Goal: Task Accomplishment & Management: Manage account settings

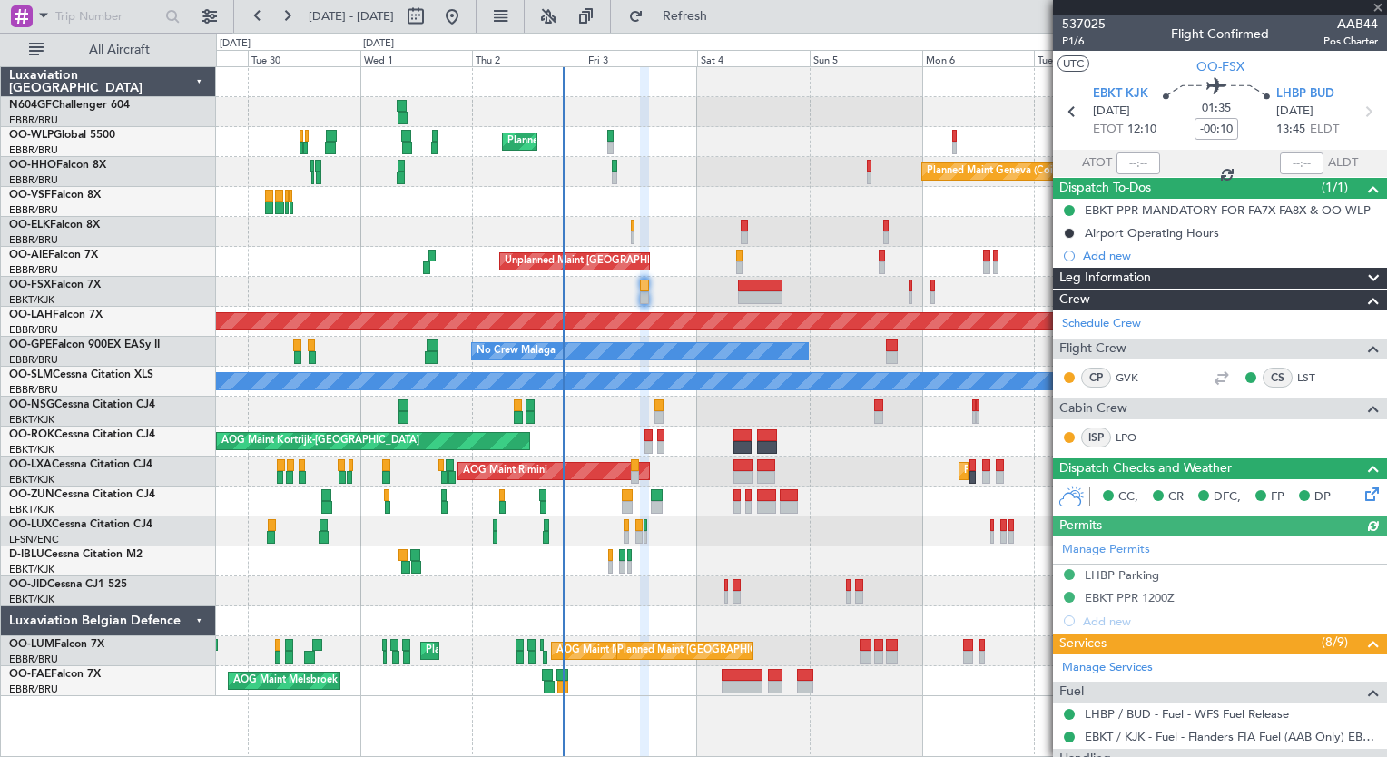
scroll to position [200, 0]
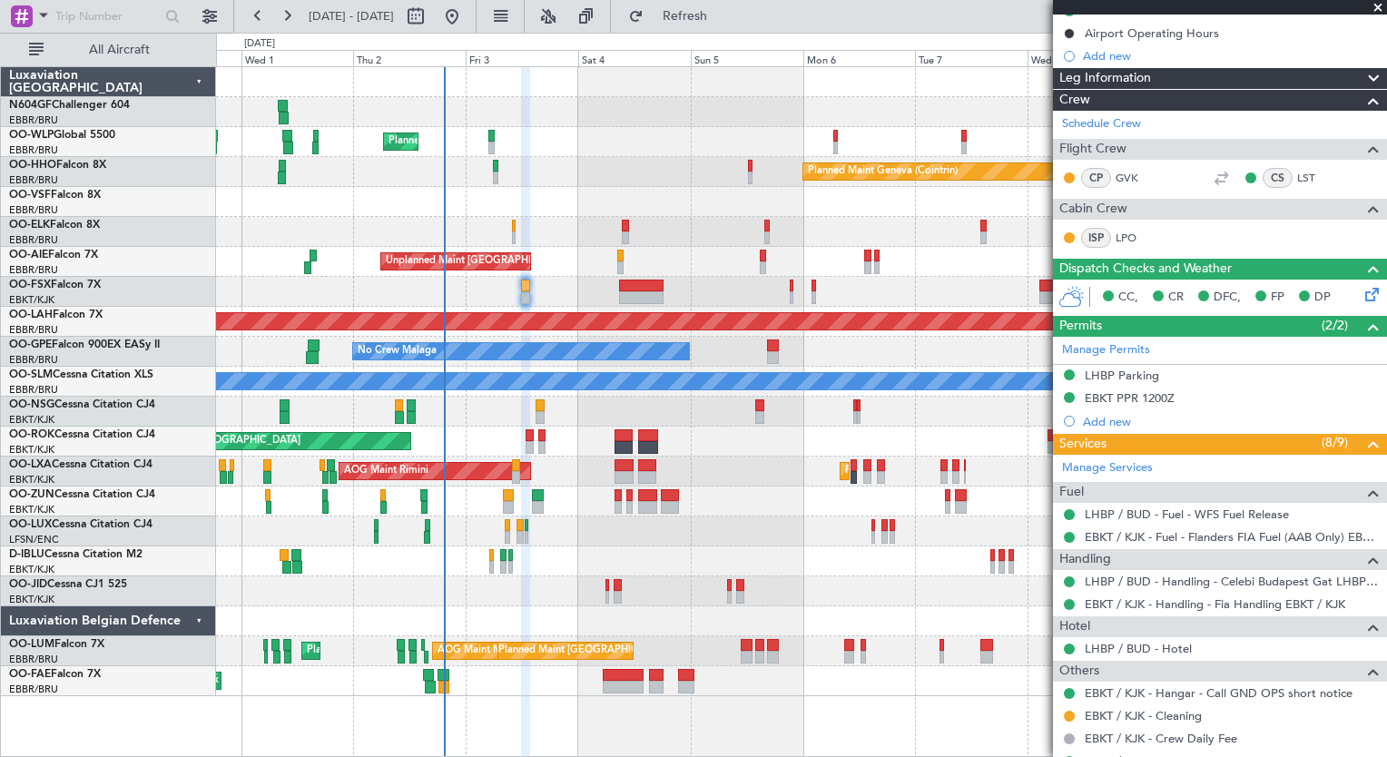
click at [701, 261] on div "Unplanned Maint London (Farnborough) Planned Maint London (Farnborough)" at bounding box center [801, 262] width 1170 height 30
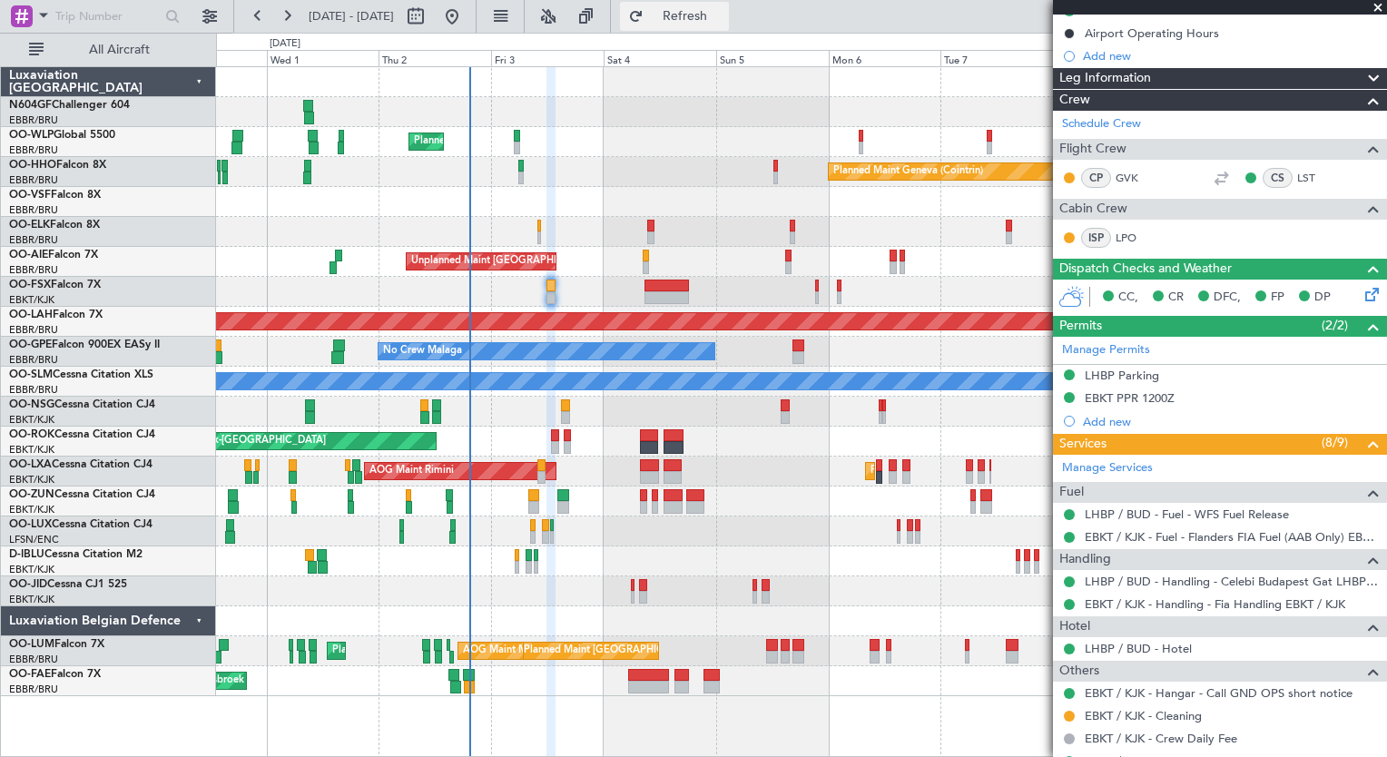
click at [700, 25] on button "Refresh" at bounding box center [674, 16] width 109 height 29
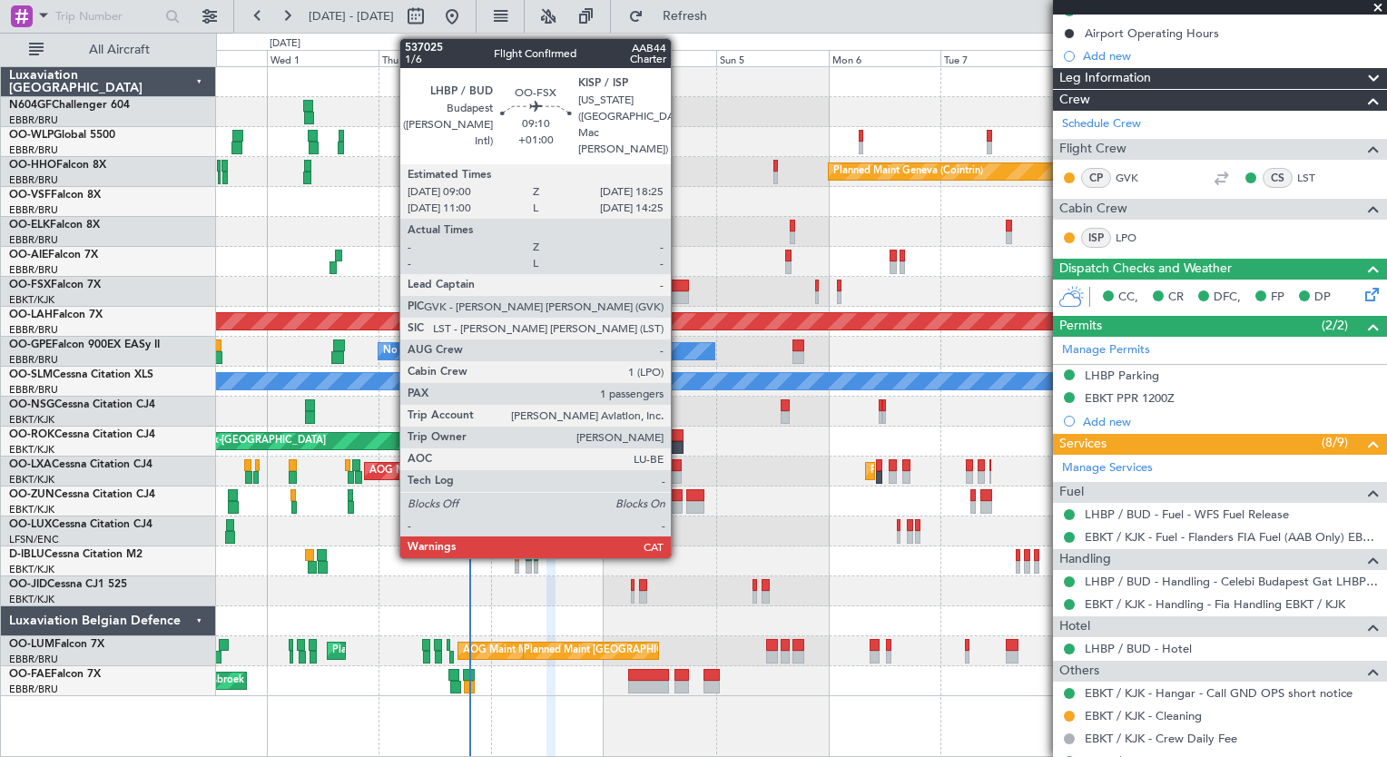
click at [679, 292] on div at bounding box center [666, 297] width 44 height 13
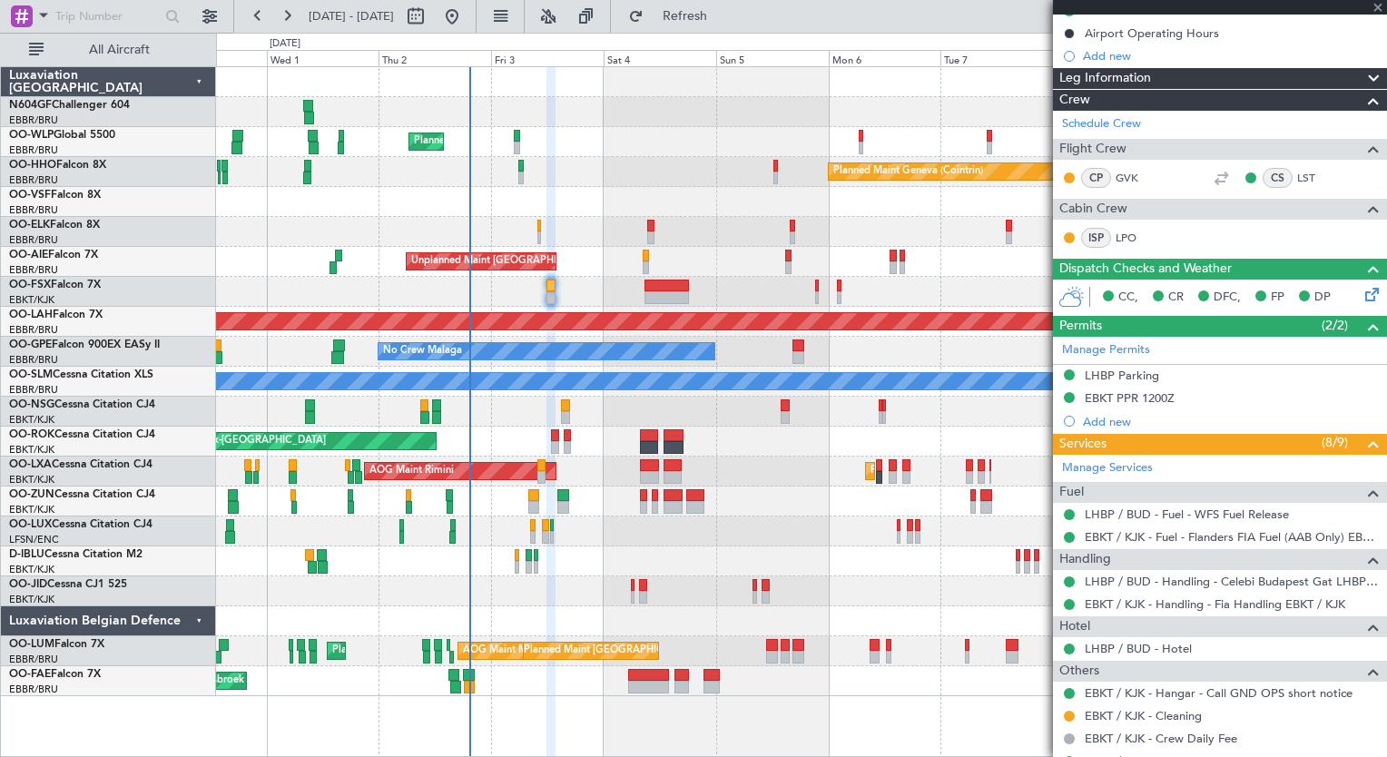
type input "+01:00"
type input "1"
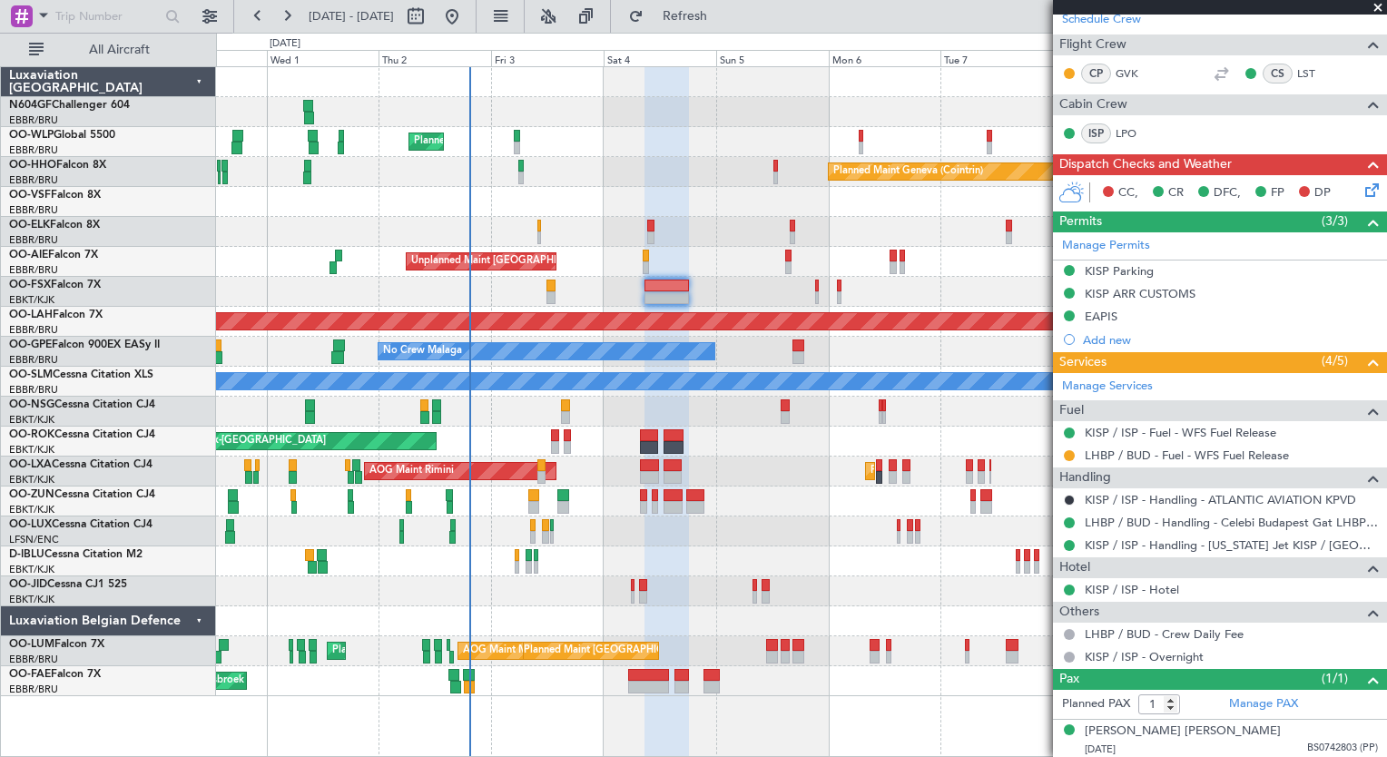
scroll to position [0, 0]
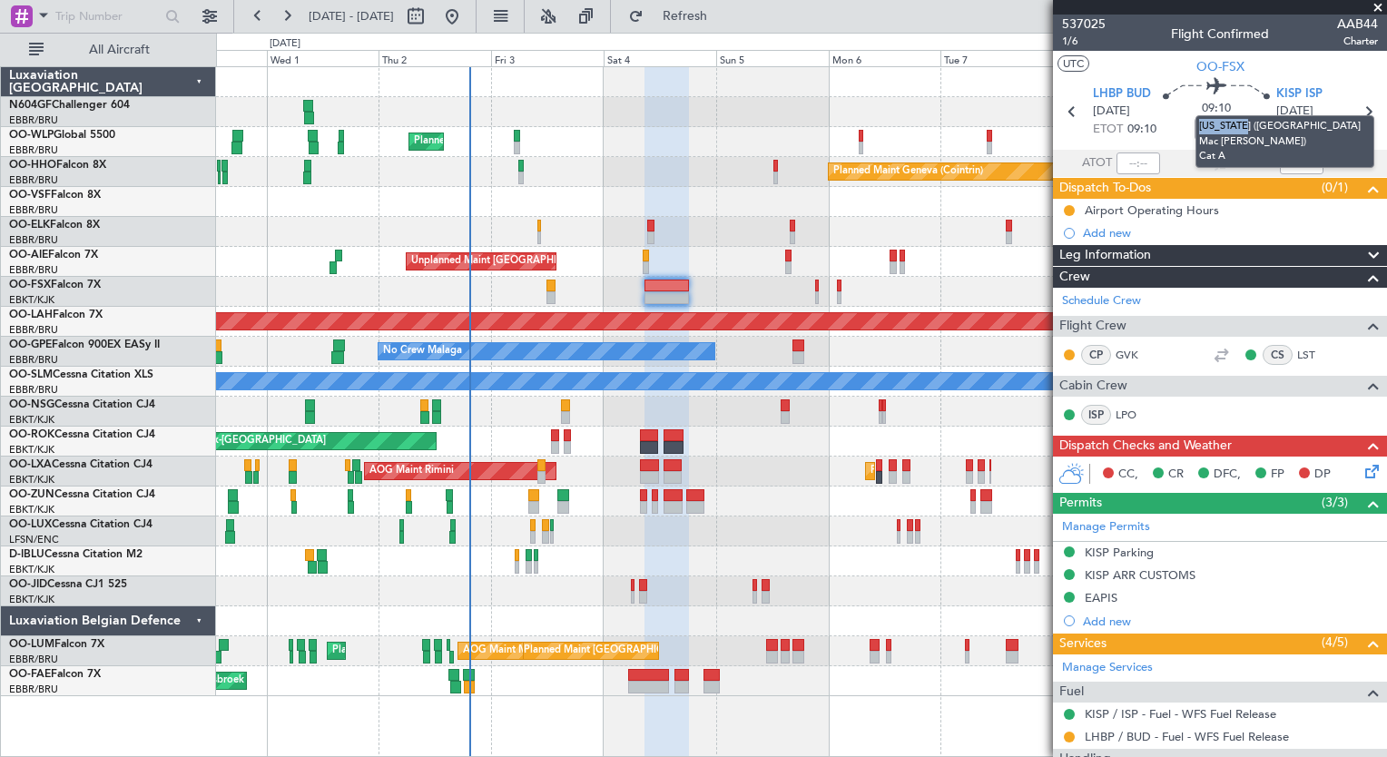
drag, startPoint x: 1245, startPoint y: 126, endPoint x: 1192, endPoint y: 125, distance: 52.6
click at [1192, 125] on mat-tooltip-component "New York (Long Island Mac Arthur) Cat A" at bounding box center [1284, 142] width 204 height 78
drag, startPoint x: 1192, startPoint y: 125, endPoint x: 1292, endPoint y: 91, distance: 105.6
click at [1292, 91] on span "KISP ISP" at bounding box center [1299, 94] width 46 height 18
click at [1085, 23] on span "537025" at bounding box center [1084, 24] width 44 height 19
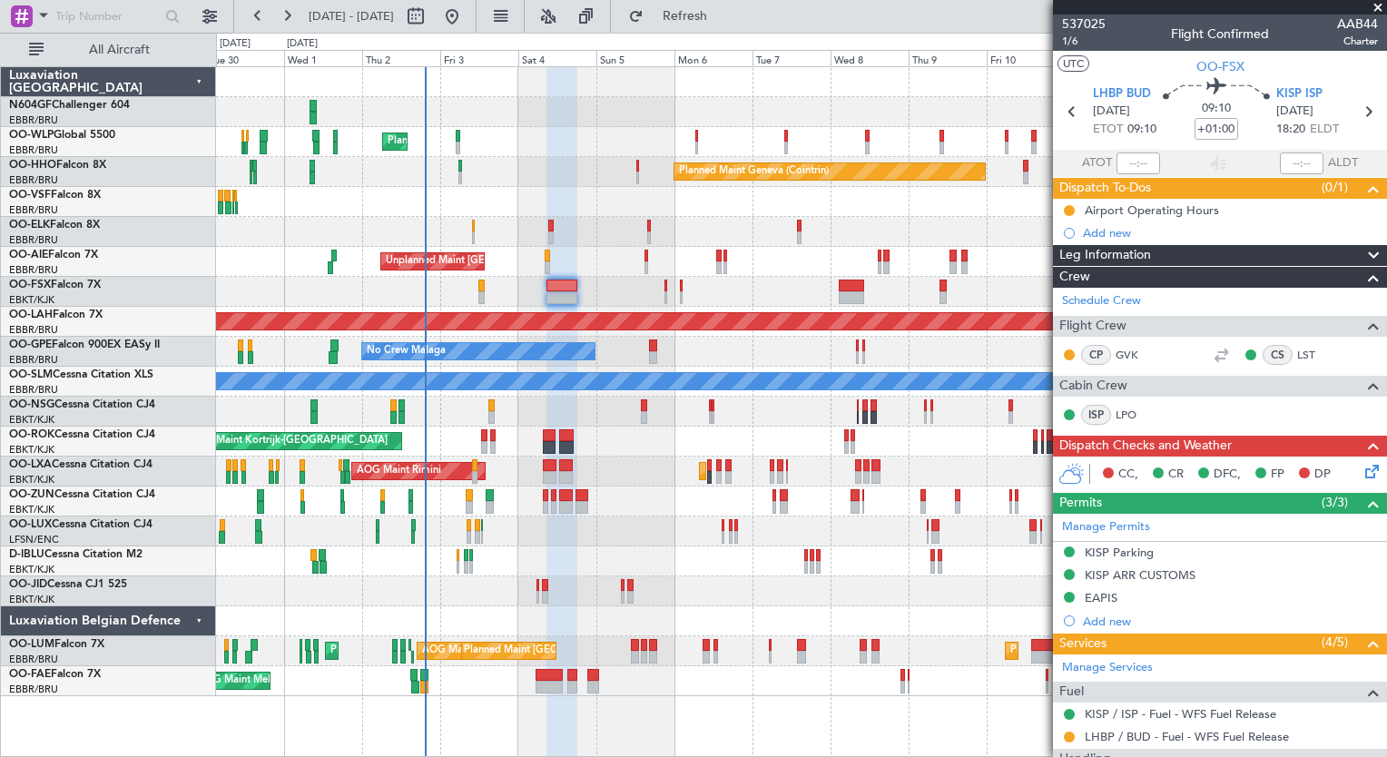
click at [642, 344] on div "No Crew Malaga No Crew Brussels (Brussels National) No Crew Brussels (Brussels …" at bounding box center [801, 352] width 1170 height 30
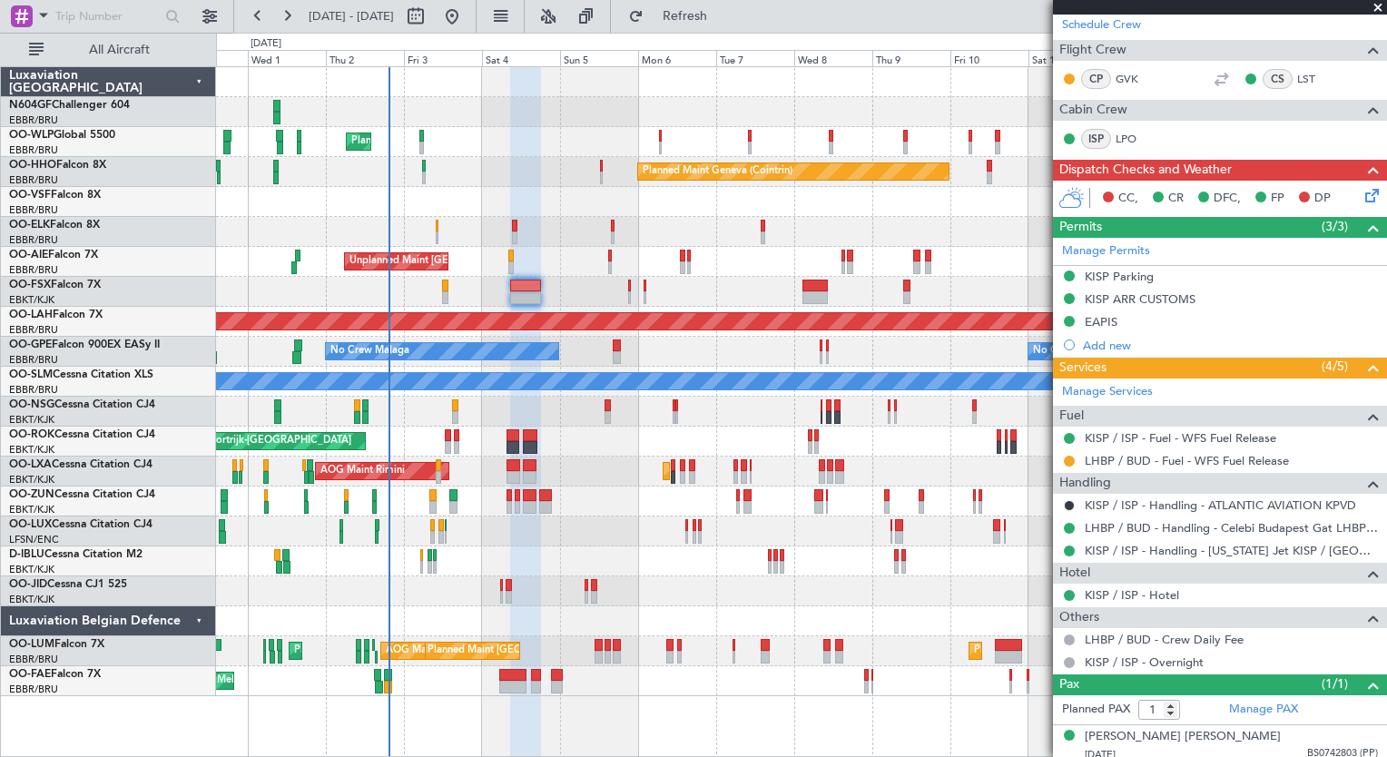
scroll to position [281, 0]
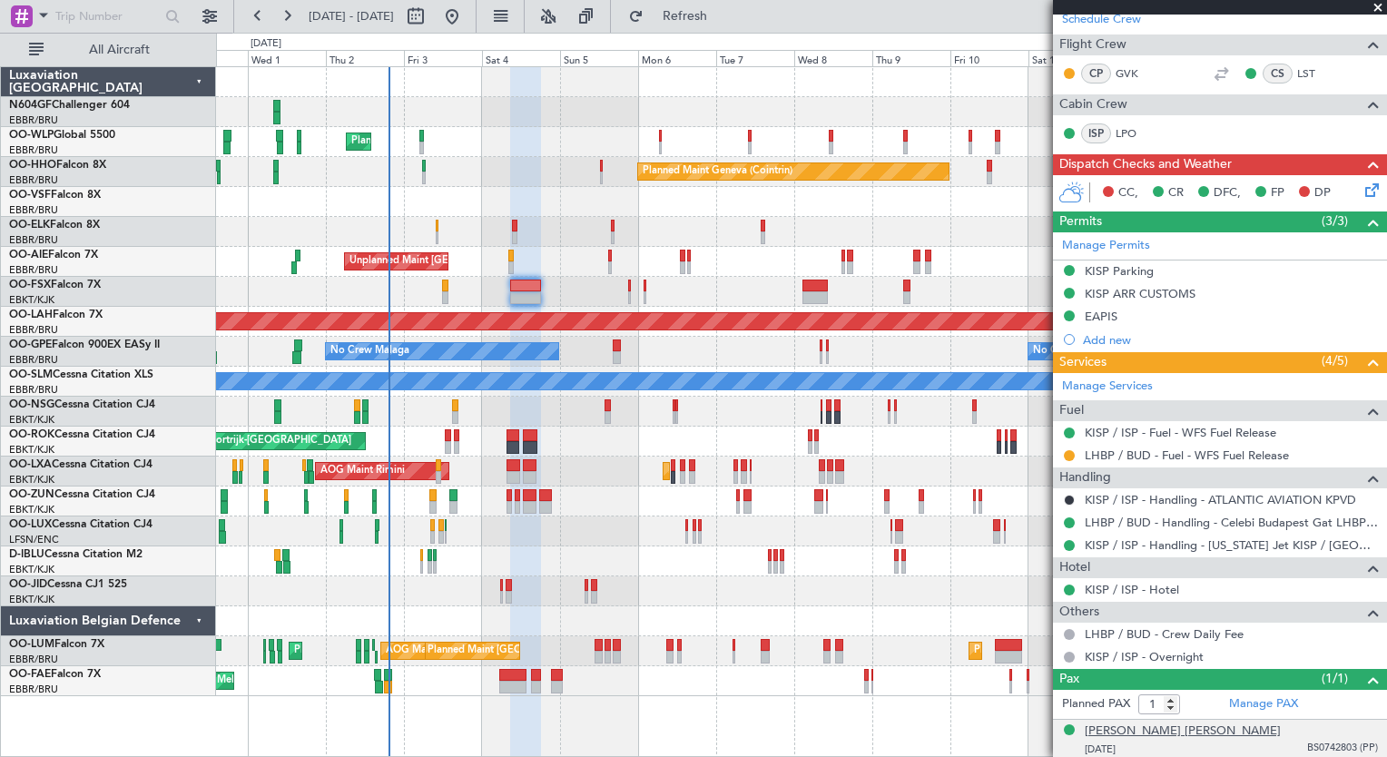
click at [1107, 731] on div "Edward Mac Gillivray Schmidt" at bounding box center [1182, 731] width 196 height 18
click at [352, 381] on div "Planned Maint Milan (Linate) Planned Maint Geneva (Cointrin) Planned Maint Kort…" at bounding box center [801, 381] width 1170 height 629
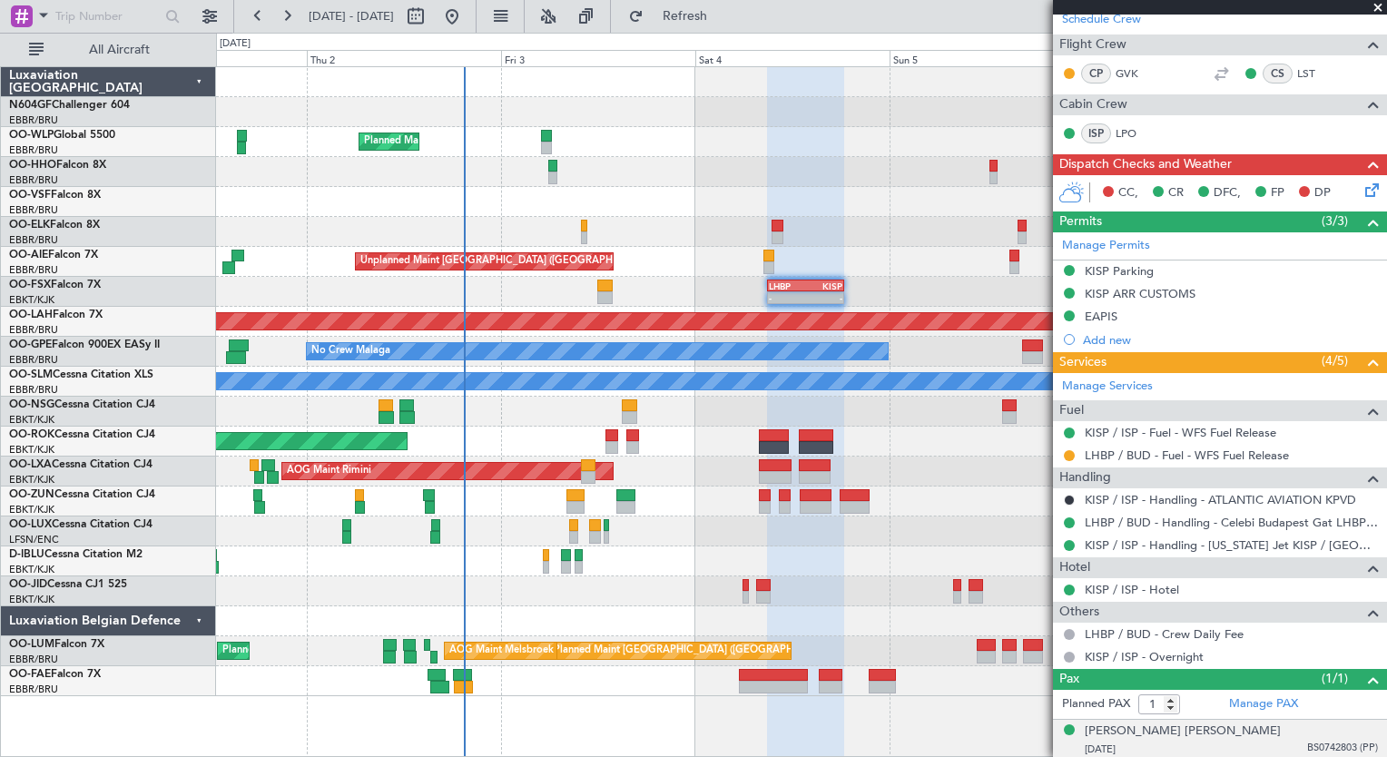
click at [535, 442] on div "AOG Maint Kortrijk-[GEOGRAPHIC_DATA]" at bounding box center [801, 442] width 1170 height 30
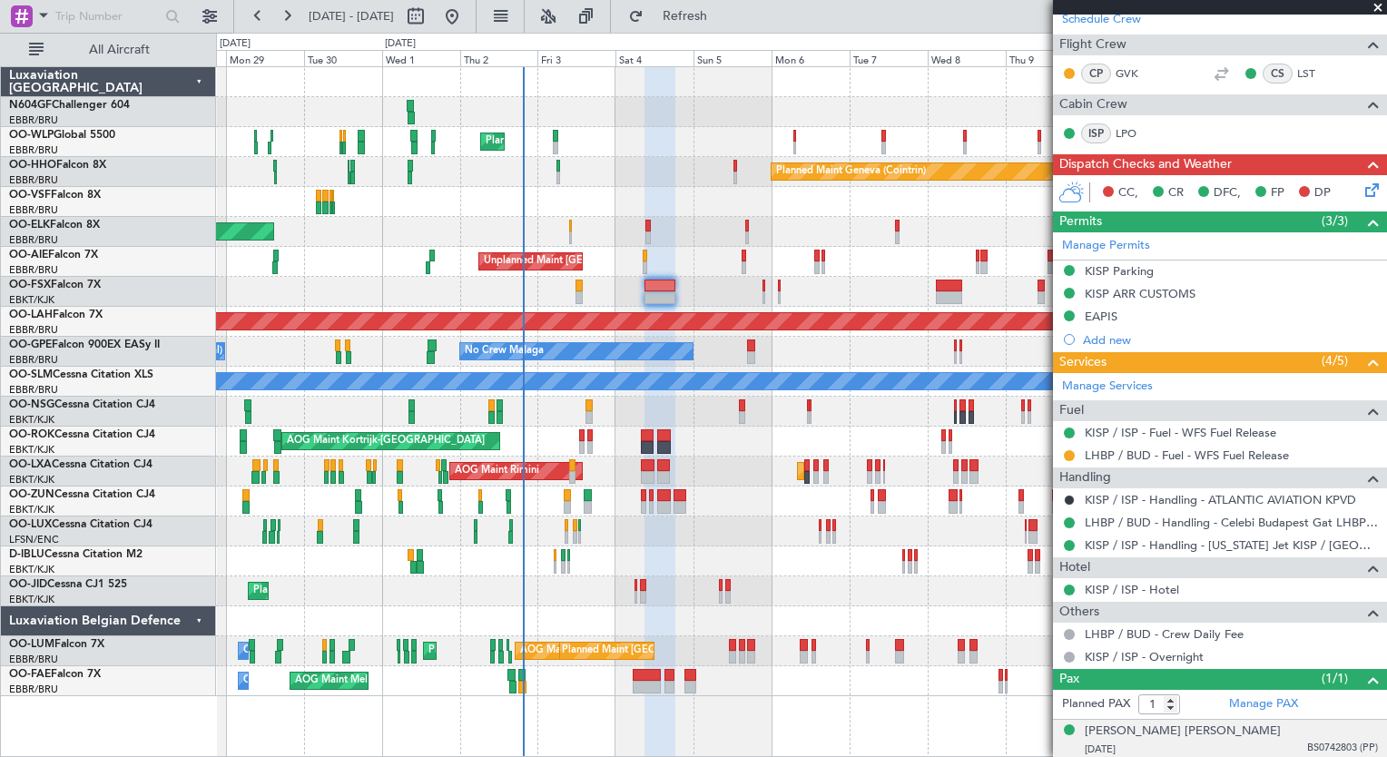
click at [682, 339] on div "Planned Maint Milan (Linate) Planned Maint Geneva (Cointrin) Planned Maint Gene…" at bounding box center [801, 381] width 1170 height 629
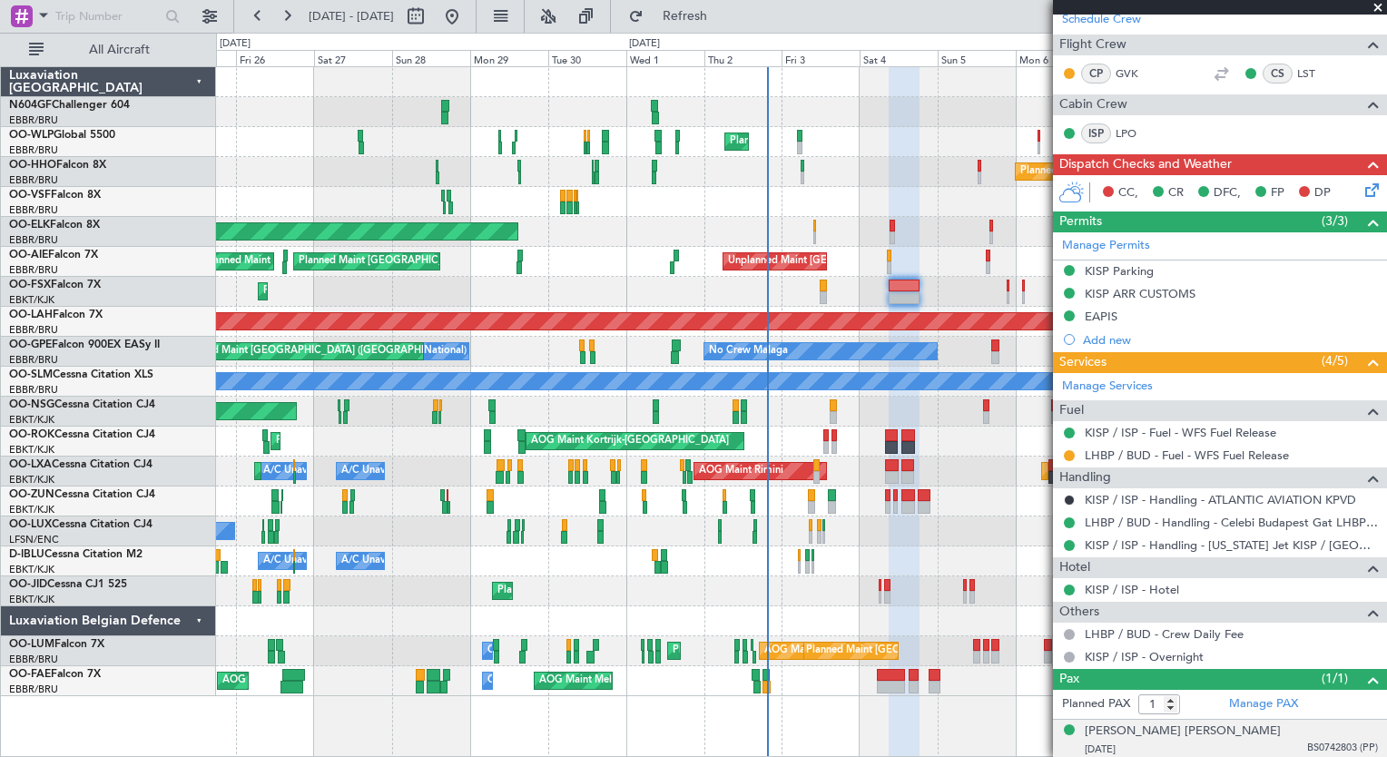
click at [675, 309] on div "Planned Maint Milan (Linate) Planned Maint Geneva (Cointrin) Planned Maint Gene…" at bounding box center [801, 381] width 1170 height 629
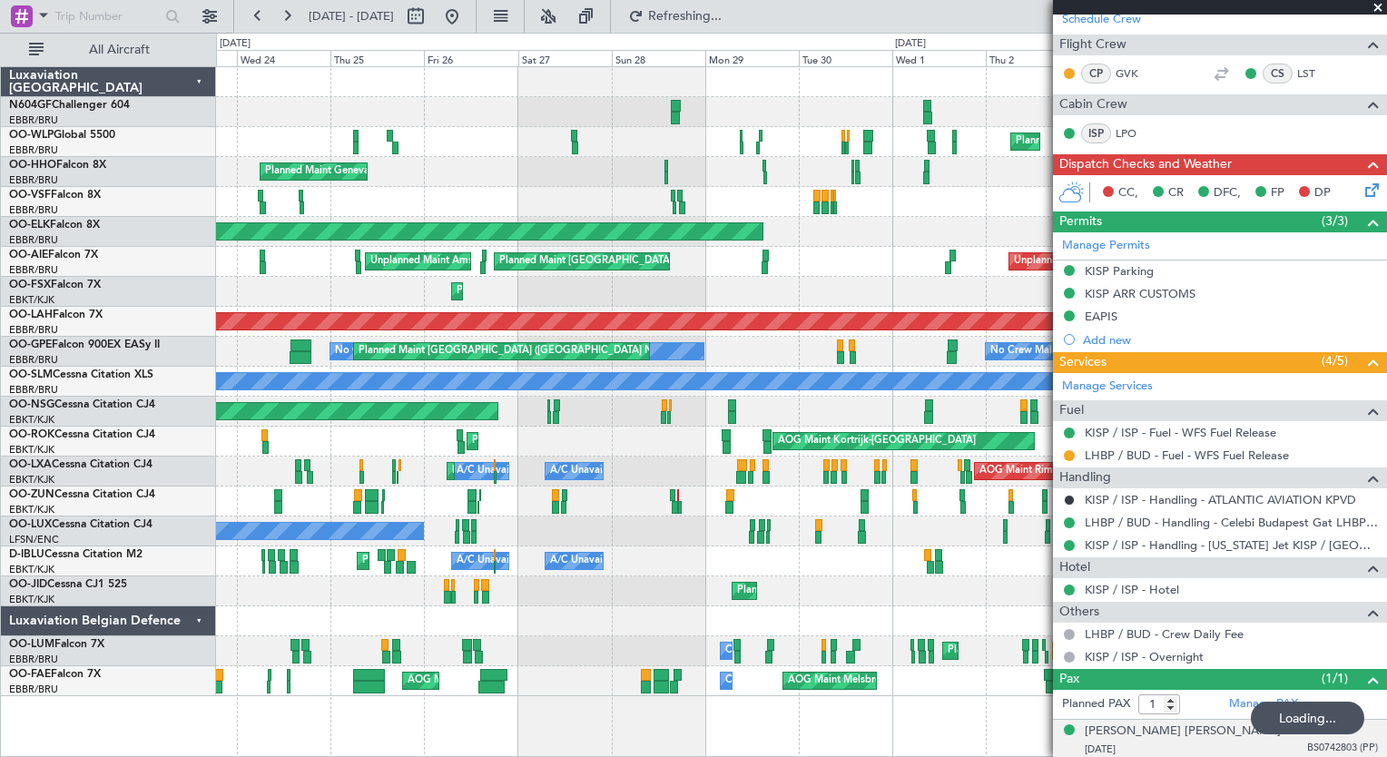
click at [846, 329] on div "Planned Maint Milan (Linate) Planned Maint Geneva (Cointrin) Planned Maint Gene…" at bounding box center [801, 381] width 1170 height 629
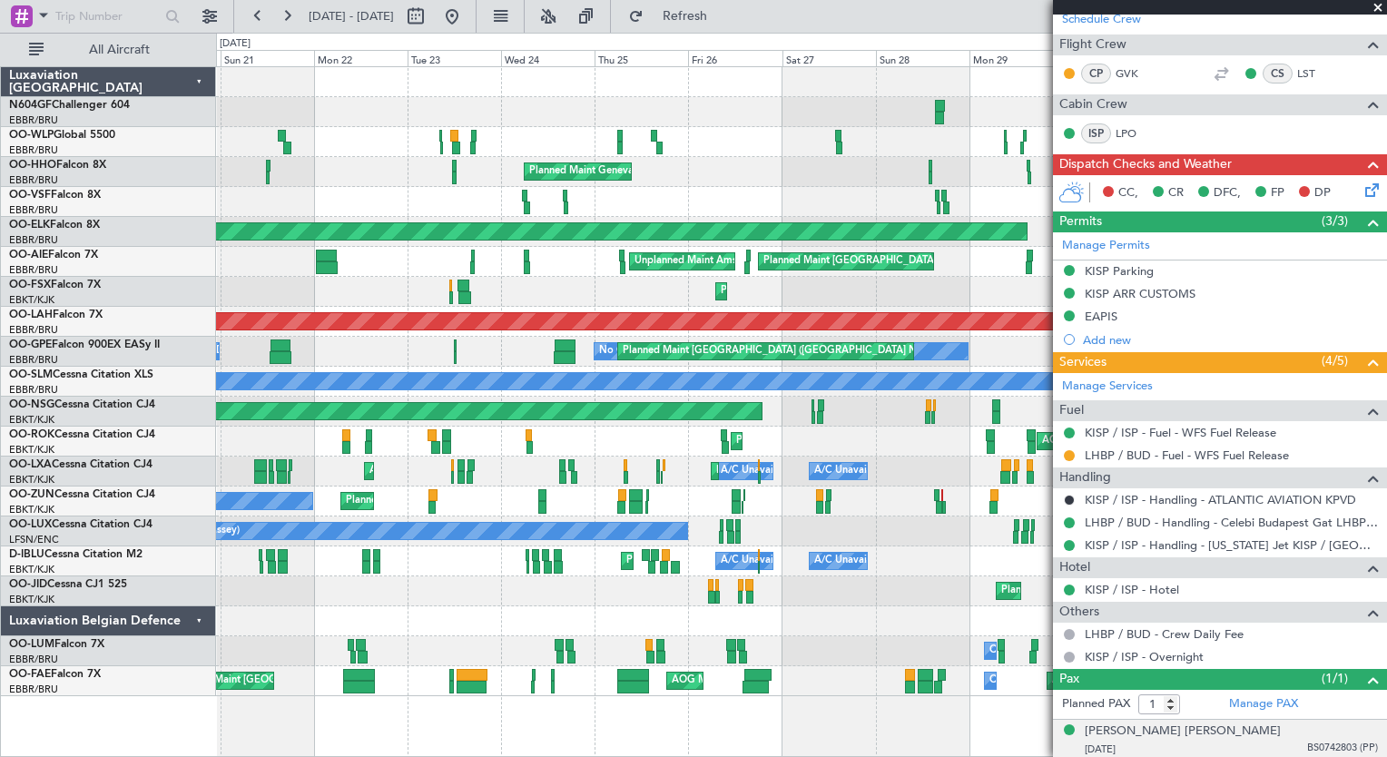
click at [701, 328] on div "Planned Maint Milan (Linate) Planned Maint Geneva (Cointrin) Planned Maint Gene…" at bounding box center [801, 381] width 1170 height 629
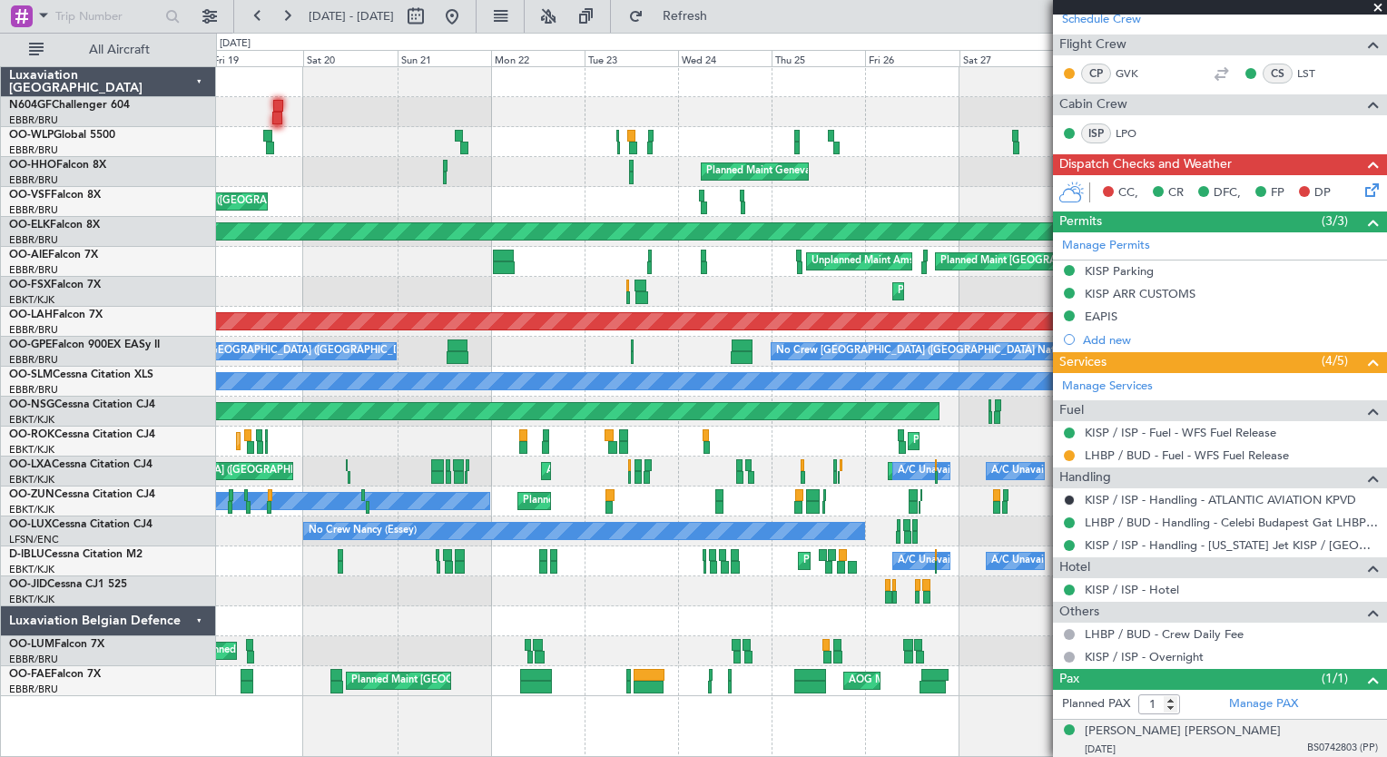
click at [826, 347] on div "Planned Maint Liege Planned Maint Milan (Linate) Planned Maint Geneva (Cointrin…" at bounding box center [801, 381] width 1170 height 629
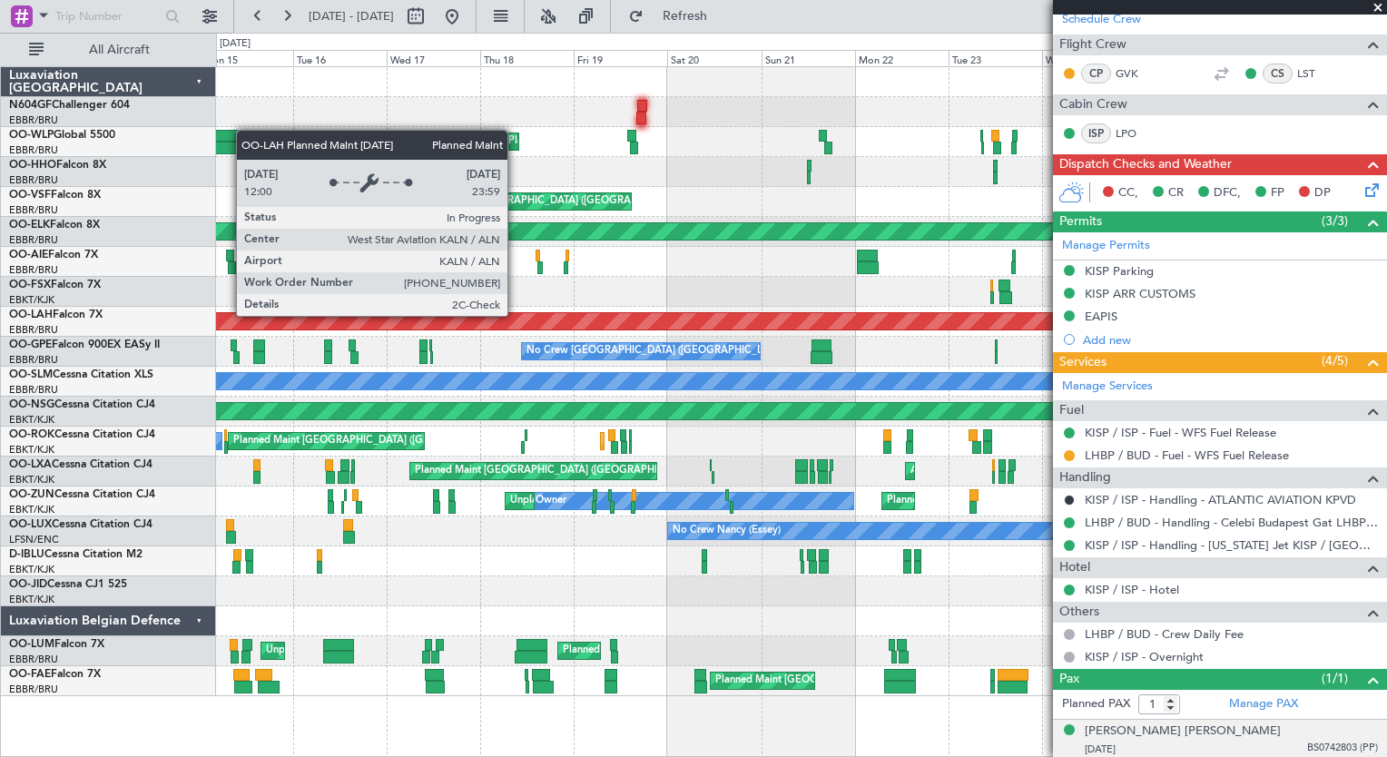
click at [661, 346] on div "Planned Maint Liege Planned Maint Geneva (Cointrin) Planned Maint Geneva (Coint…" at bounding box center [801, 381] width 1170 height 629
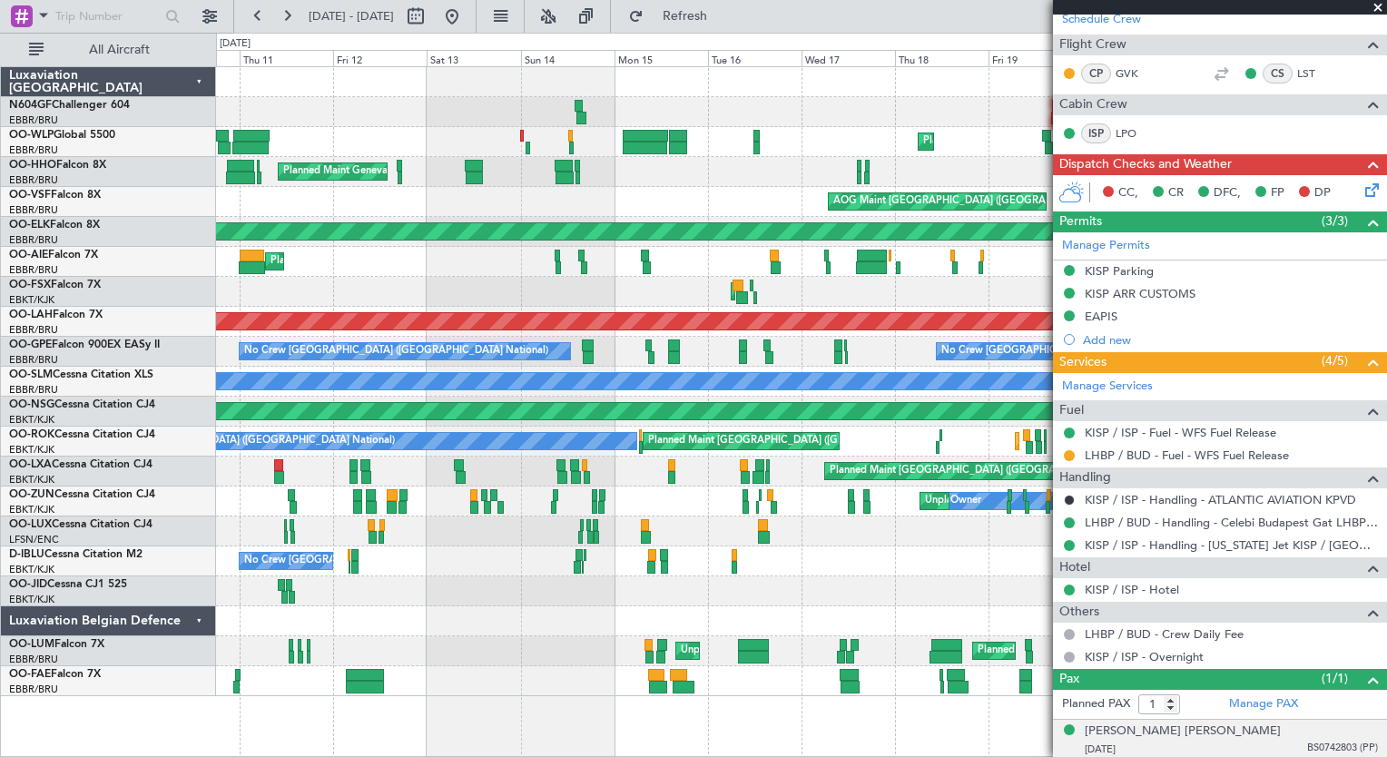
click at [762, 350] on div "Planned Maint Liege Planned Maint Liege Planned Maint Geneva (Cointrin) AOG Mai…" at bounding box center [801, 381] width 1170 height 629
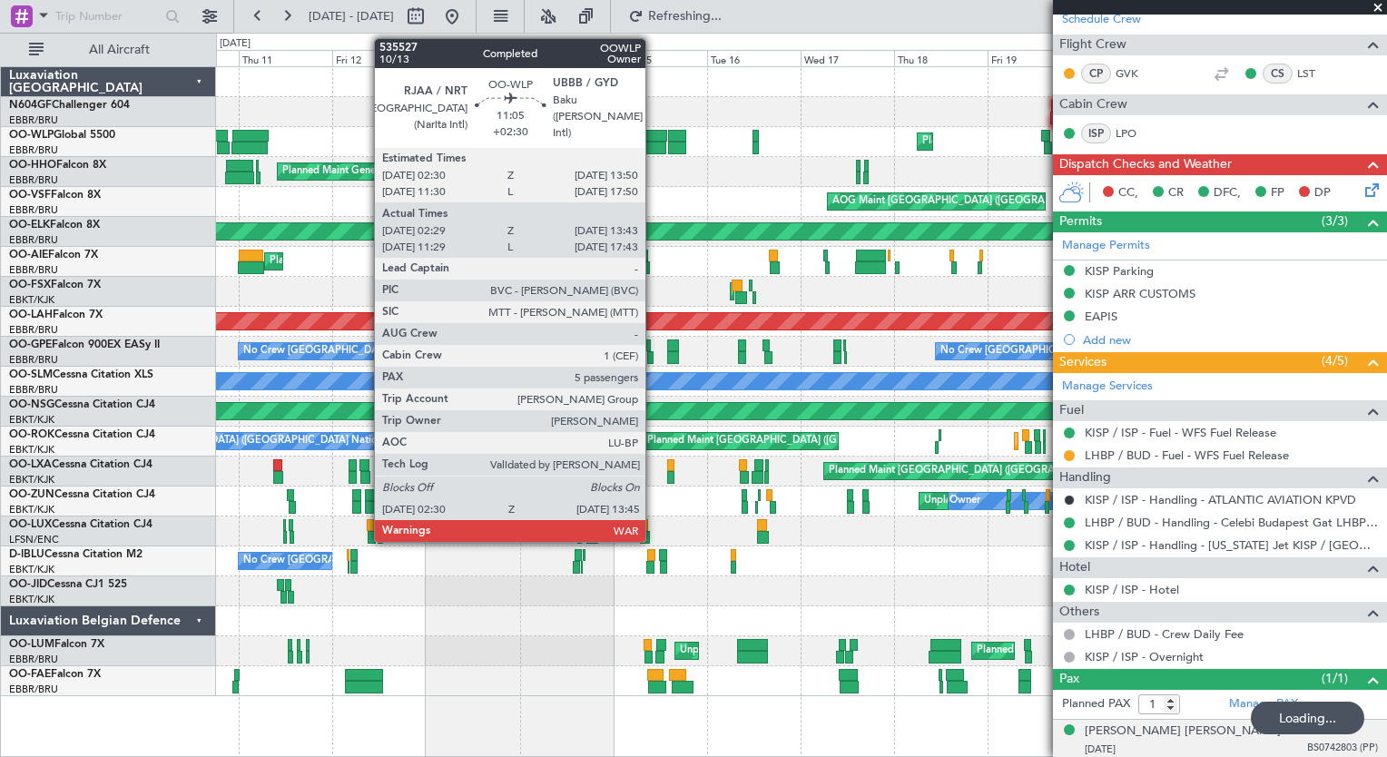
click at [653, 140] on div at bounding box center [644, 136] width 44 height 13
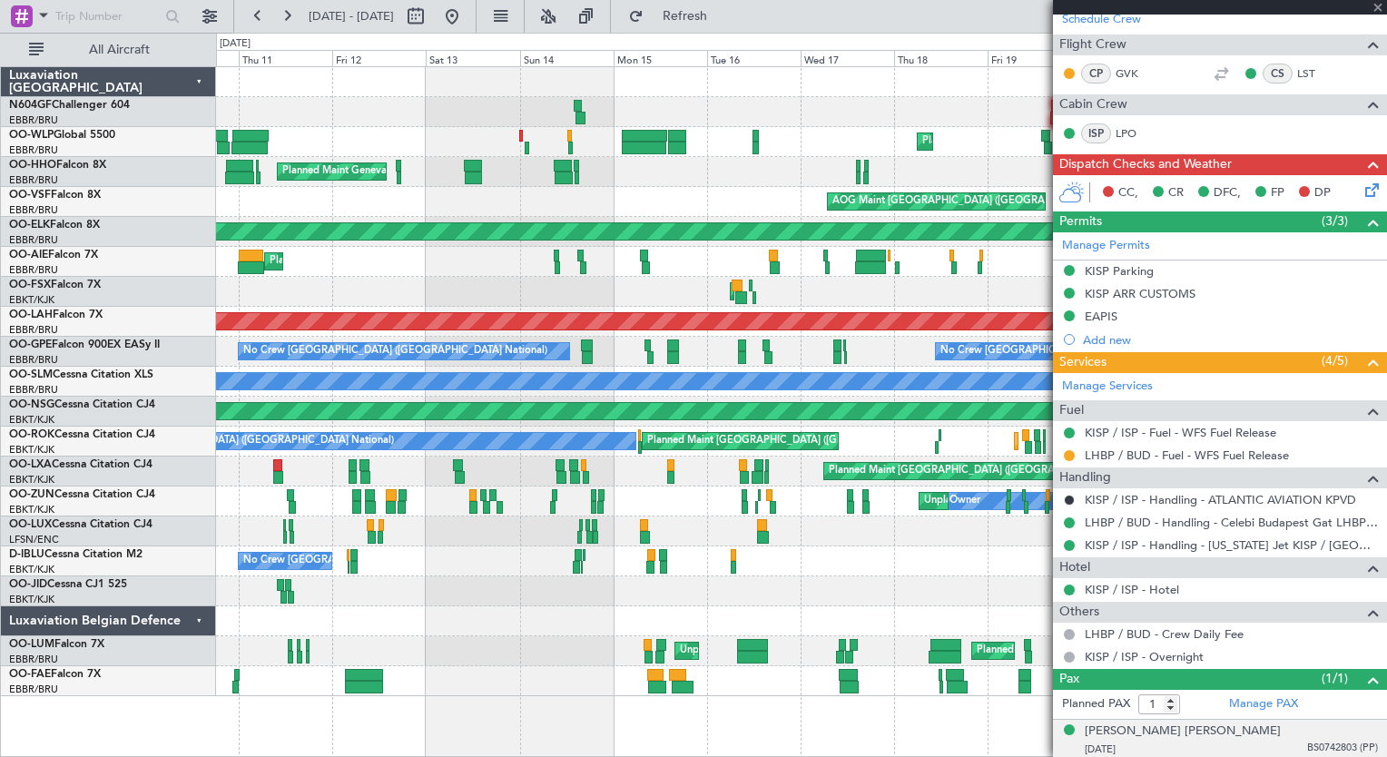
type input "+02:30"
type input "02:39"
type input "13:38"
type input "5"
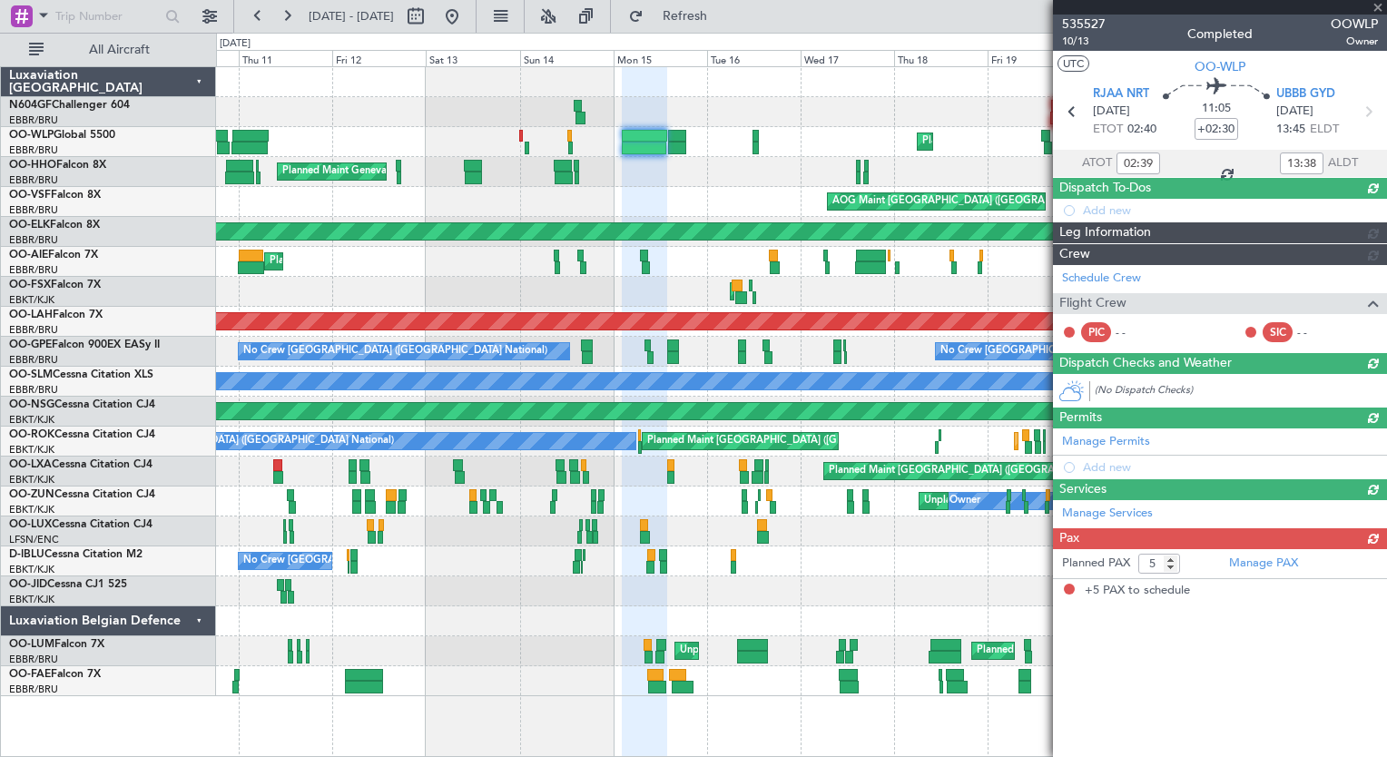
scroll to position [0, 0]
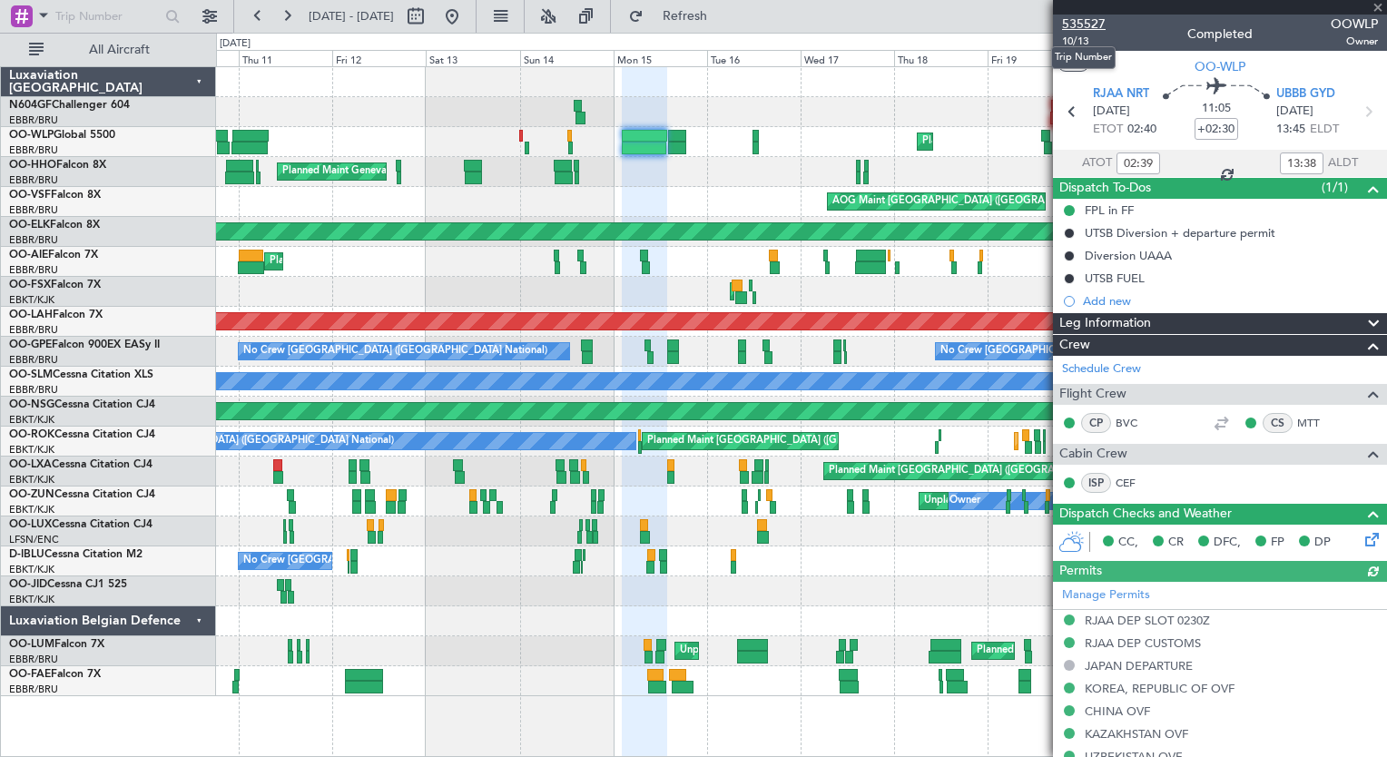
click at [1084, 20] on span "535527" at bounding box center [1084, 24] width 44 height 19
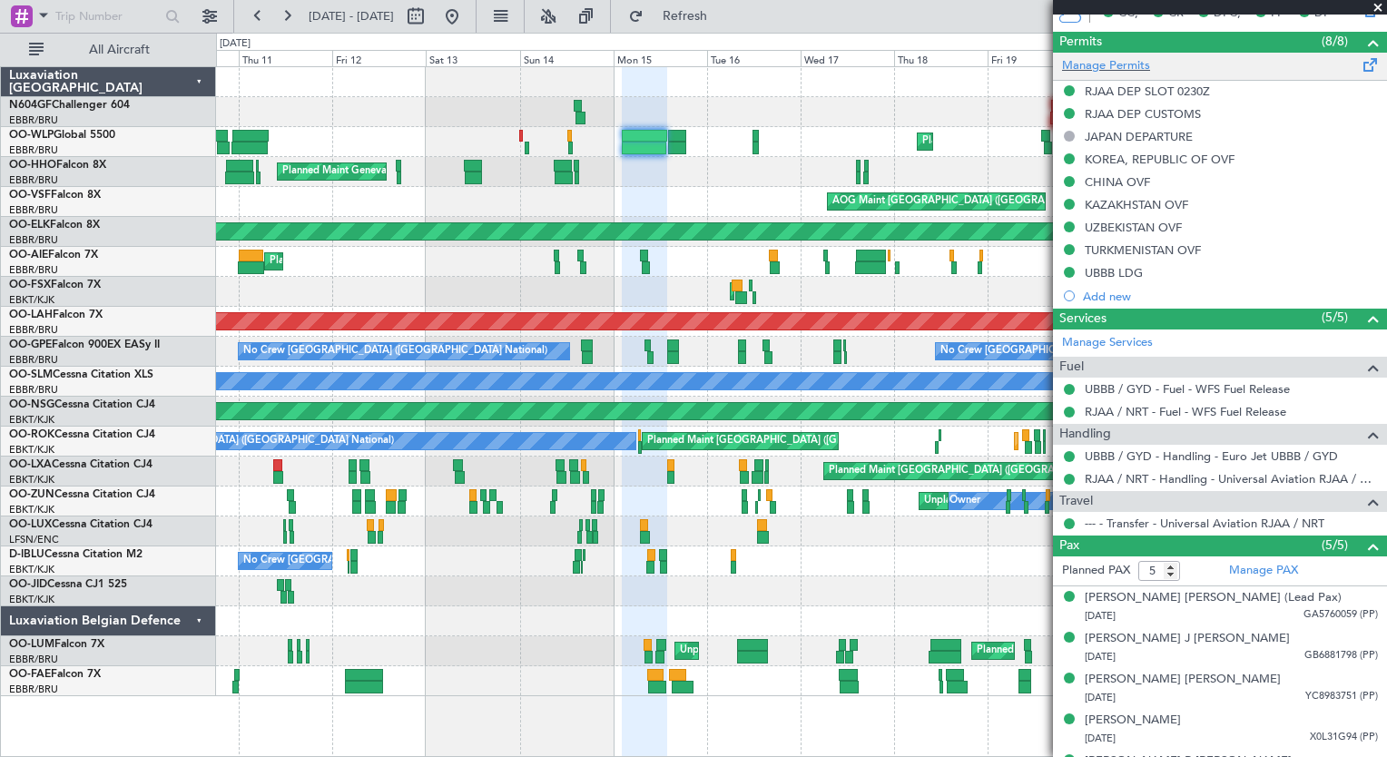
scroll to position [559, 0]
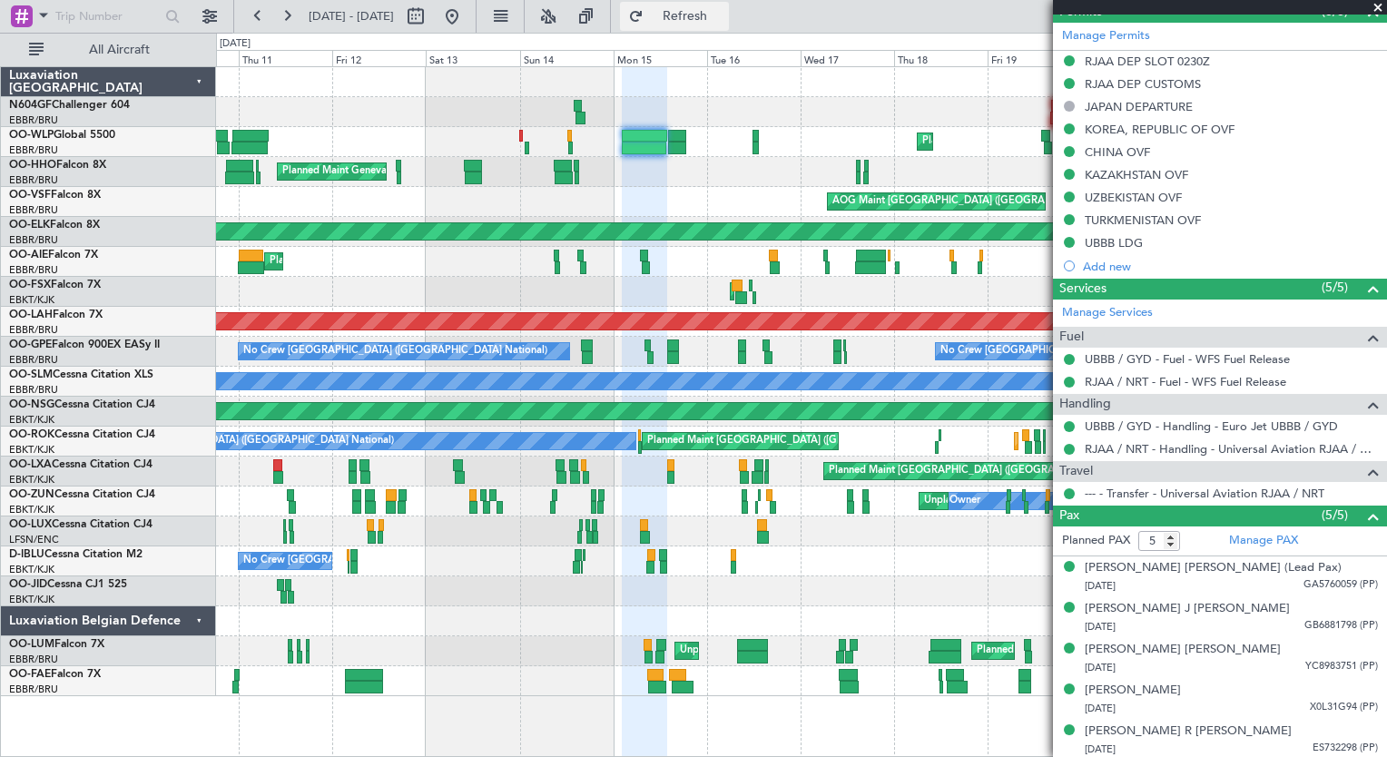
click at [723, 18] on span "Refresh" at bounding box center [685, 16] width 76 height 13
click at [480, 234] on div "Planned Maint Liege Planned Maint Liege Planned Maint Geneva (Cointrin) AOG Mai…" at bounding box center [801, 381] width 1170 height 629
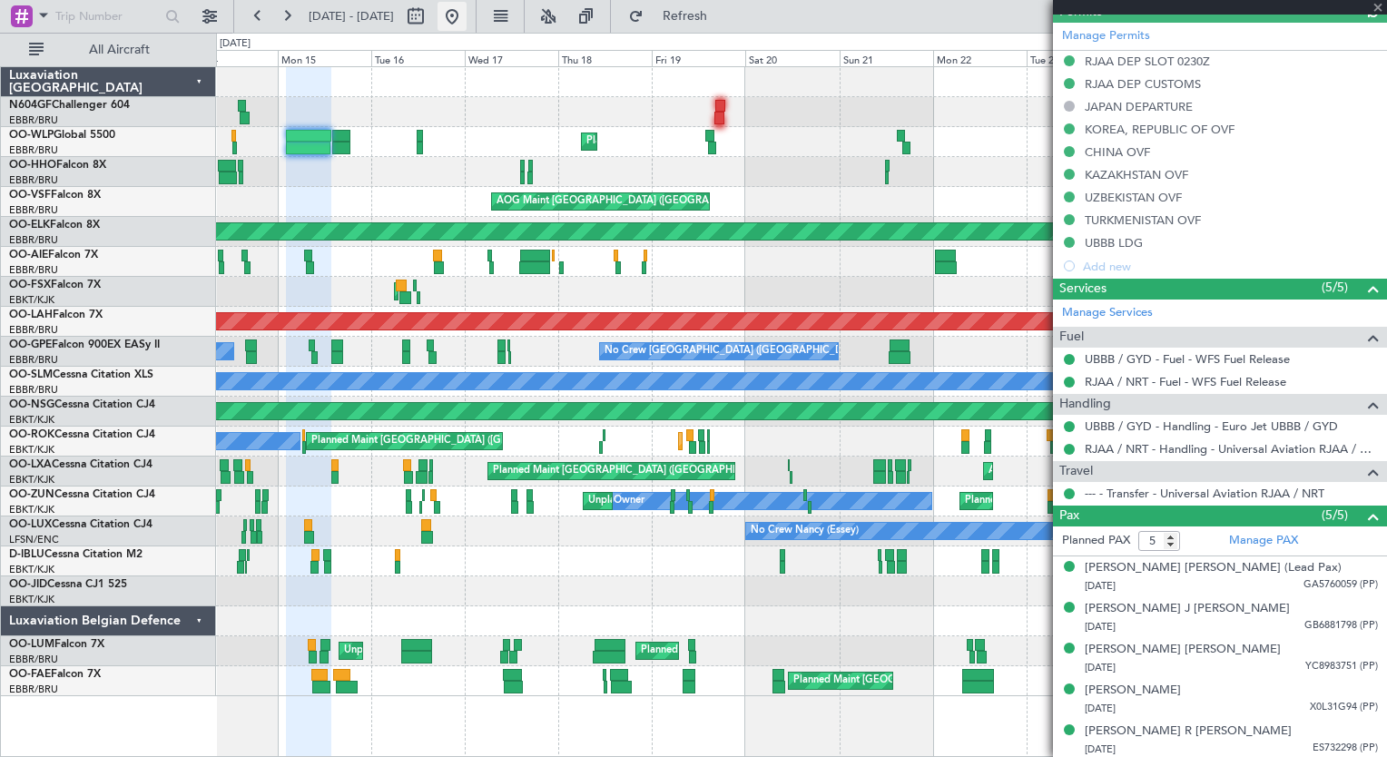
click at [466, 22] on button at bounding box center [451, 16] width 29 height 29
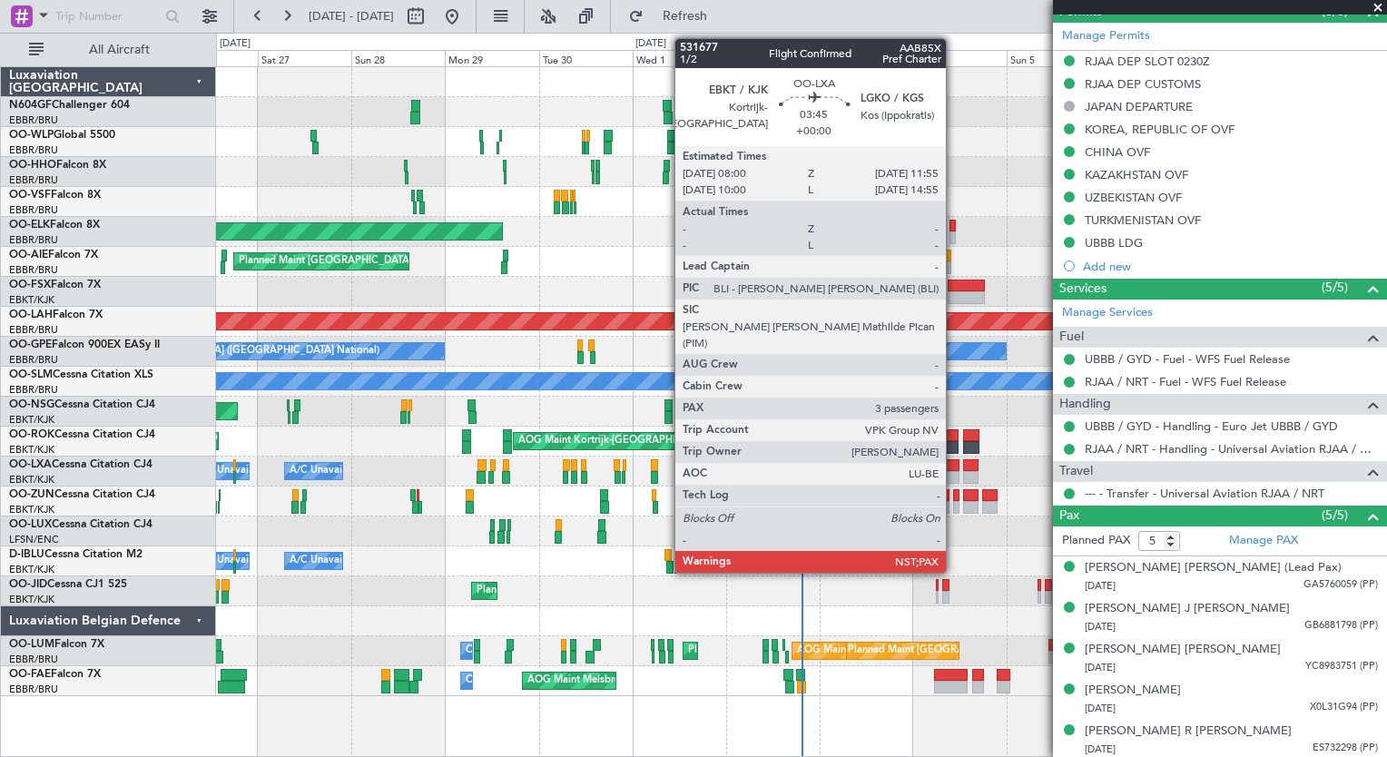
click at [910, 468] on div "AOG Maint Rimini Planned Maint Kortrijk-Wevelgem A/C Unavailable Brussels (Brus…" at bounding box center [801, 471] width 1170 height 30
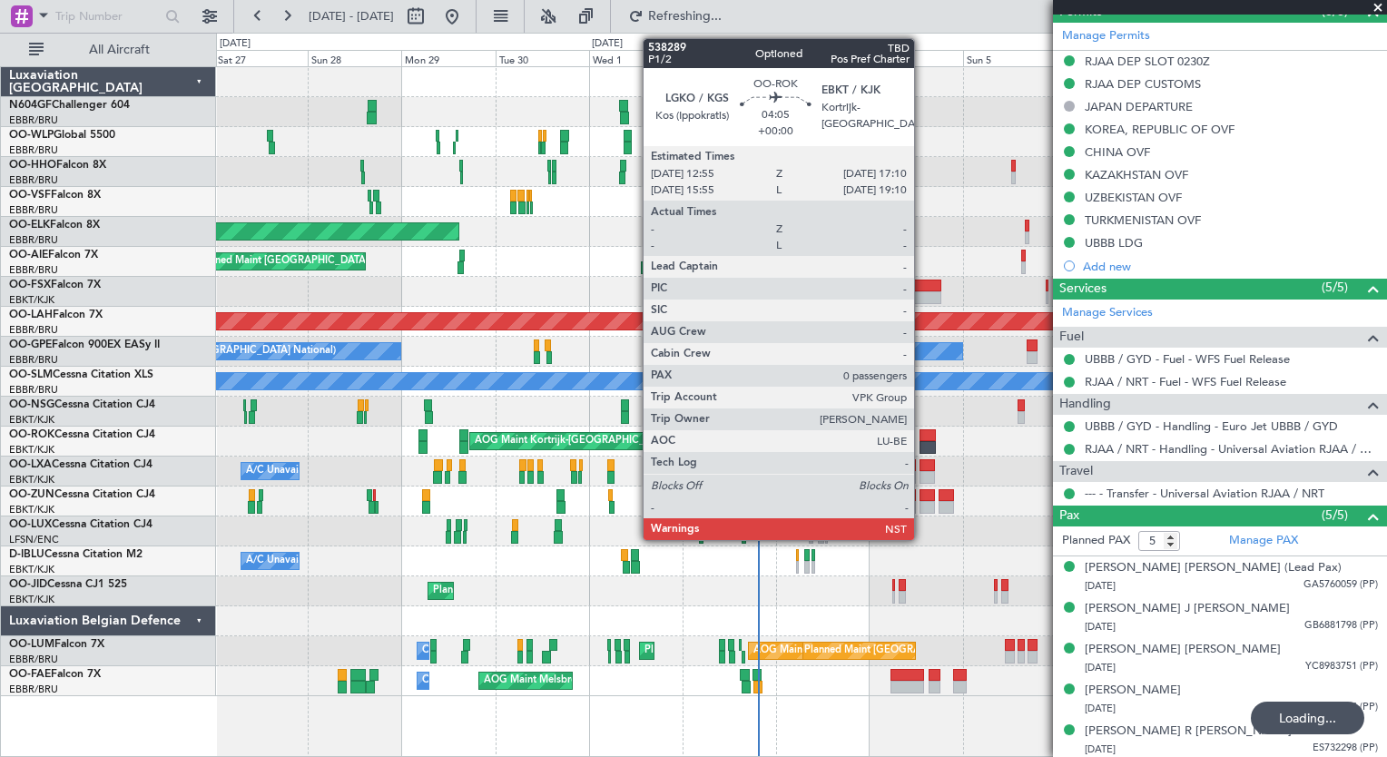
click at [922, 445] on div at bounding box center [927, 447] width 17 height 13
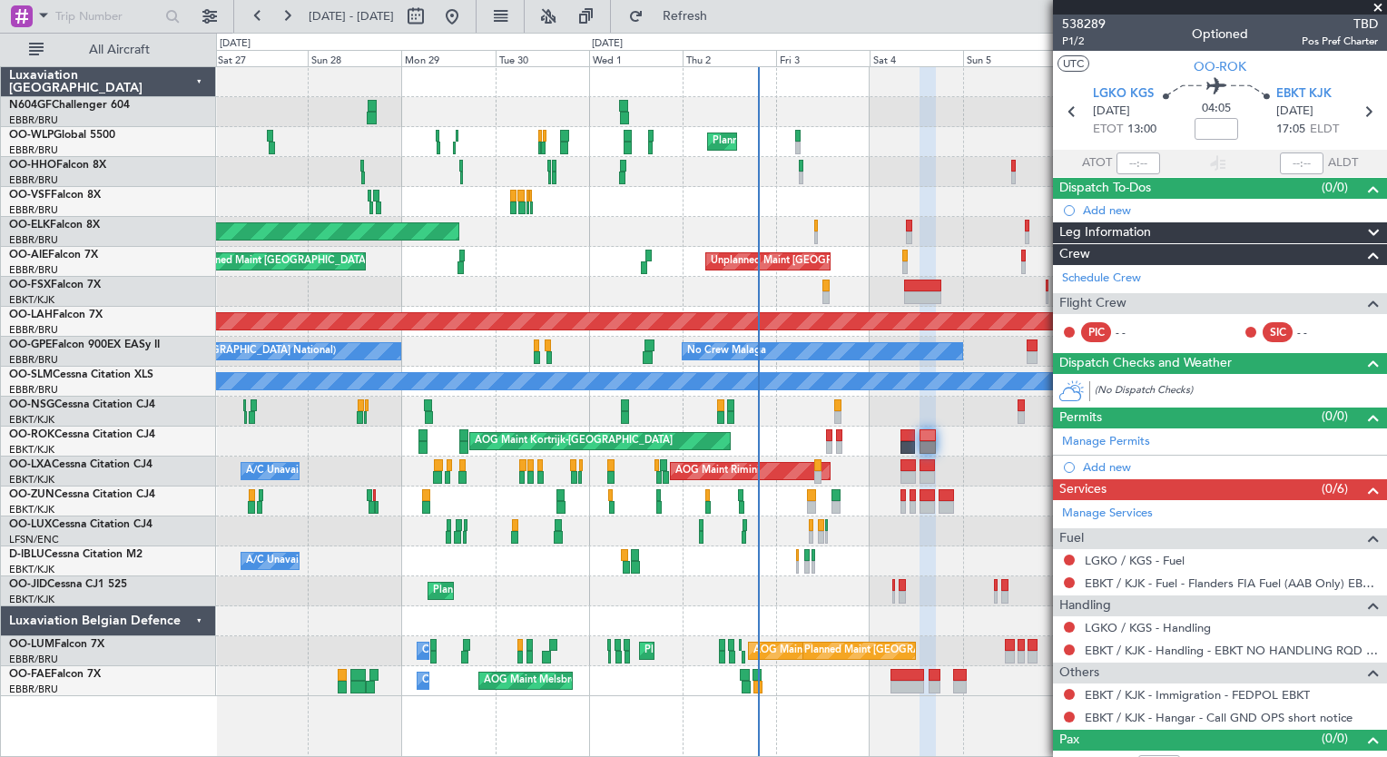
scroll to position [19, 0]
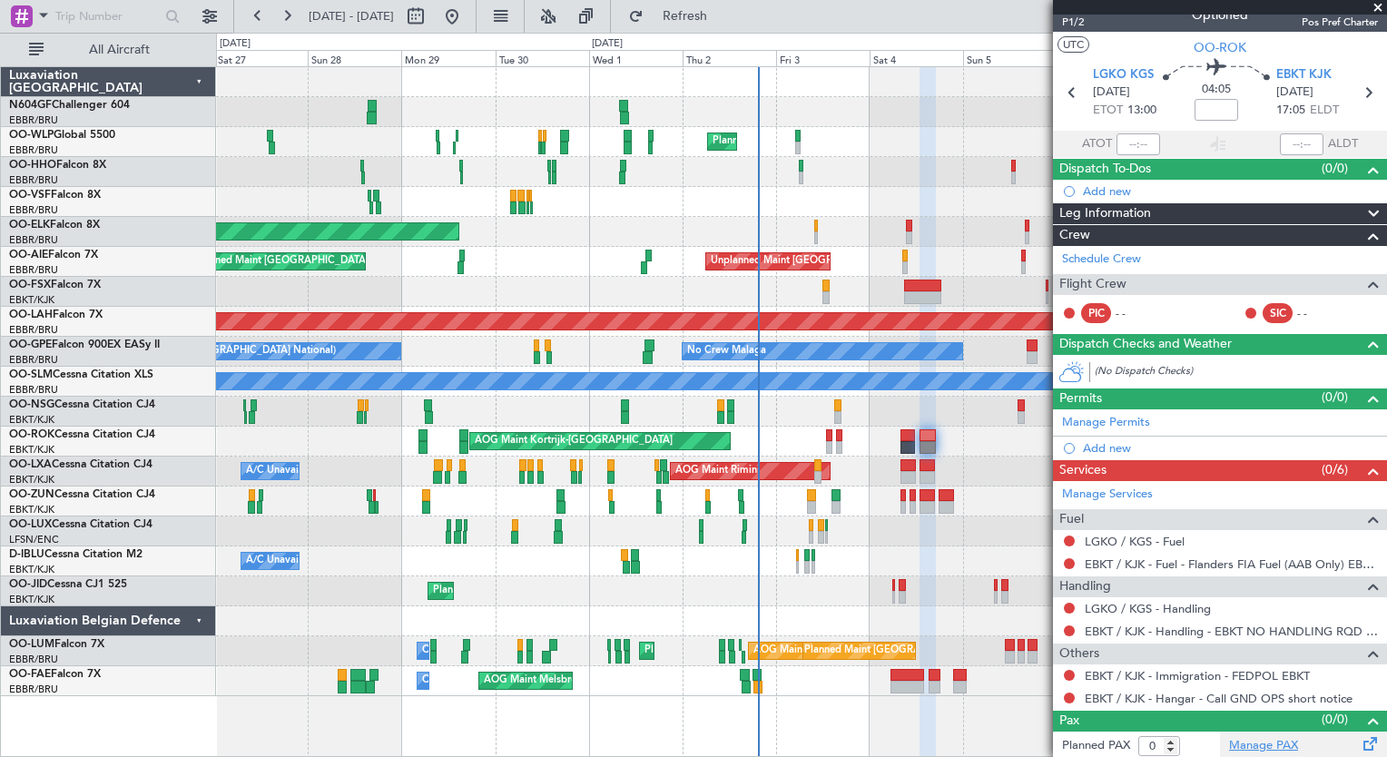
click at [1261, 742] on link "Manage PAX" at bounding box center [1263, 746] width 69 height 18
click at [723, 10] on span "Refresh" at bounding box center [685, 16] width 76 height 13
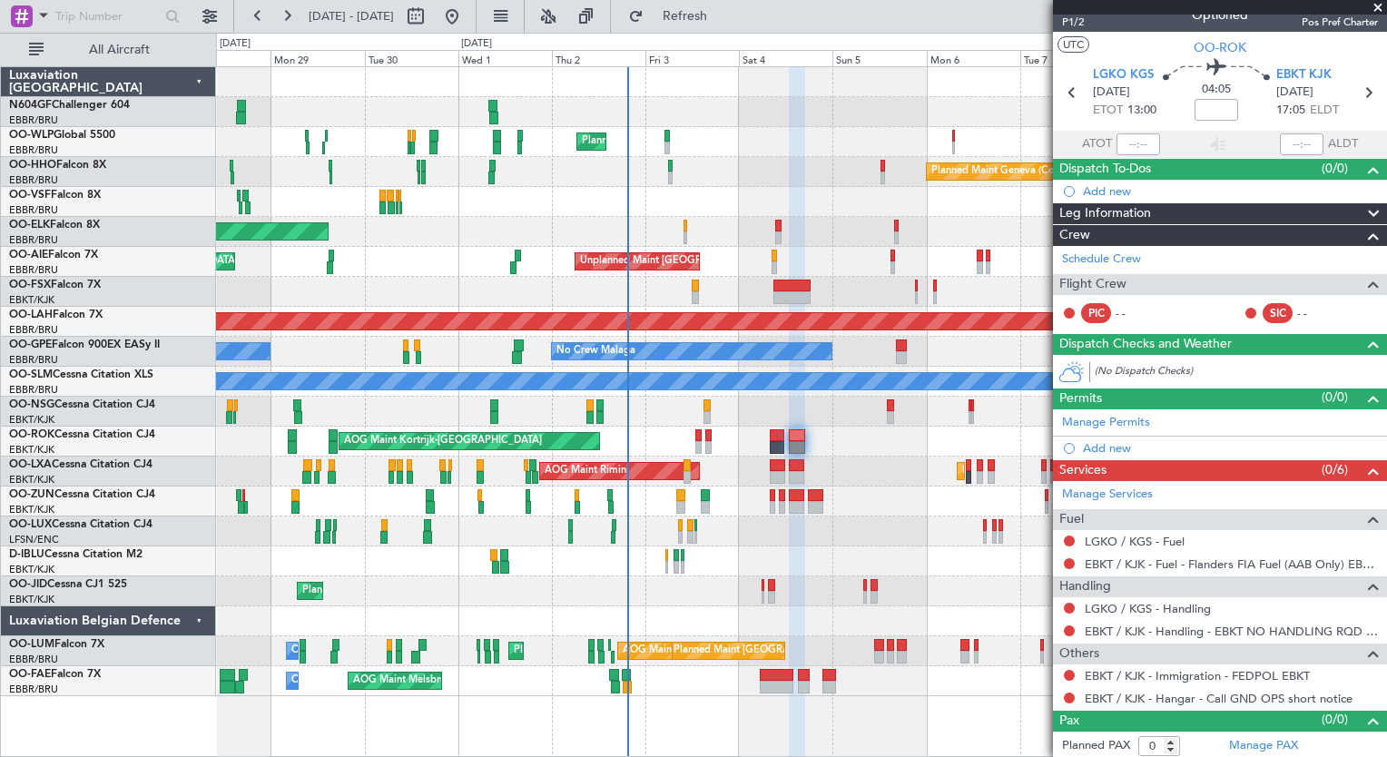
click at [678, 397] on div "Planned Maint Paris (Le Bourget)" at bounding box center [801, 412] width 1170 height 30
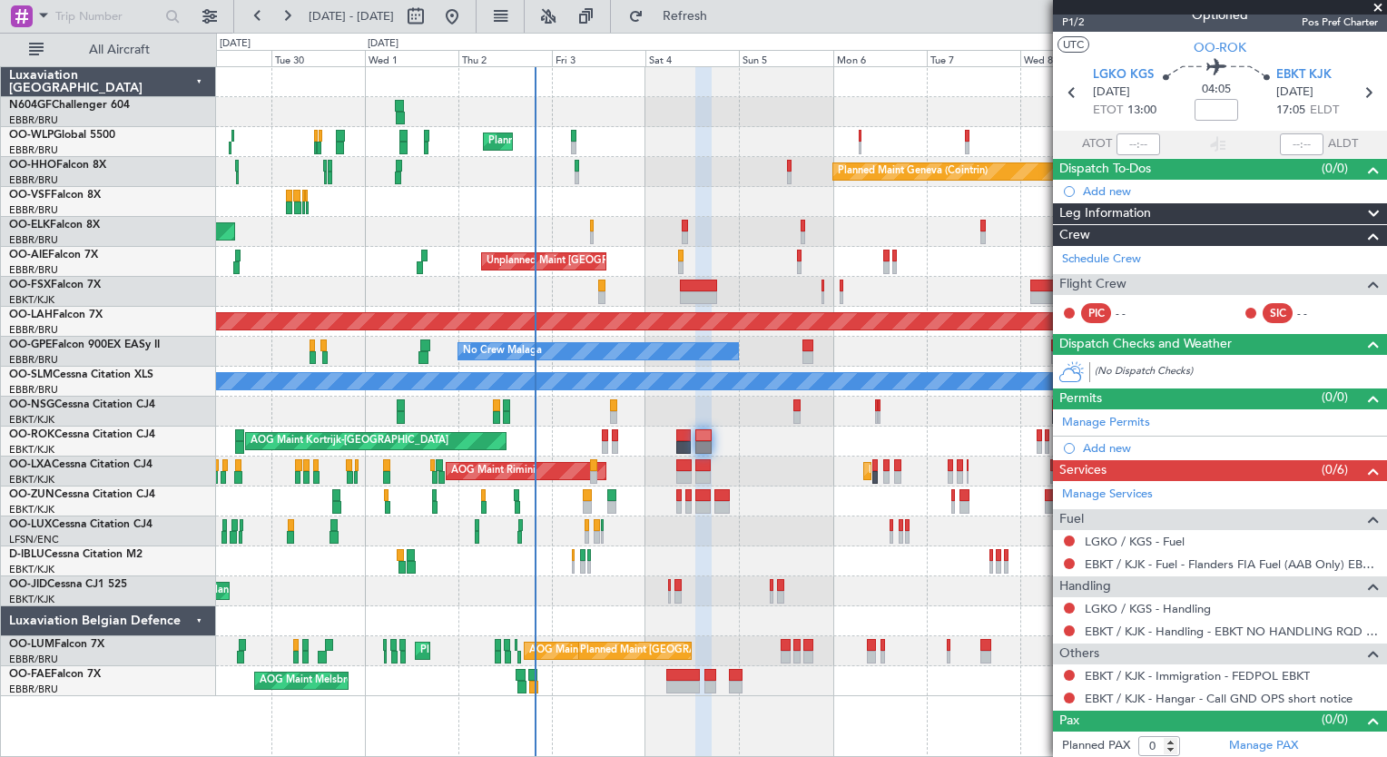
click at [520, 523] on div at bounding box center [801, 531] width 1170 height 30
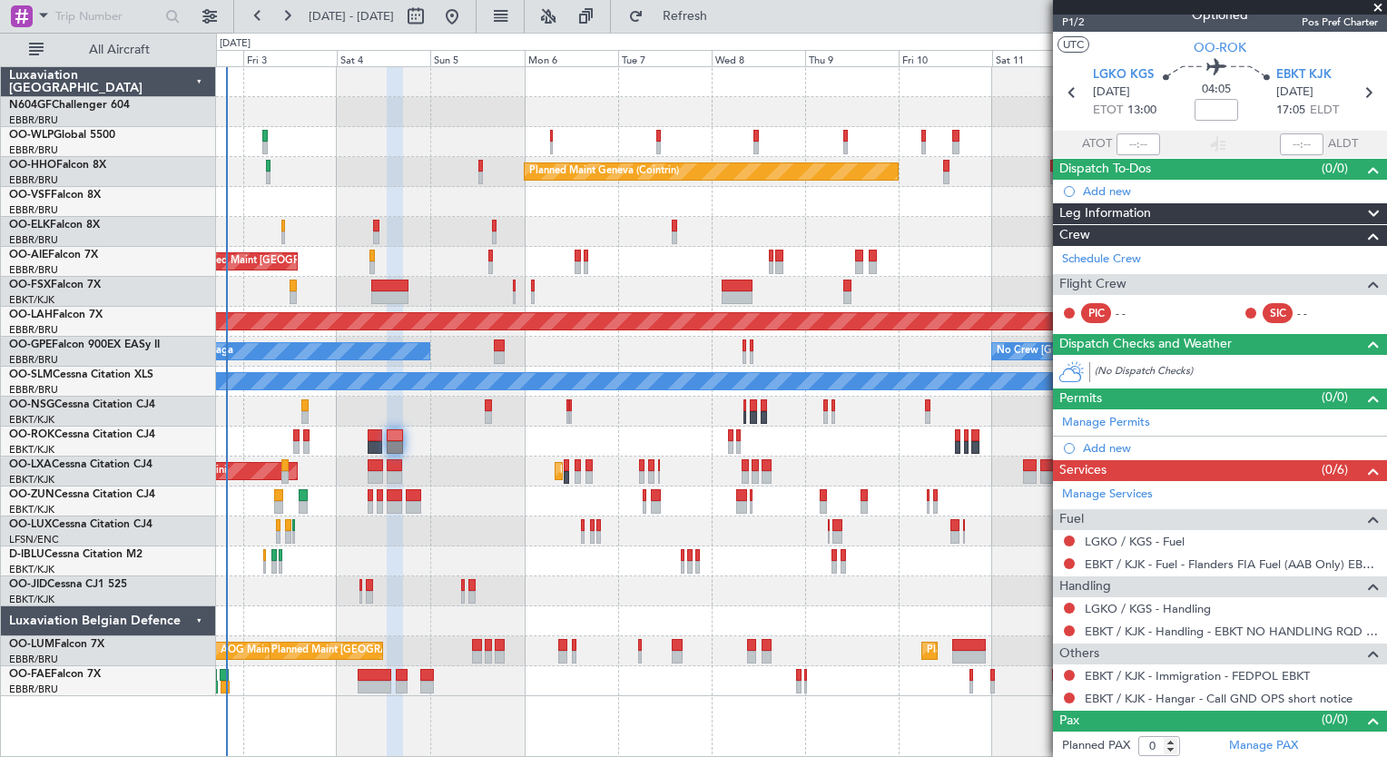
click at [428, 506] on div "Planned Maint Milan (Linate) Planned Maint Geneva (Cointrin) Planned Maint Kort…" at bounding box center [801, 381] width 1170 height 629
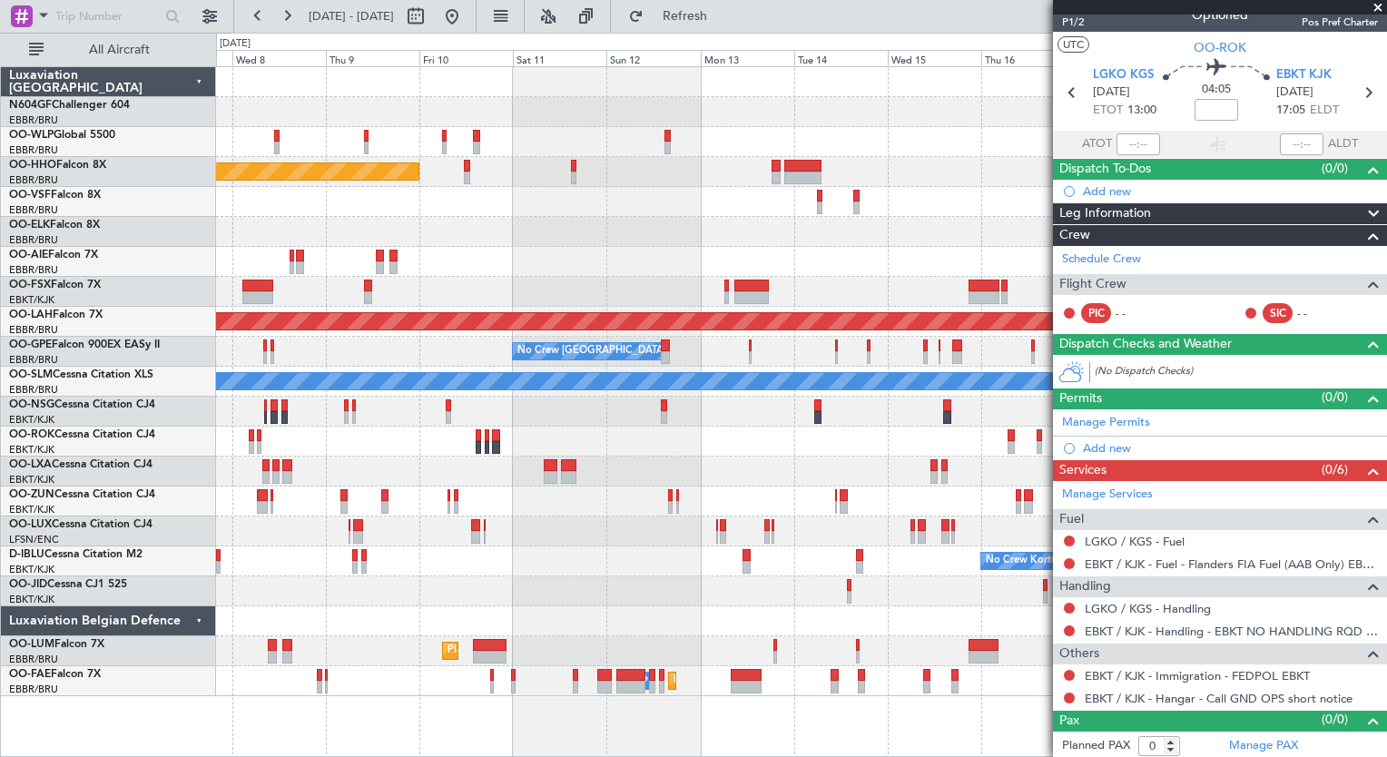
click at [426, 515] on div "Planned Maint Geneva (Cointrin) Planned Maint Alton-st Louis (St Louis Regl) No…" at bounding box center [801, 381] width 1170 height 629
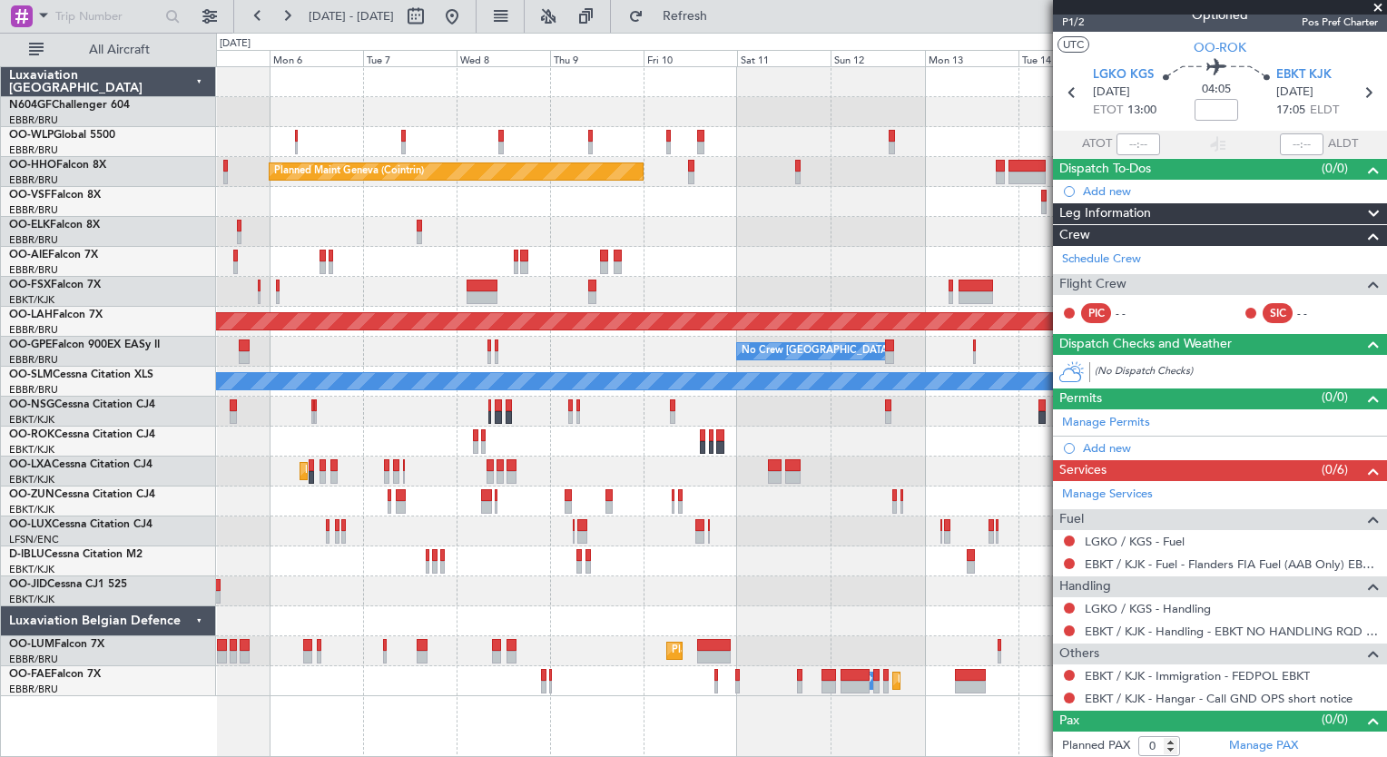
click at [612, 282] on div "Planned Maint Milan (Linate) Planned Maint Geneva (Cointrin) Unplanned Maint Lo…" at bounding box center [801, 381] width 1170 height 629
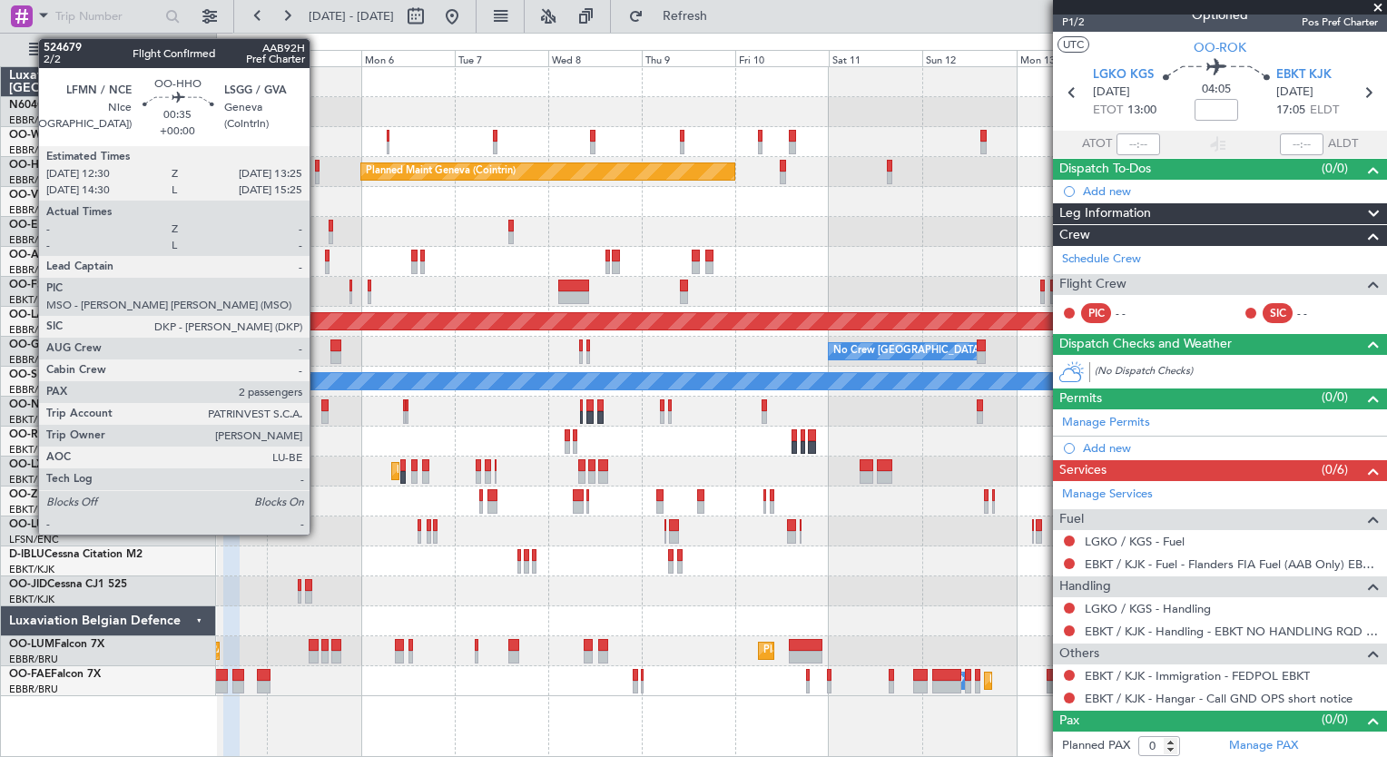
click at [318, 175] on div at bounding box center [317, 178] width 4 height 13
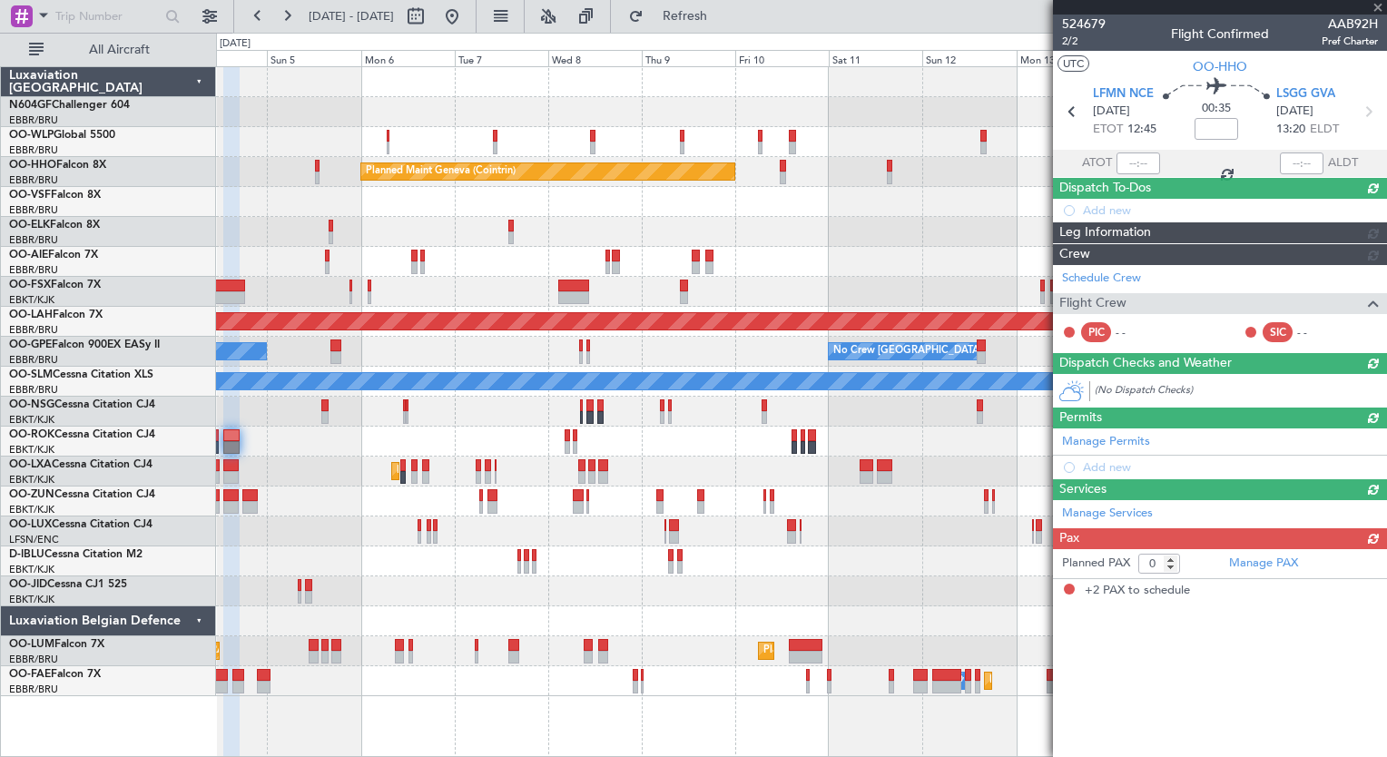
type input "2"
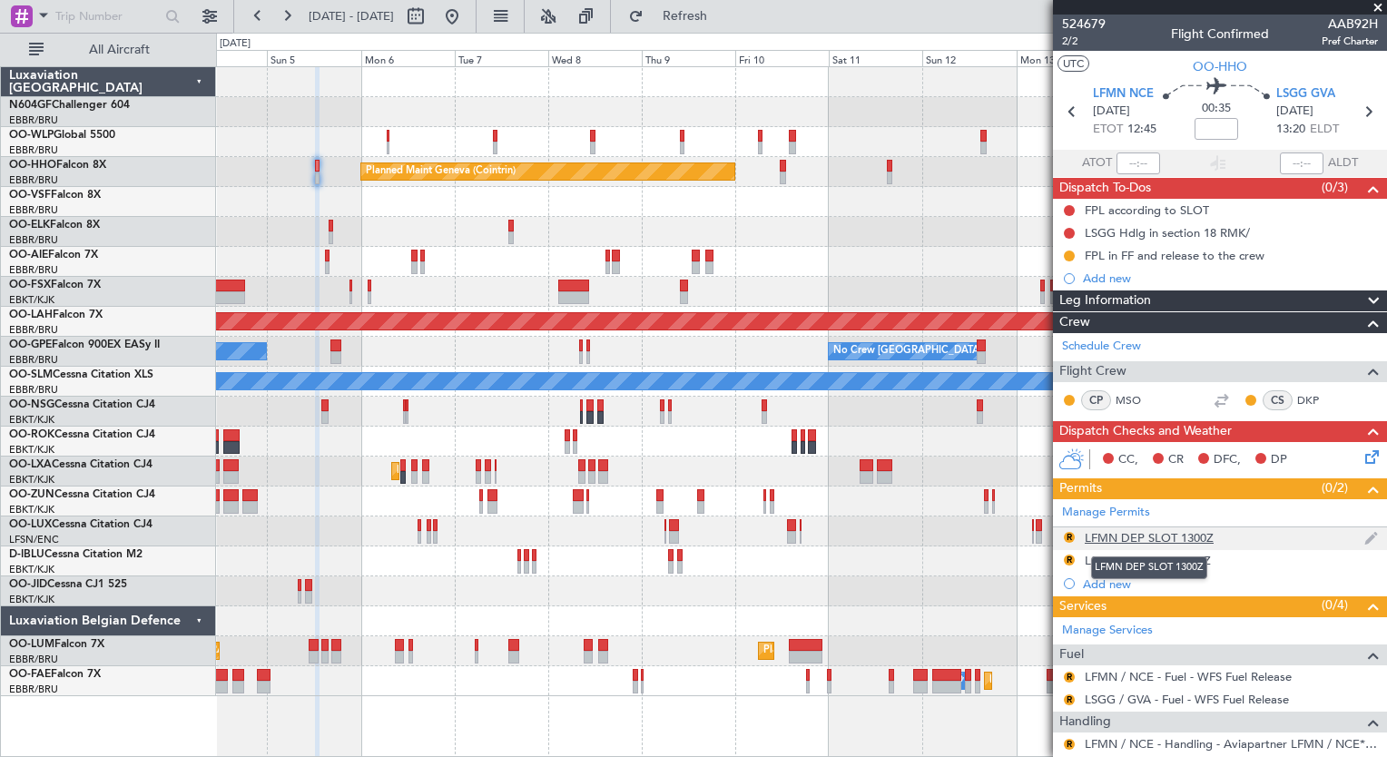
scroll to position [151, 0]
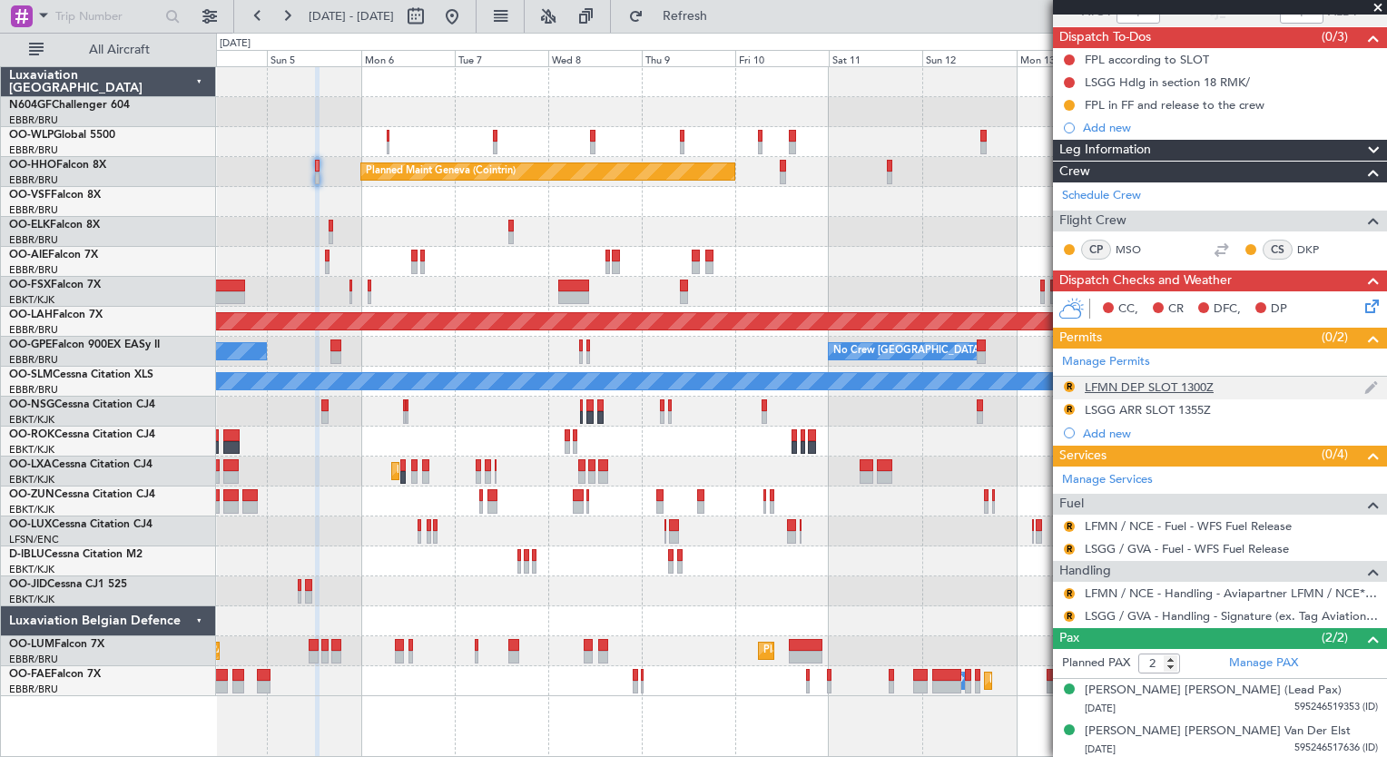
click at [1152, 382] on div "LFMN DEP SLOT 1300Z" at bounding box center [1148, 386] width 129 height 15
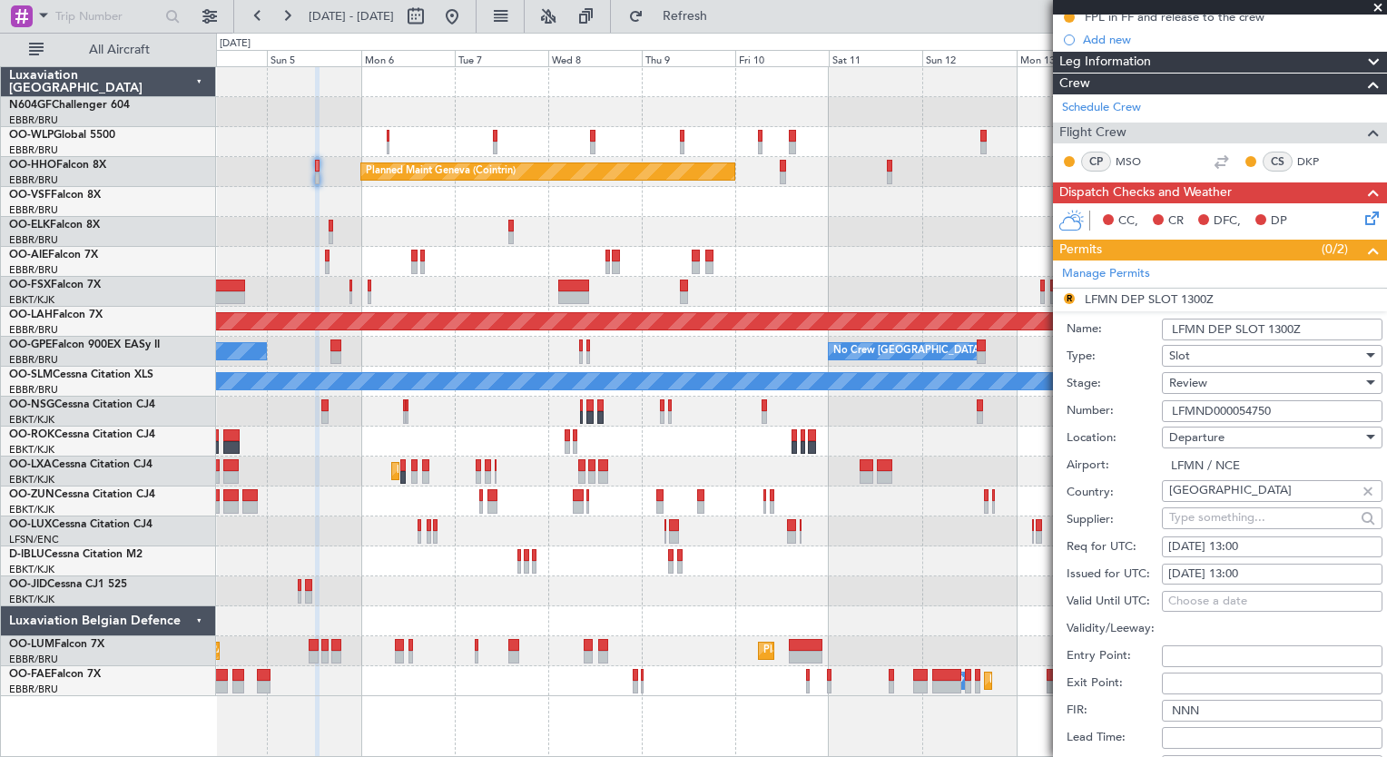
scroll to position [240, 0]
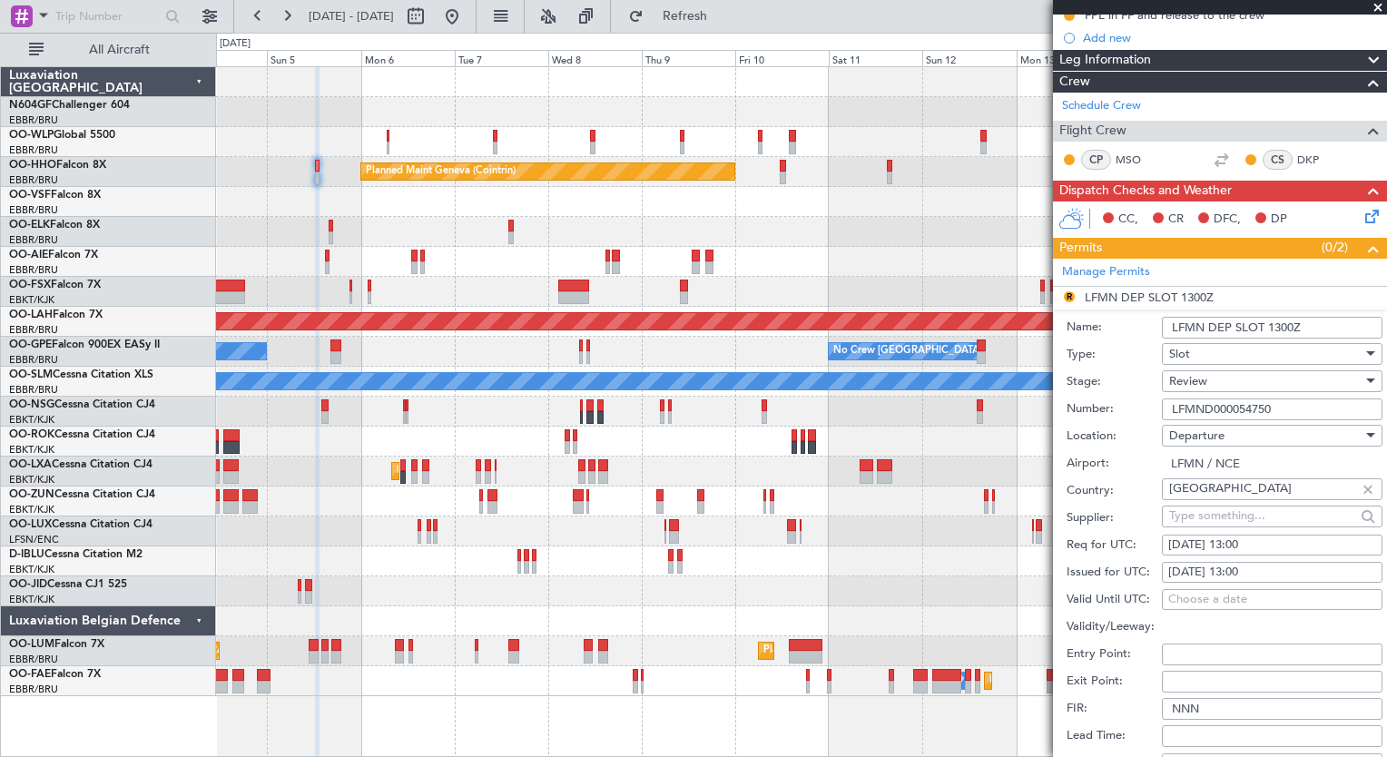
click at [1264, 536] on div "05/10/2025 13:00" at bounding box center [1272, 545] width 208 height 18
select select "10"
select select "2025"
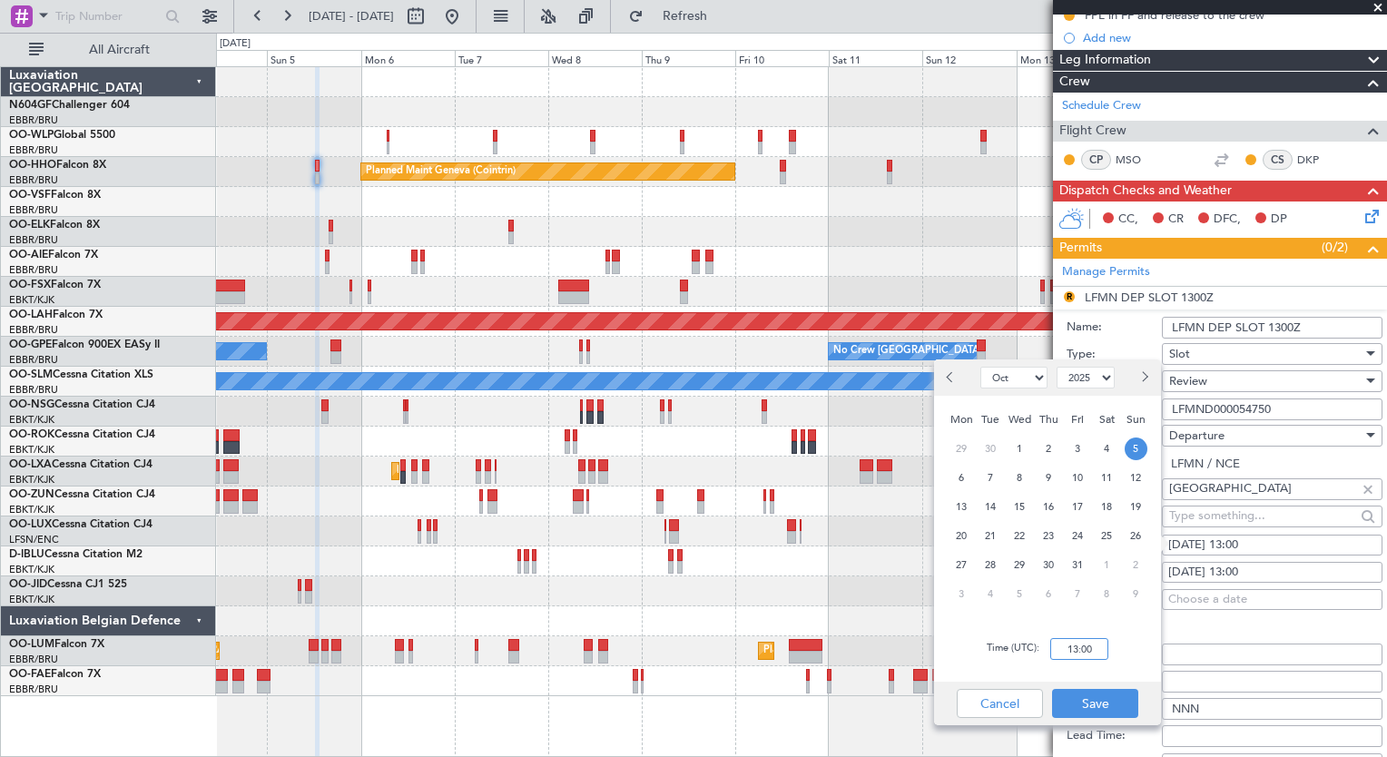
click at [1089, 656] on input "13:00" at bounding box center [1079, 649] width 58 height 22
type input "12:30"
click at [1104, 697] on button "Save" at bounding box center [1095, 703] width 86 height 29
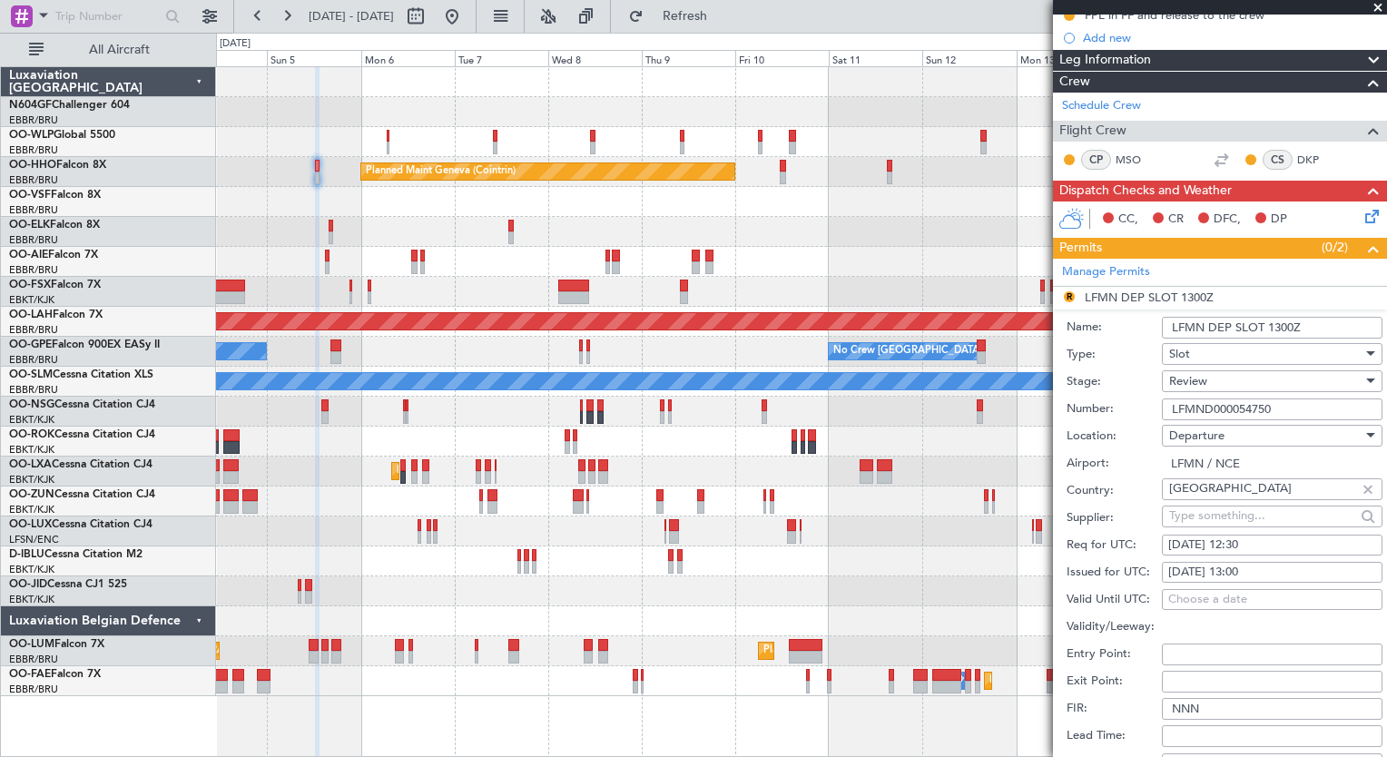
click at [1313, 569] on div "05/10/2025 13:00" at bounding box center [1272, 573] width 208 height 18
select select "10"
select select "2025"
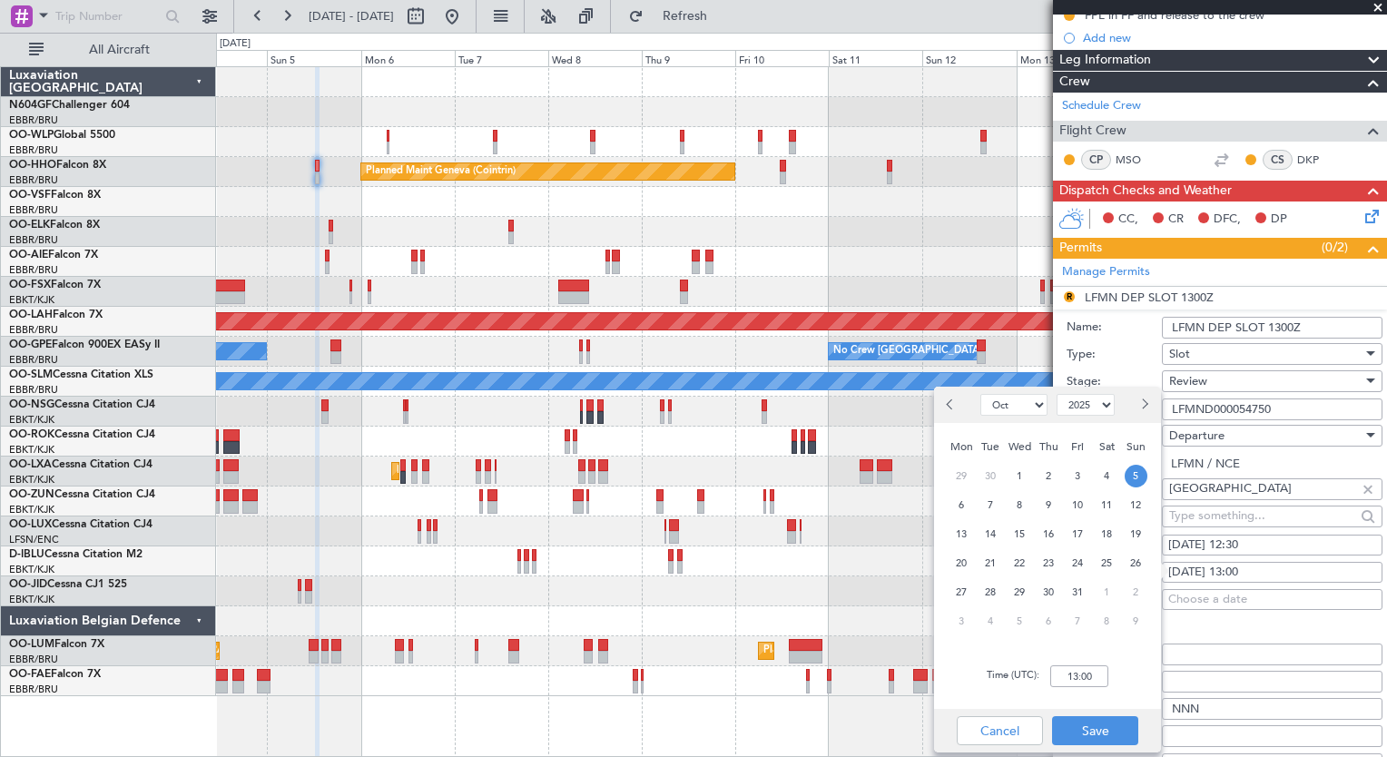
click at [1089, 695] on div "Time (UTC): 13:00" at bounding box center [1047, 675] width 227 height 65
click at [1093, 679] on input "13:00" at bounding box center [1079, 676] width 58 height 22
type input "12:30"
click at [1090, 731] on button "Save" at bounding box center [1095, 730] width 86 height 29
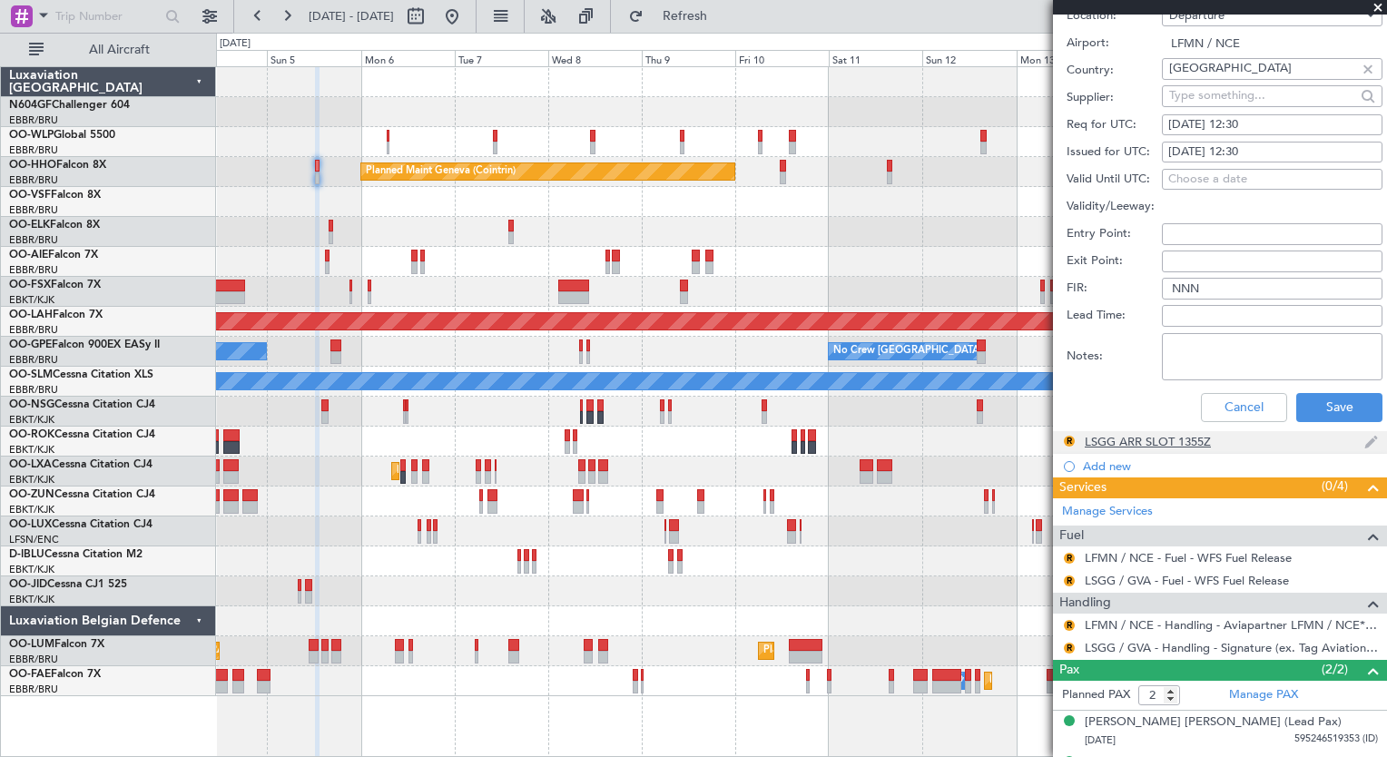
scroll to position [659, 0]
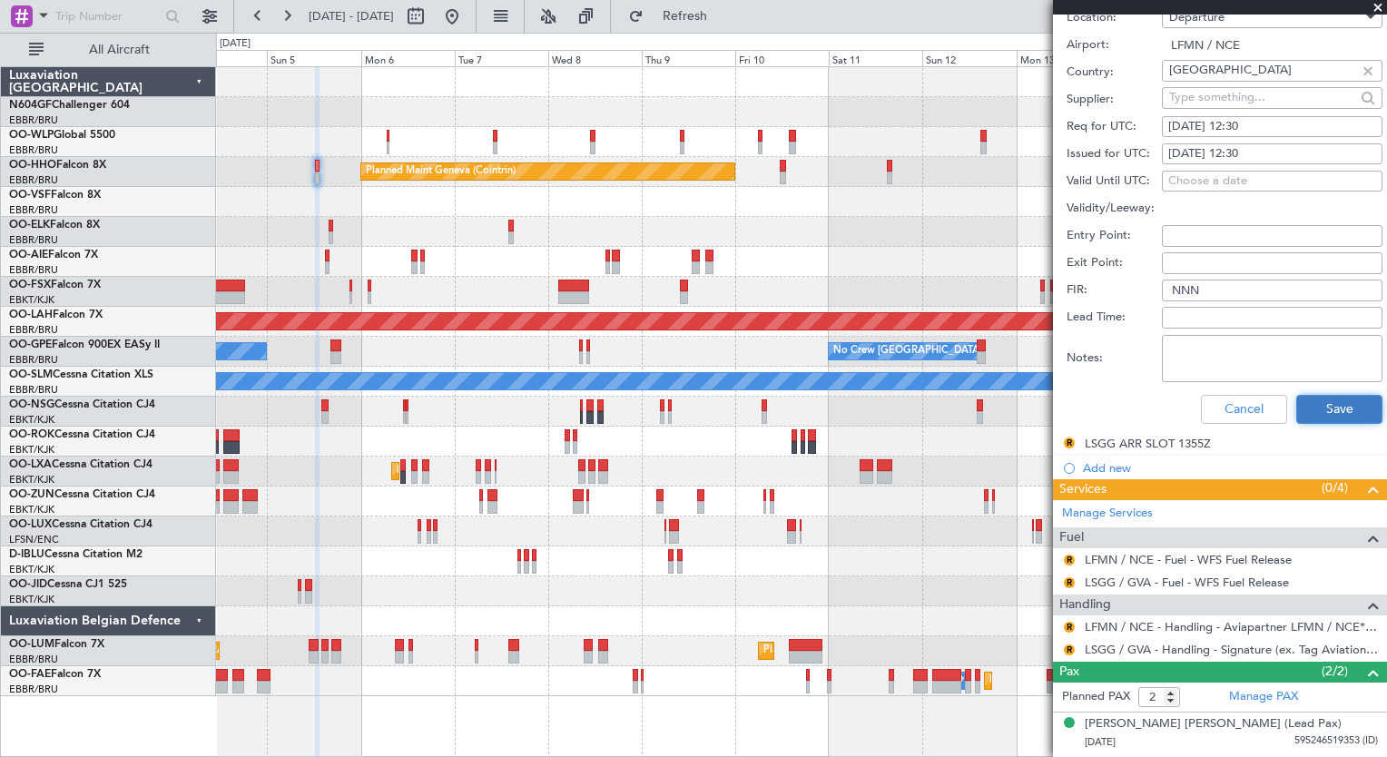
click at [1321, 407] on button "Save" at bounding box center [1339, 409] width 86 height 29
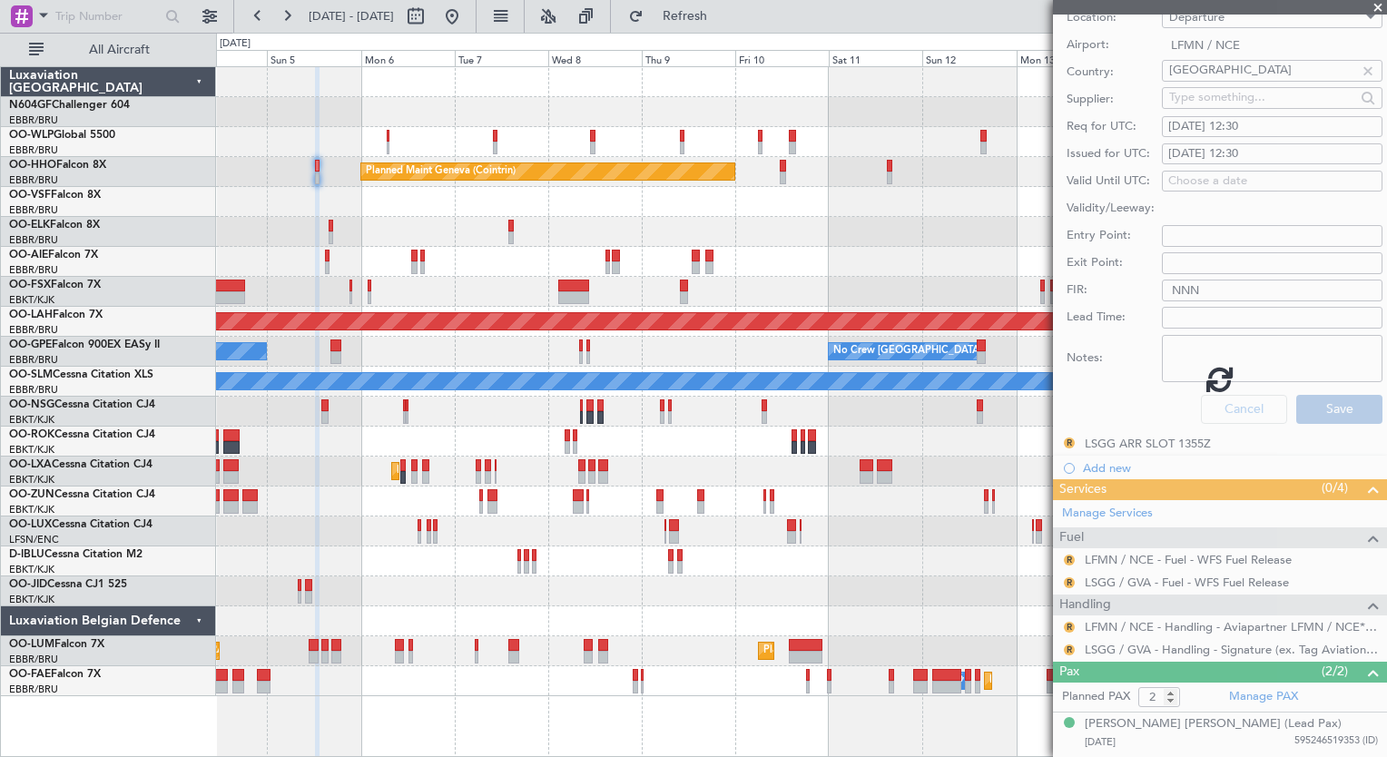
scroll to position [116, 0]
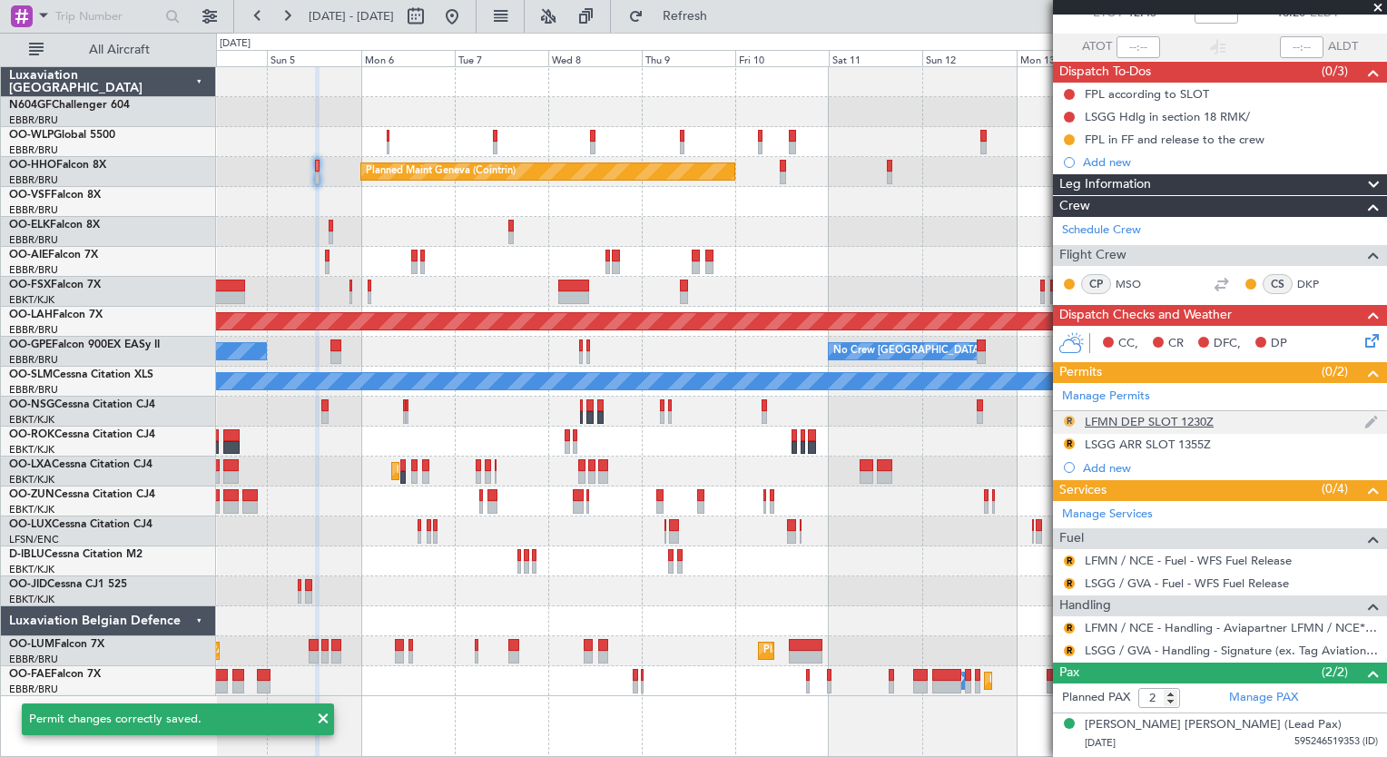
click at [1071, 419] on button "R" at bounding box center [1069, 421] width 11 height 11
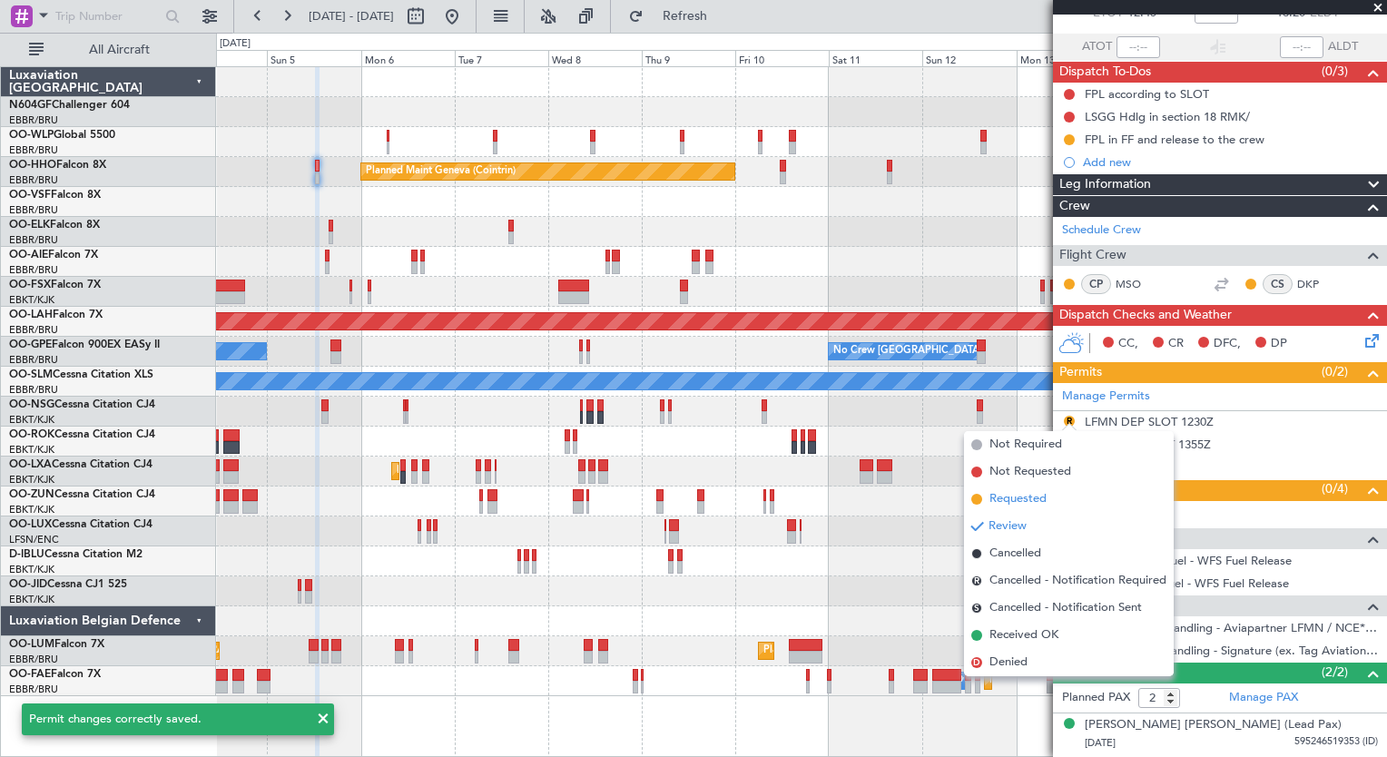
click at [1059, 504] on li "Requested" at bounding box center [1069, 499] width 210 height 27
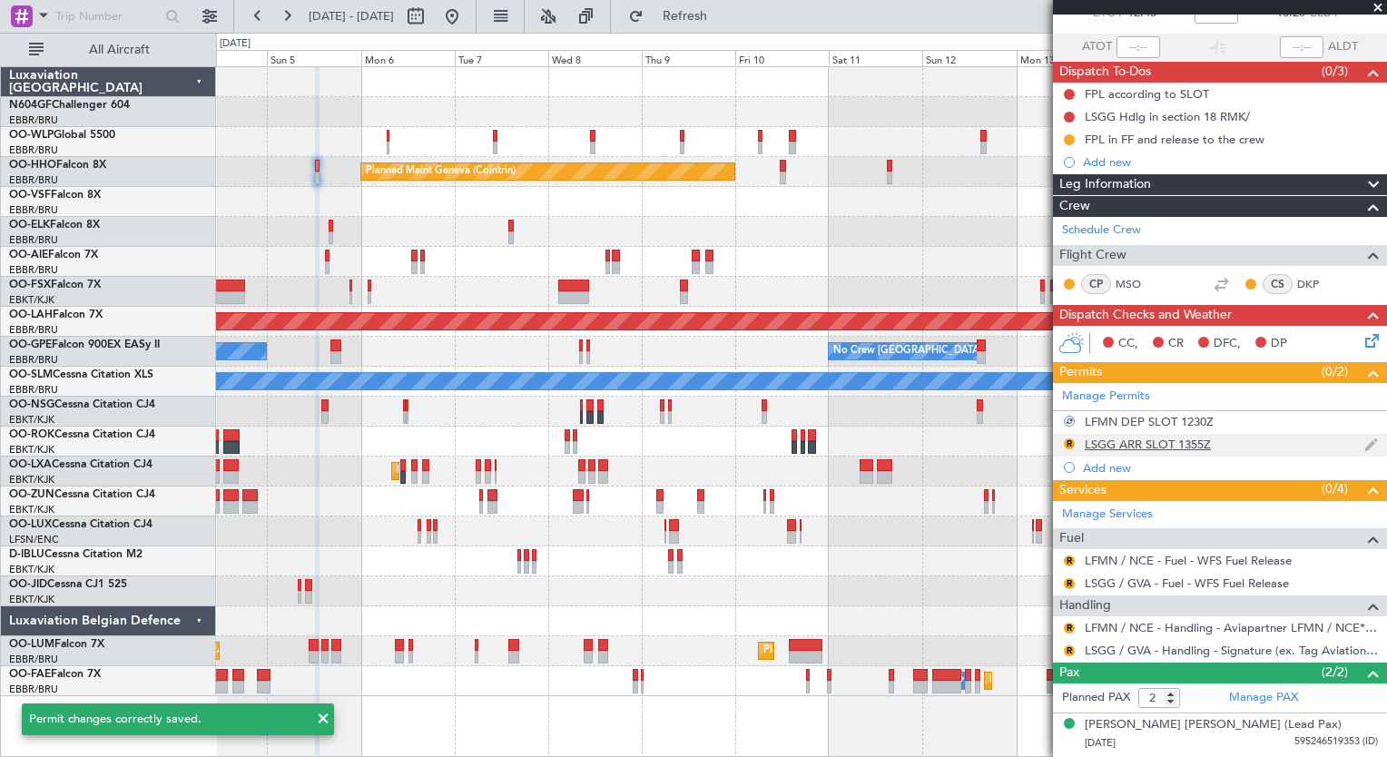
click at [1134, 437] on div "LSGG ARR SLOT 1355Z" at bounding box center [1147, 444] width 126 height 15
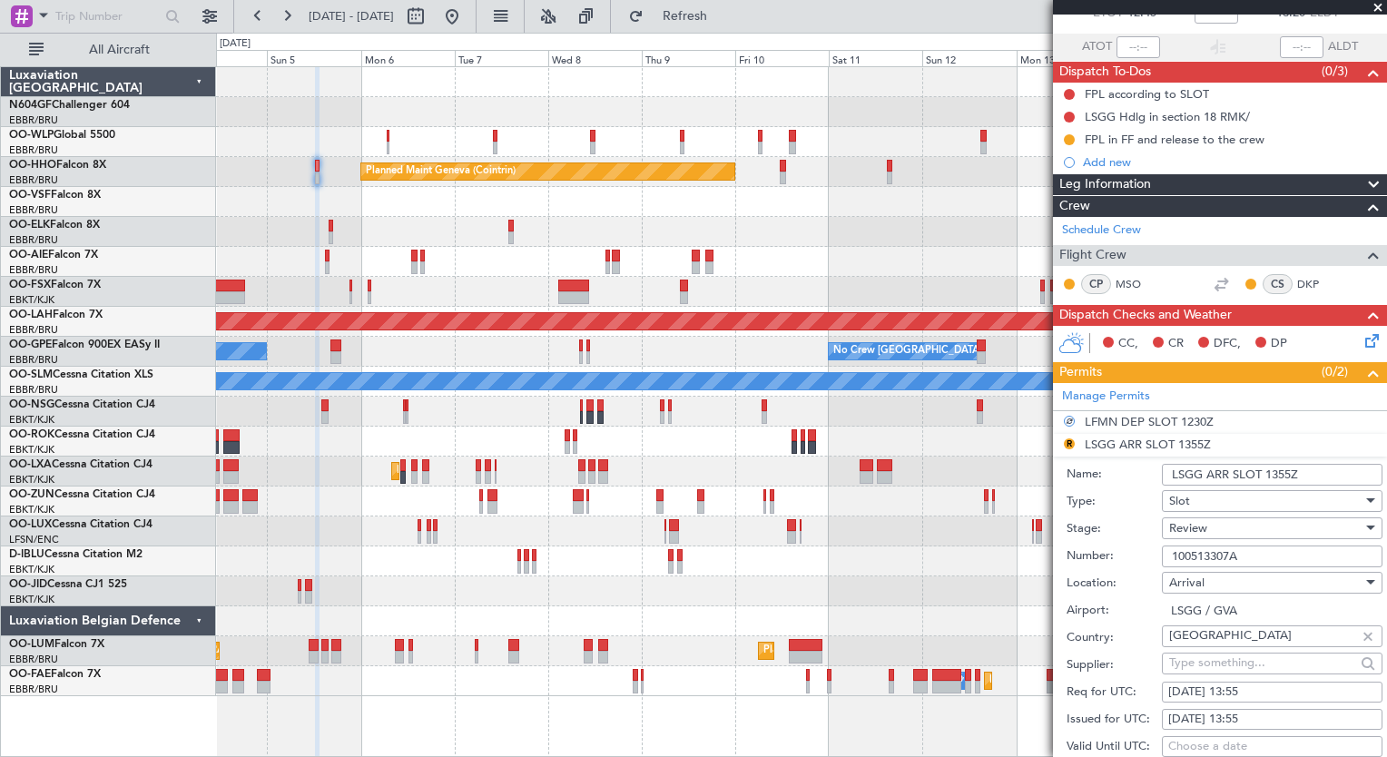
scroll to position [289, 0]
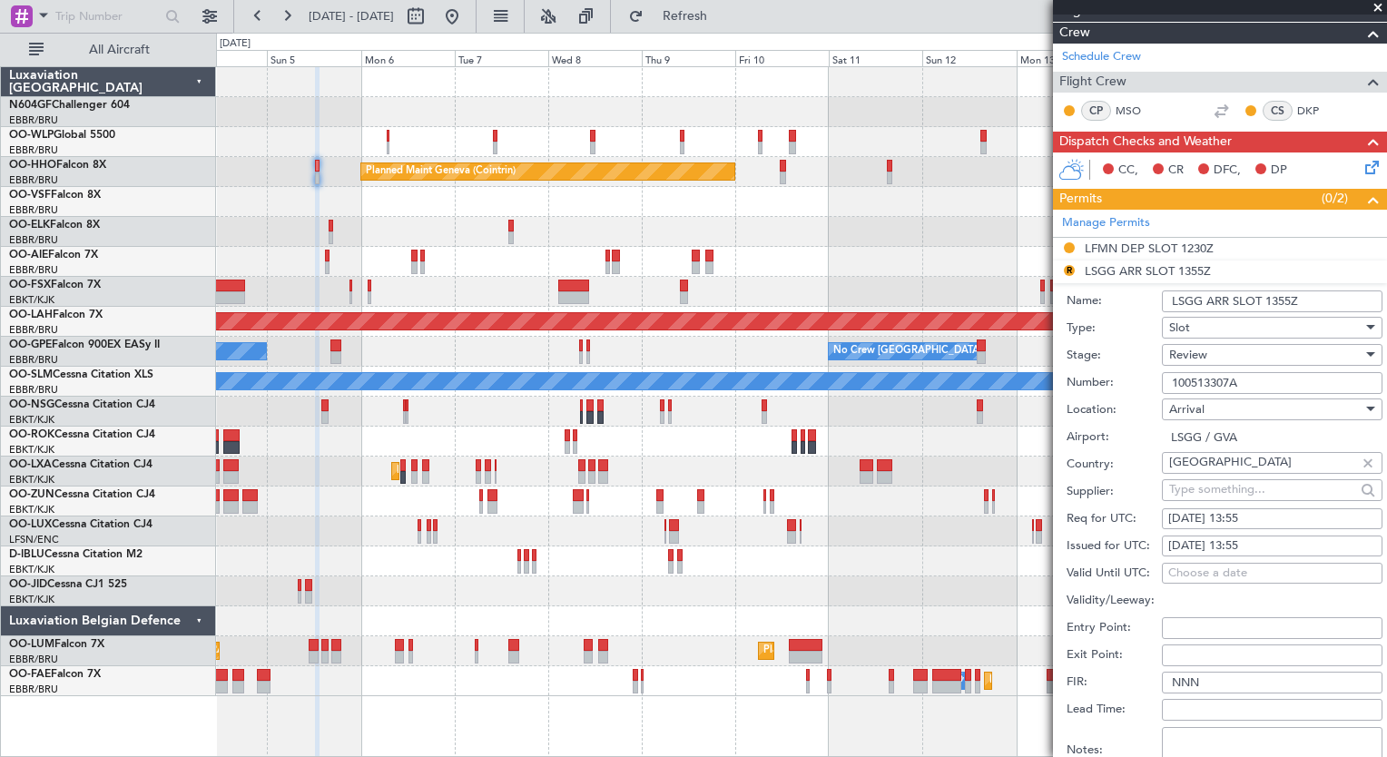
click at [1292, 524] on div "05/10/2025 13:55" at bounding box center [1272, 519] width 208 height 18
select select "10"
select select "2025"
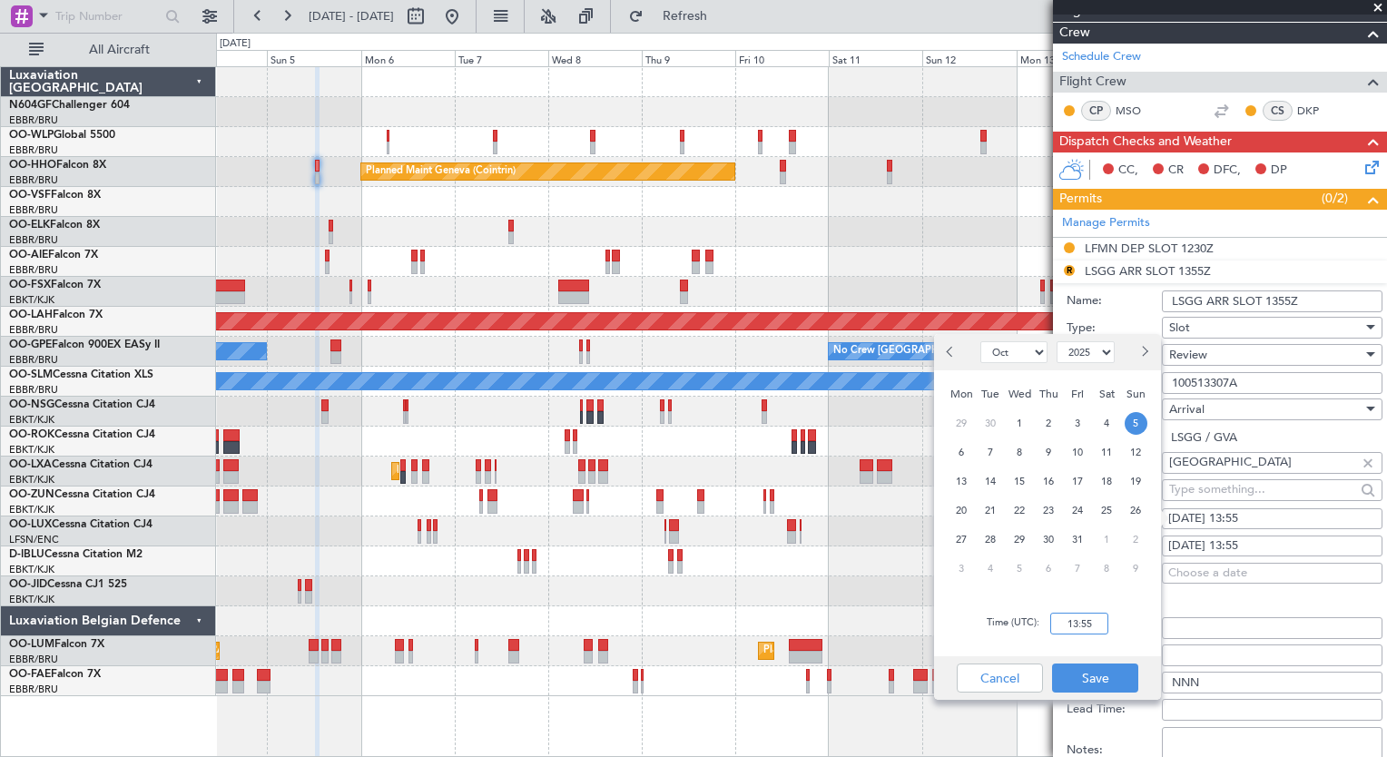
click at [1086, 622] on input "13:55" at bounding box center [1079, 624] width 58 height 22
type input "0"
type input "13:25"
click at [1121, 684] on button "Save" at bounding box center [1095, 677] width 86 height 29
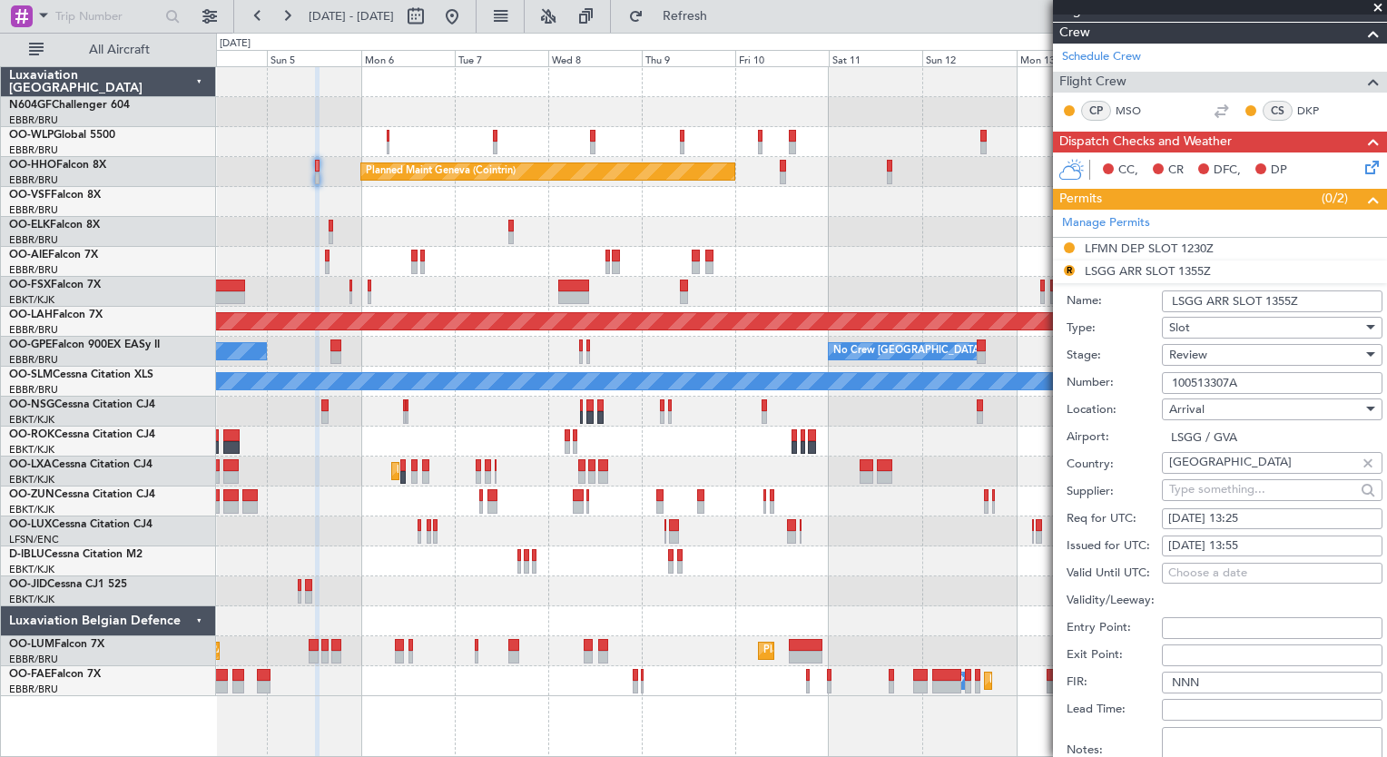
click at [1318, 541] on div "05/10/2025 13:55" at bounding box center [1272, 546] width 208 height 18
select select "10"
select select "2025"
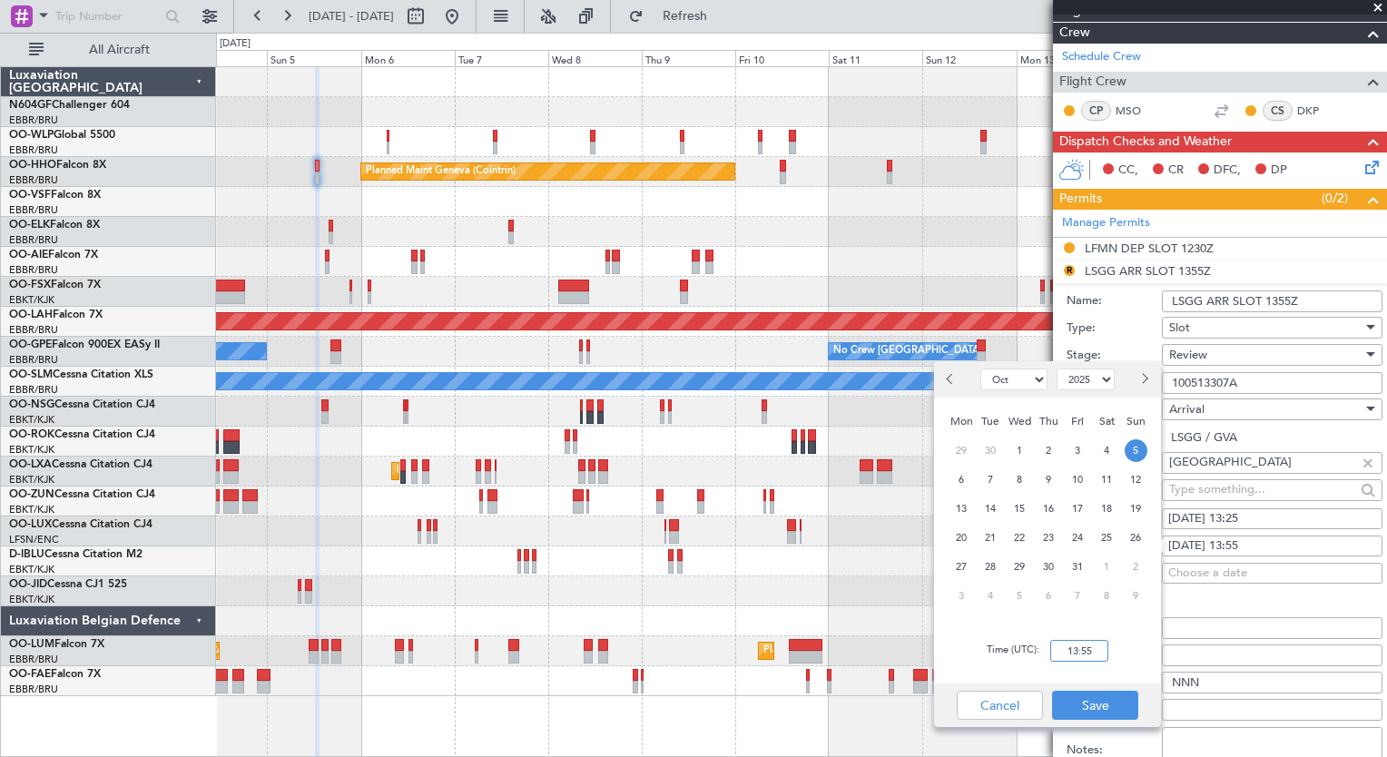
click at [1081, 648] on input "13:55" at bounding box center [1079, 651] width 58 height 22
type input "13:25"
click at [1093, 705] on button "Save" at bounding box center [1095, 705] width 86 height 29
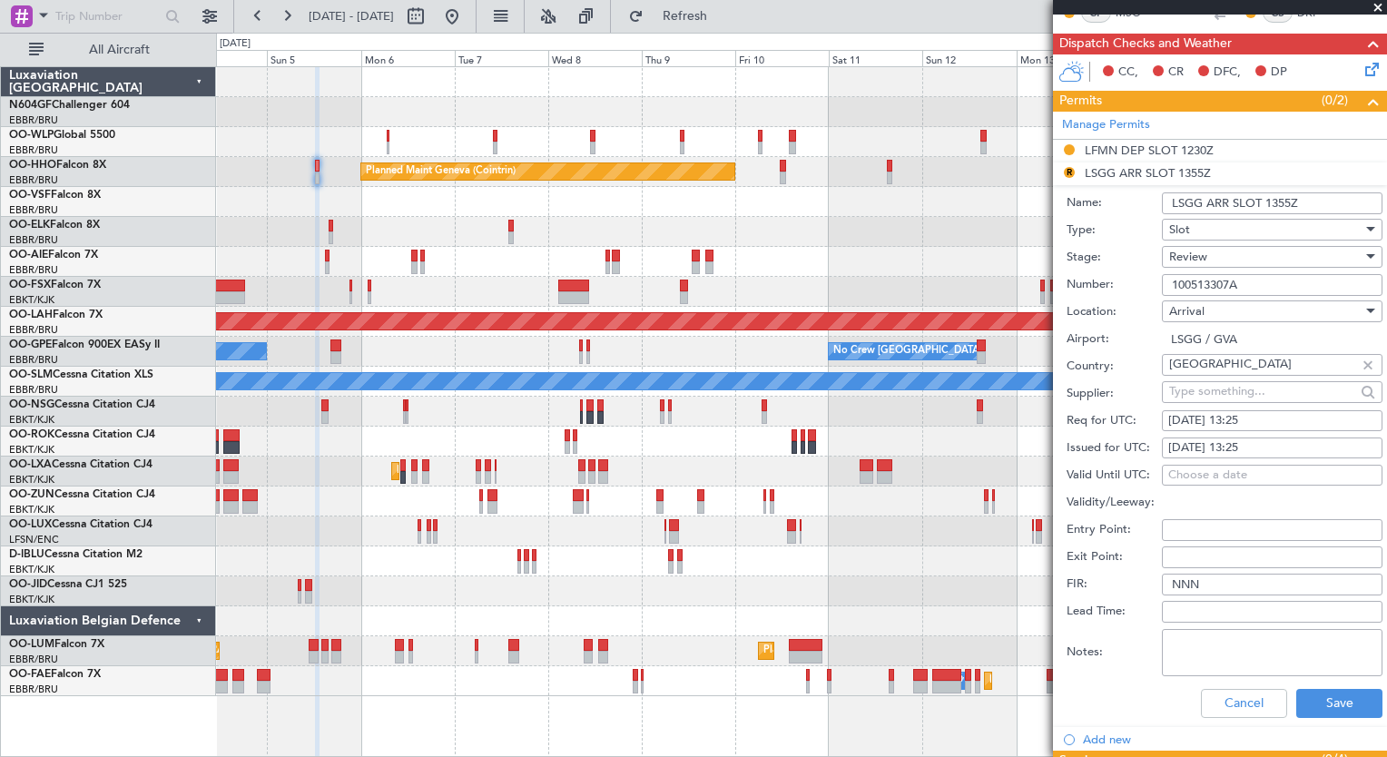
scroll to position [414, 0]
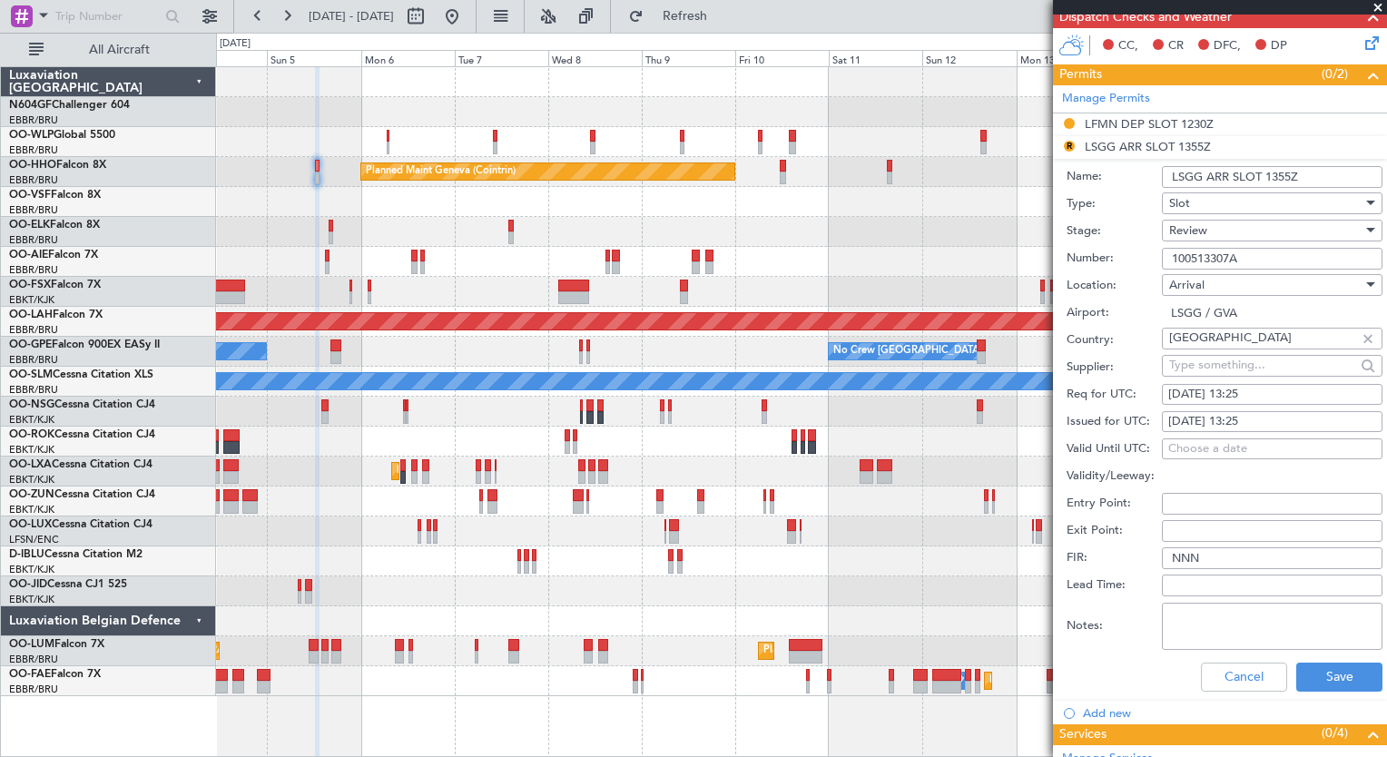
click at [1252, 227] on div "Review" at bounding box center [1265, 230] width 193 height 27
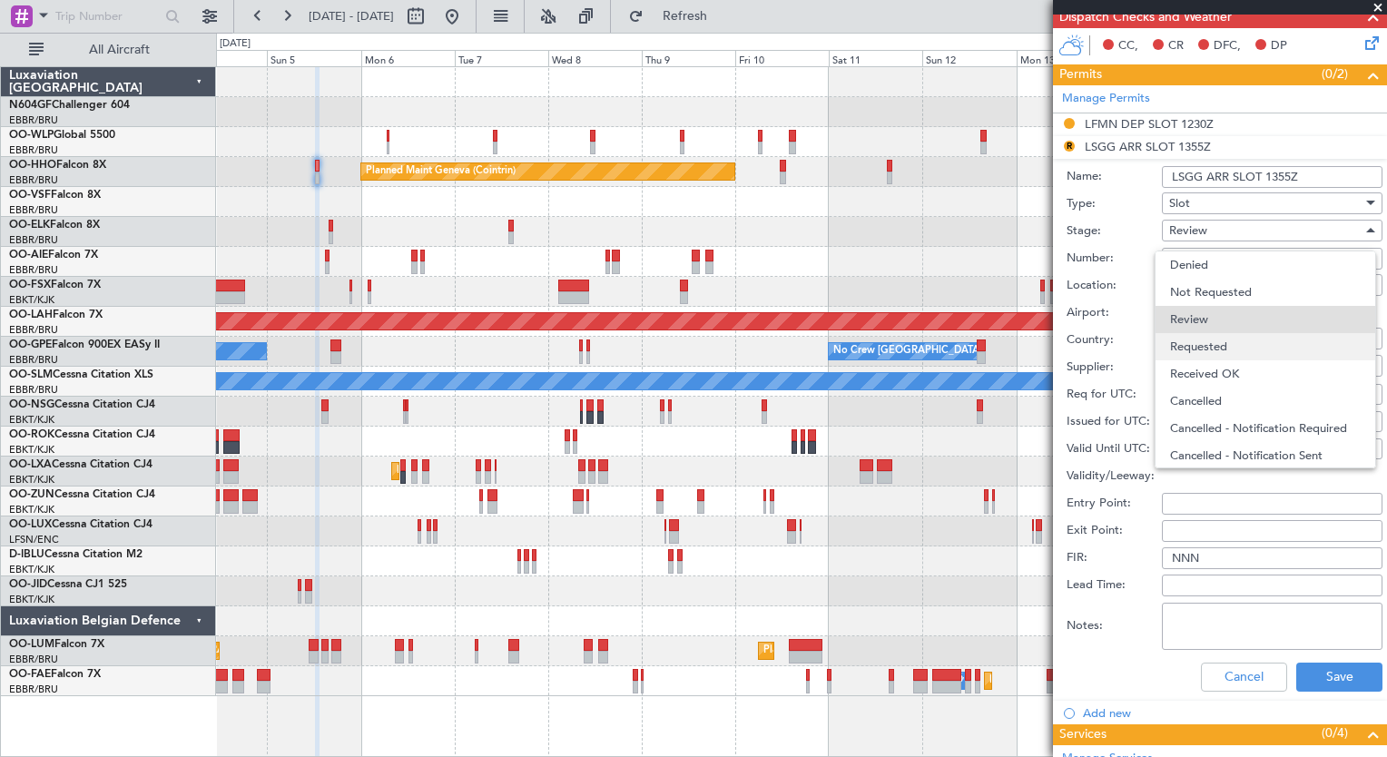
click at [1289, 342] on span "Requested" at bounding box center [1265, 346] width 191 height 27
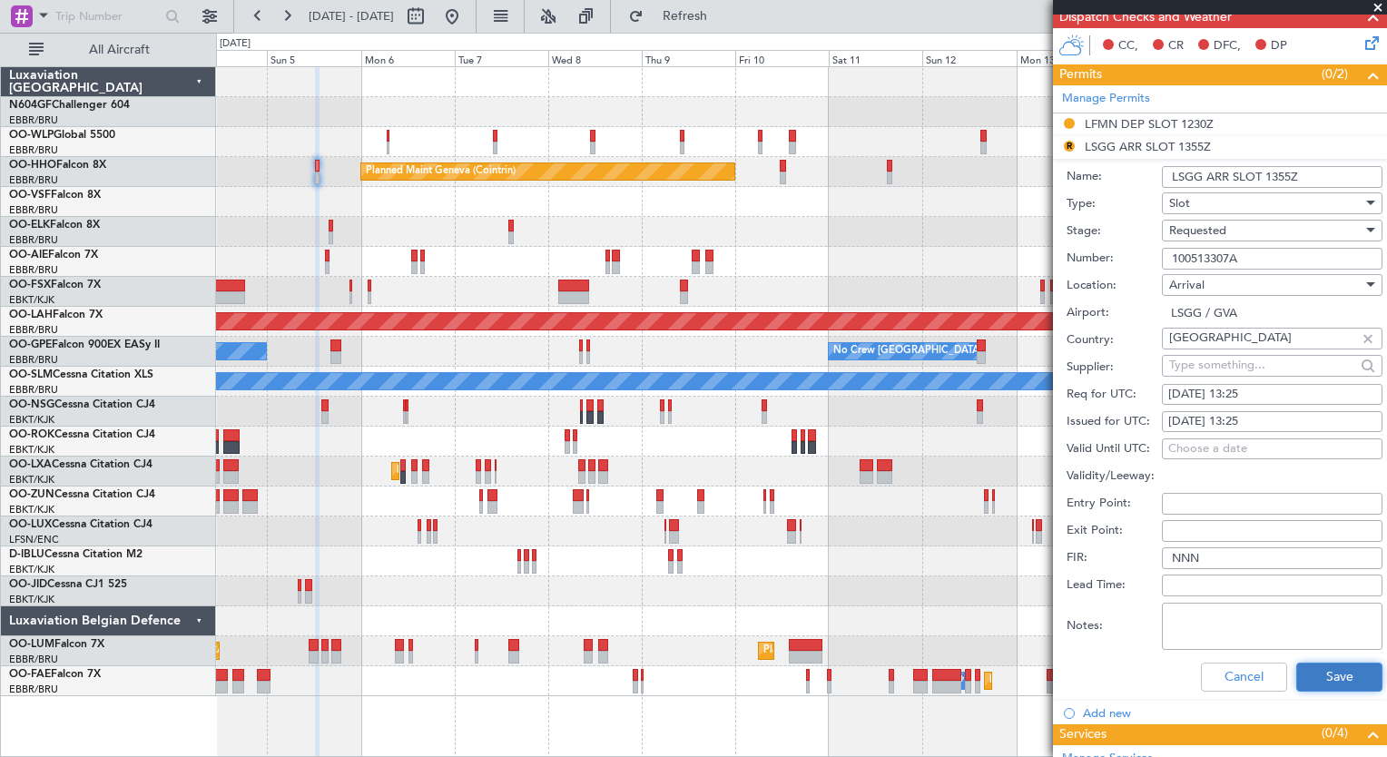
click at [1303, 682] on button "Save" at bounding box center [1339, 676] width 86 height 29
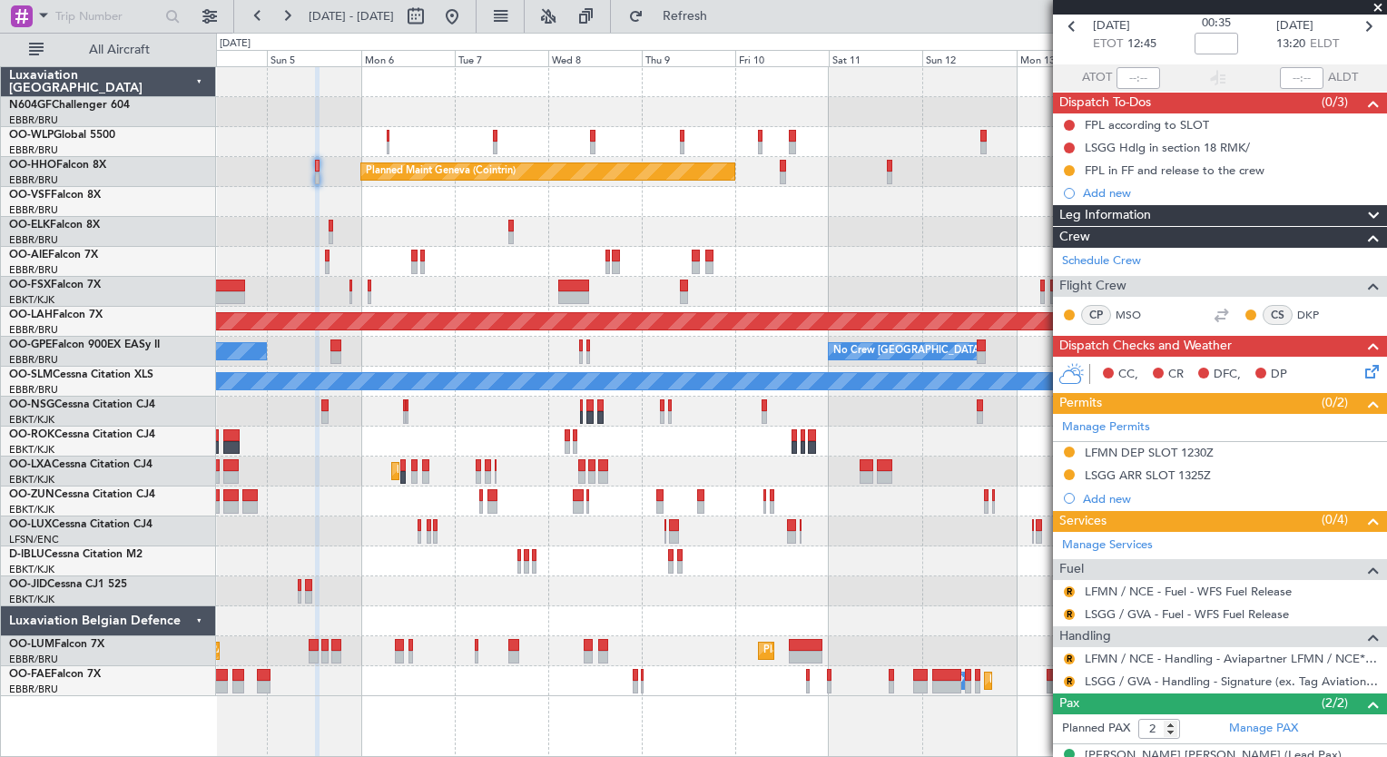
scroll to position [151, 0]
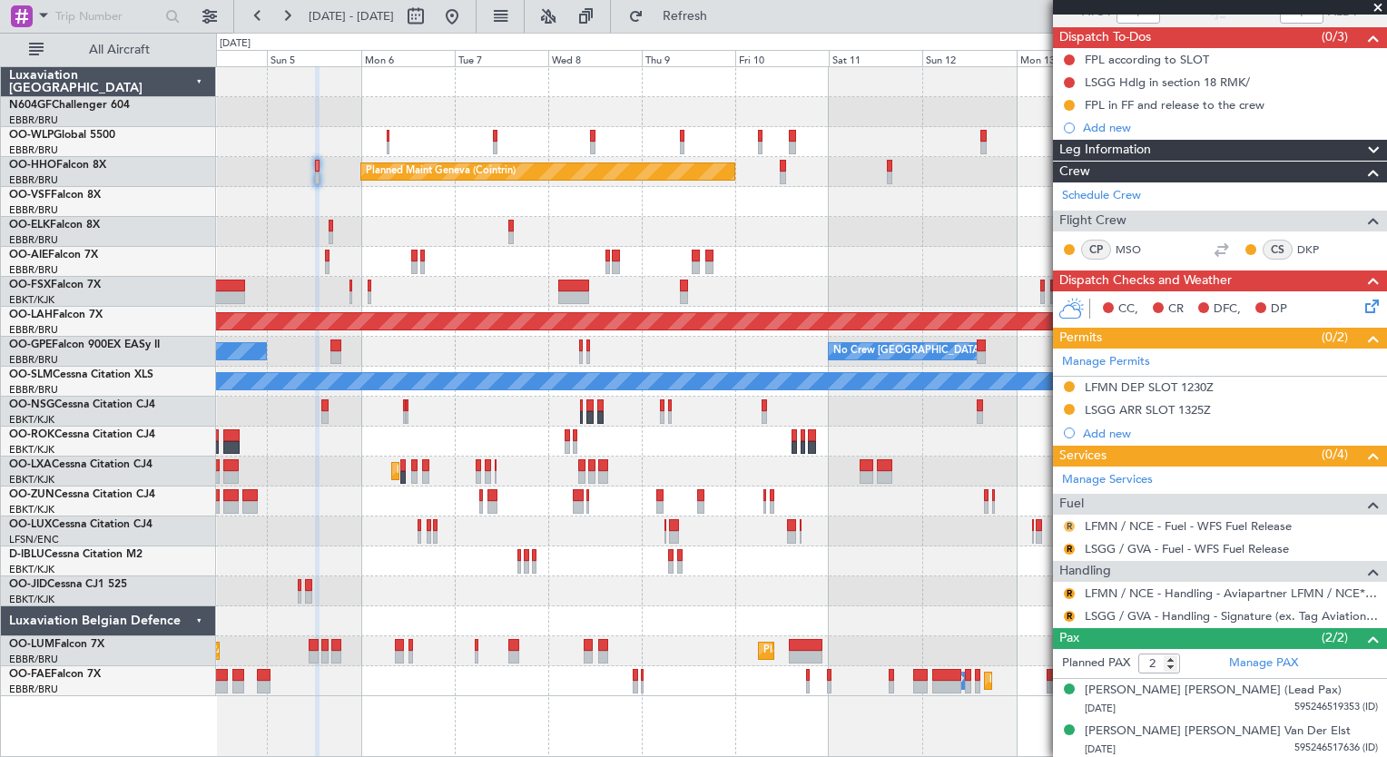
click at [1068, 524] on button "R" at bounding box center [1069, 526] width 11 height 11
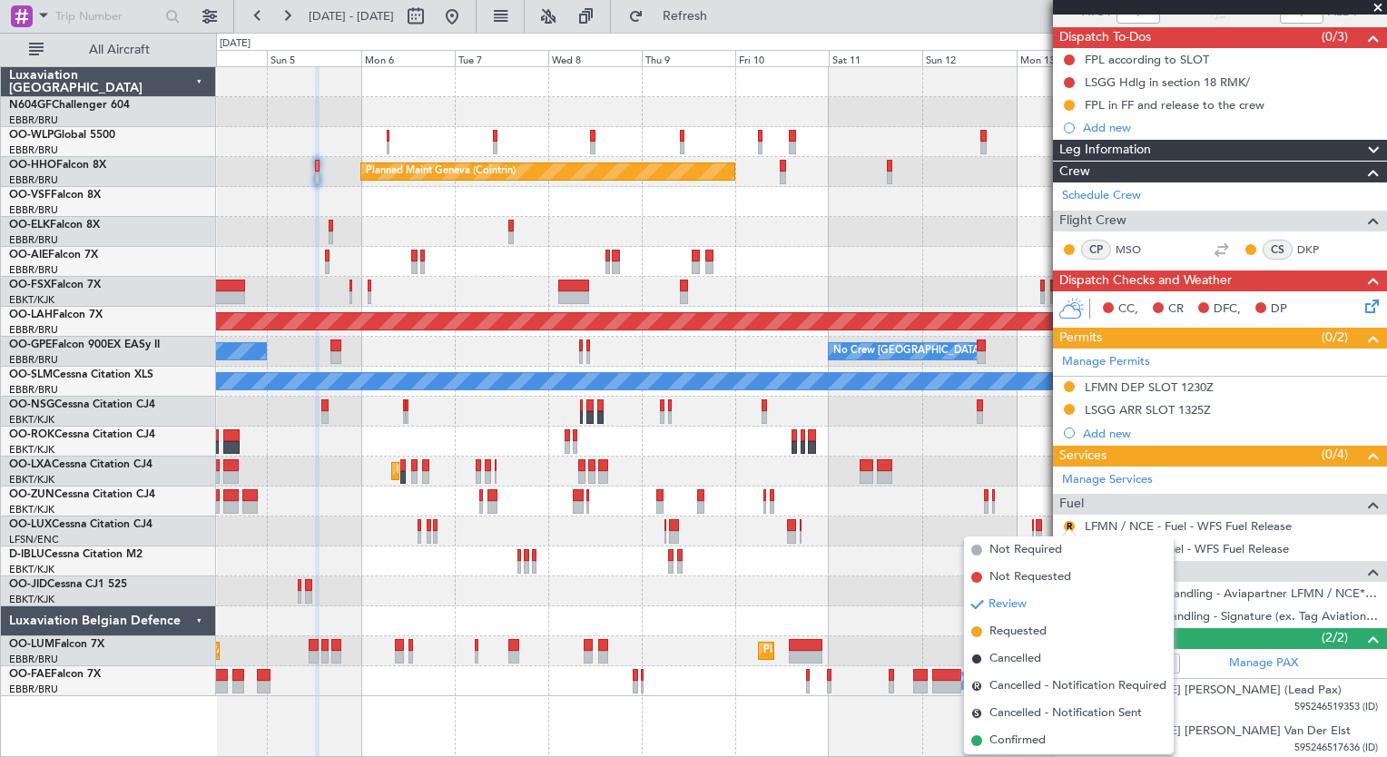
click at [682, 314] on div "Planned Maint Milan (Linate) Planned Maint Geneva (Cointrin) Unplanned Maint Lo…" at bounding box center [801, 381] width 1170 height 629
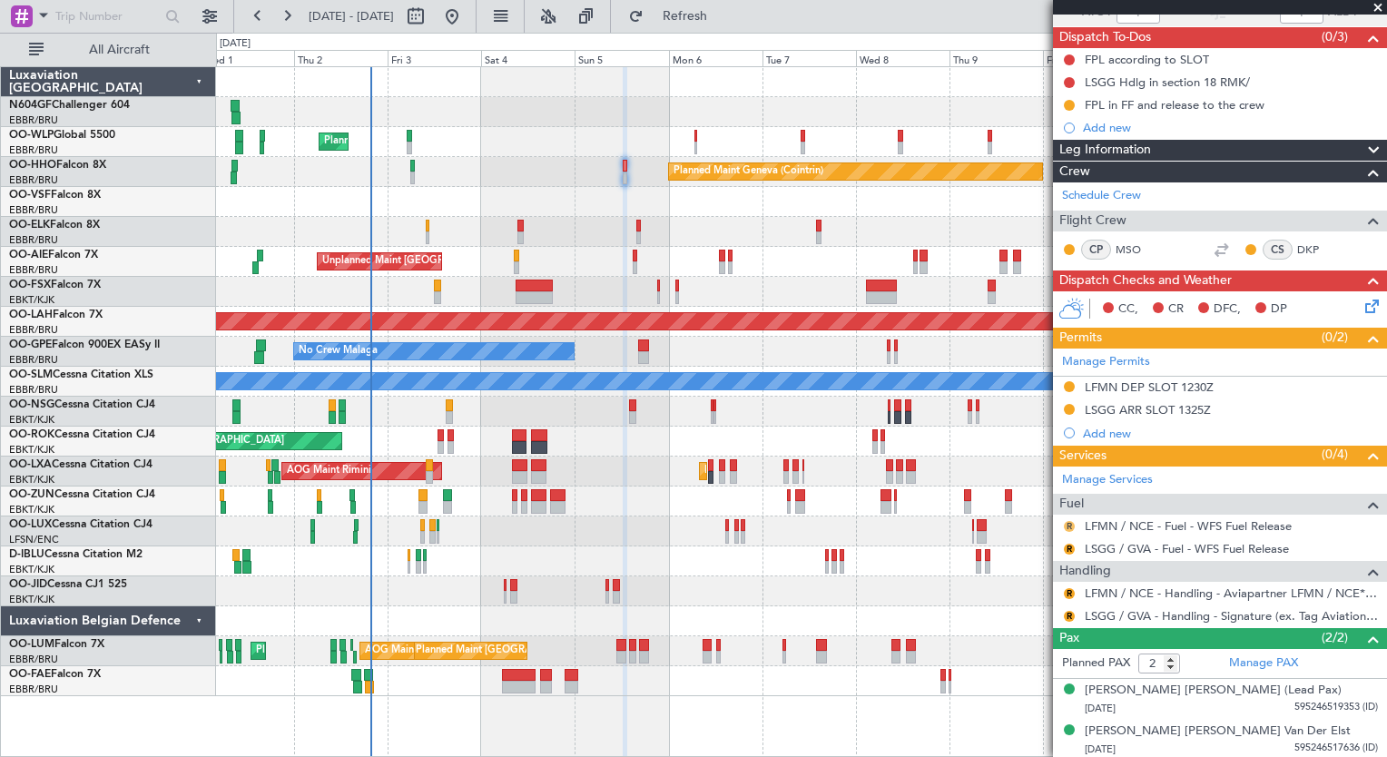
click at [1071, 521] on button "R" at bounding box center [1069, 526] width 11 height 11
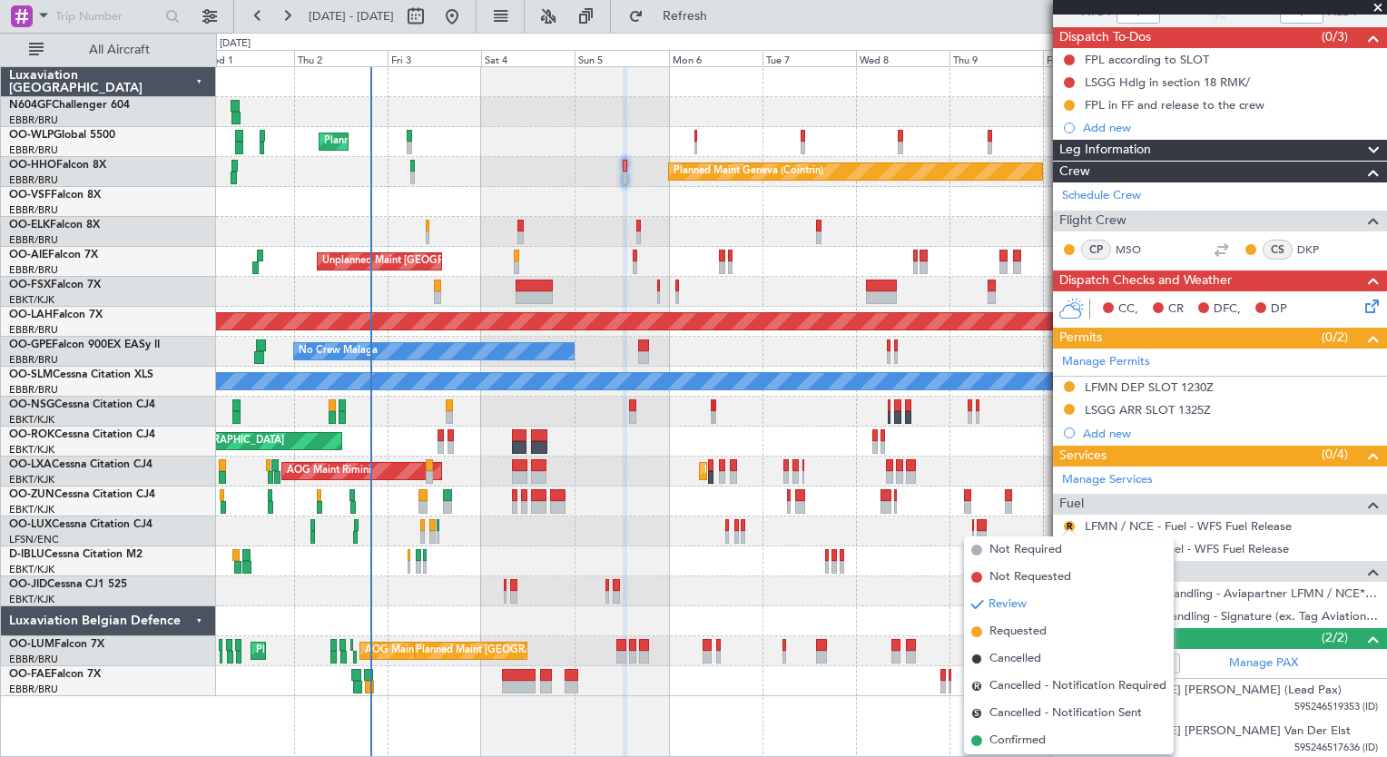
click at [474, 295] on div at bounding box center [801, 292] width 1170 height 30
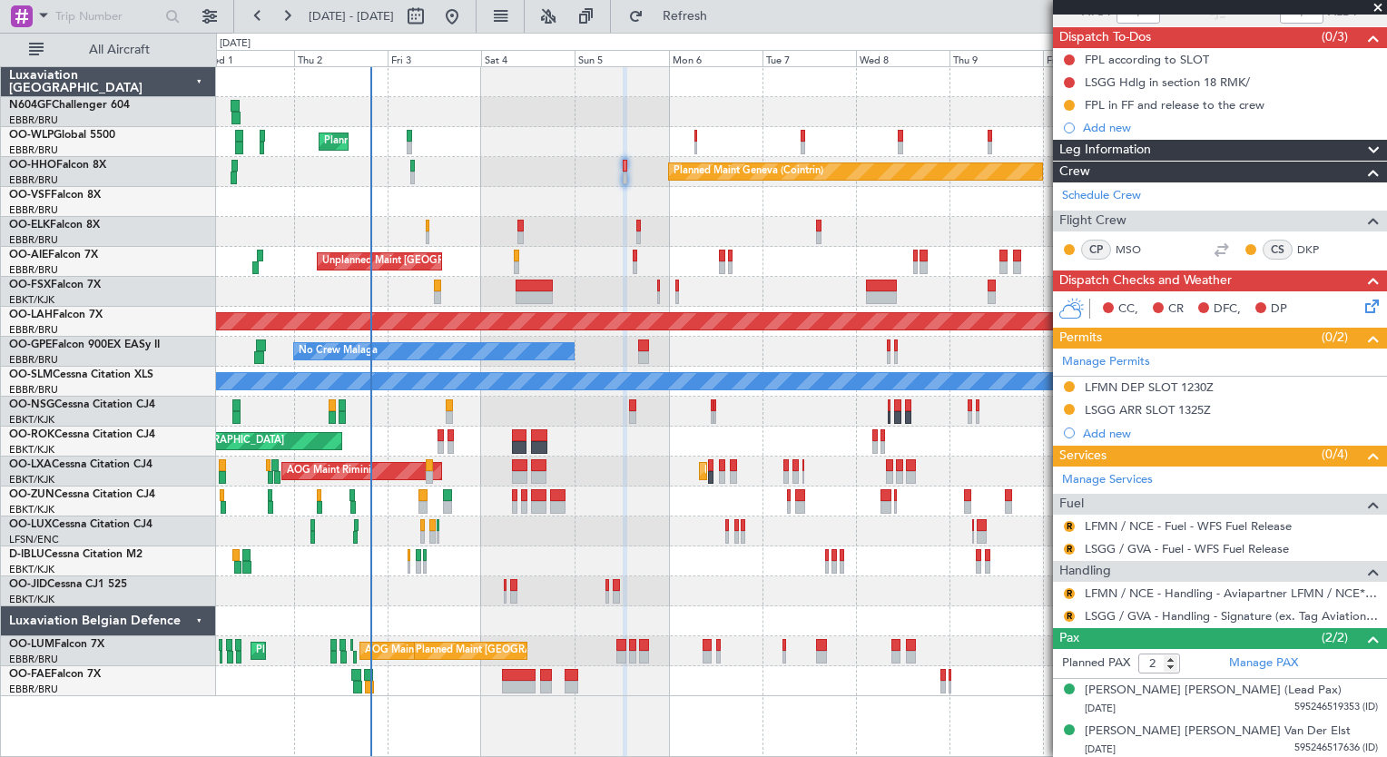
click at [468, 275] on div "Unplanned Maint London (Farnborough) Planned Maint London (Farnborough)" at bounding box center [801, 262] width 1170 height 30
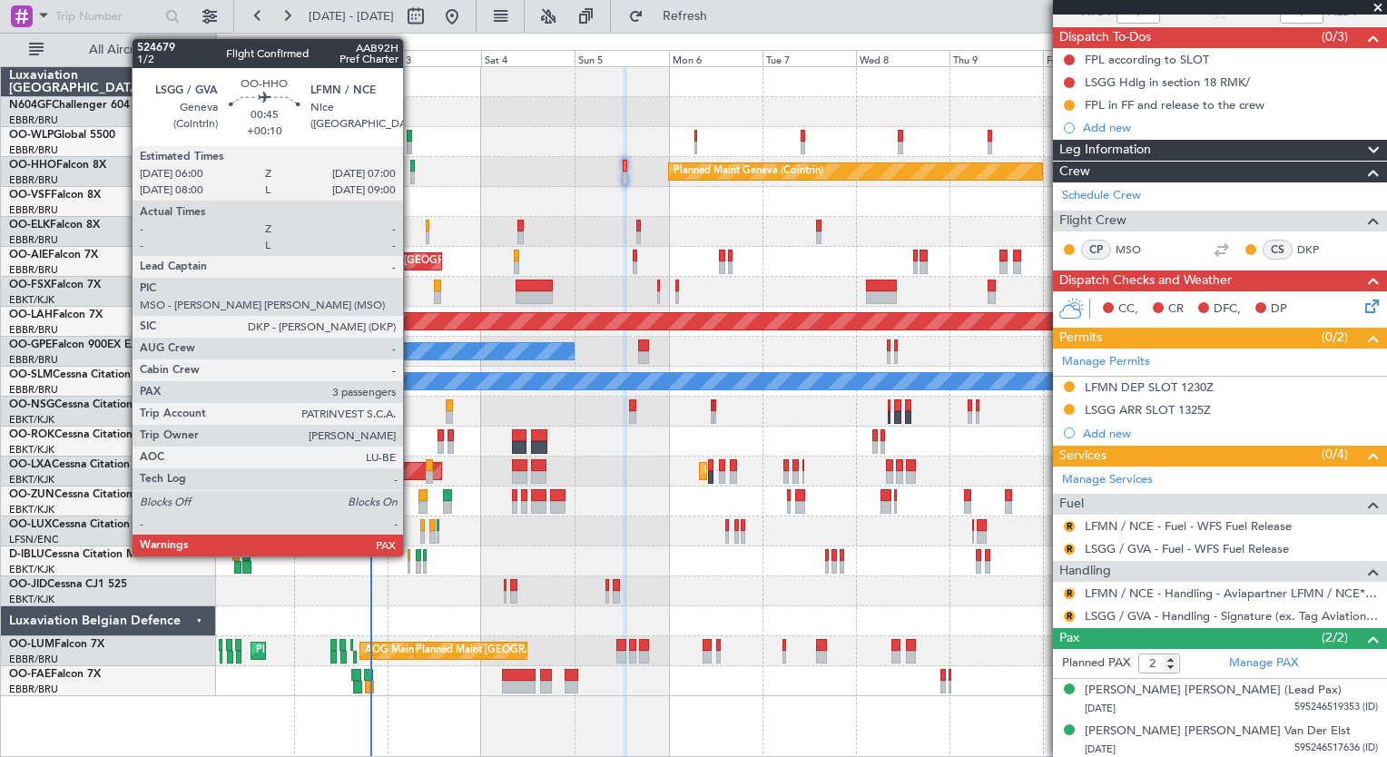
click at [412, 175] on div at bounding box center [412, 178] width 5 height 13
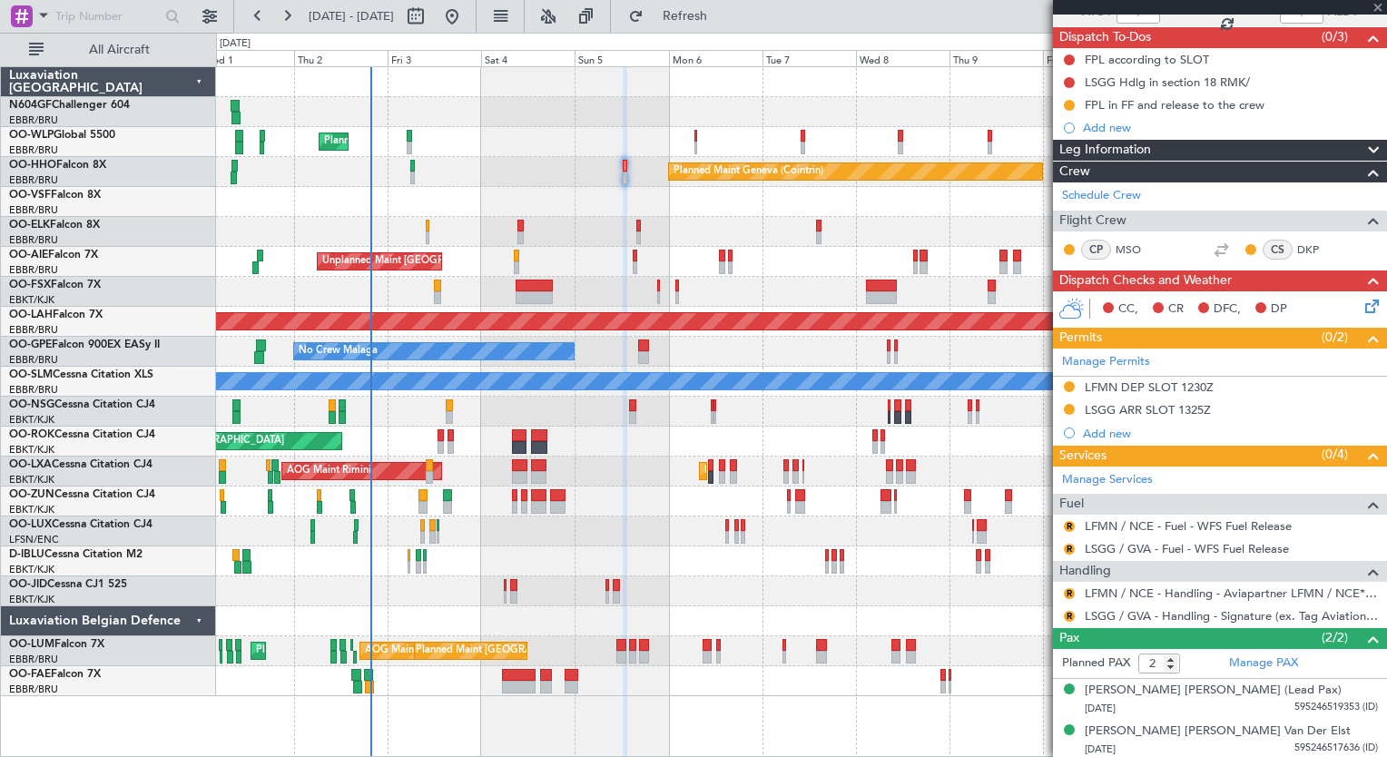
type input "+00:10"
type input "3"
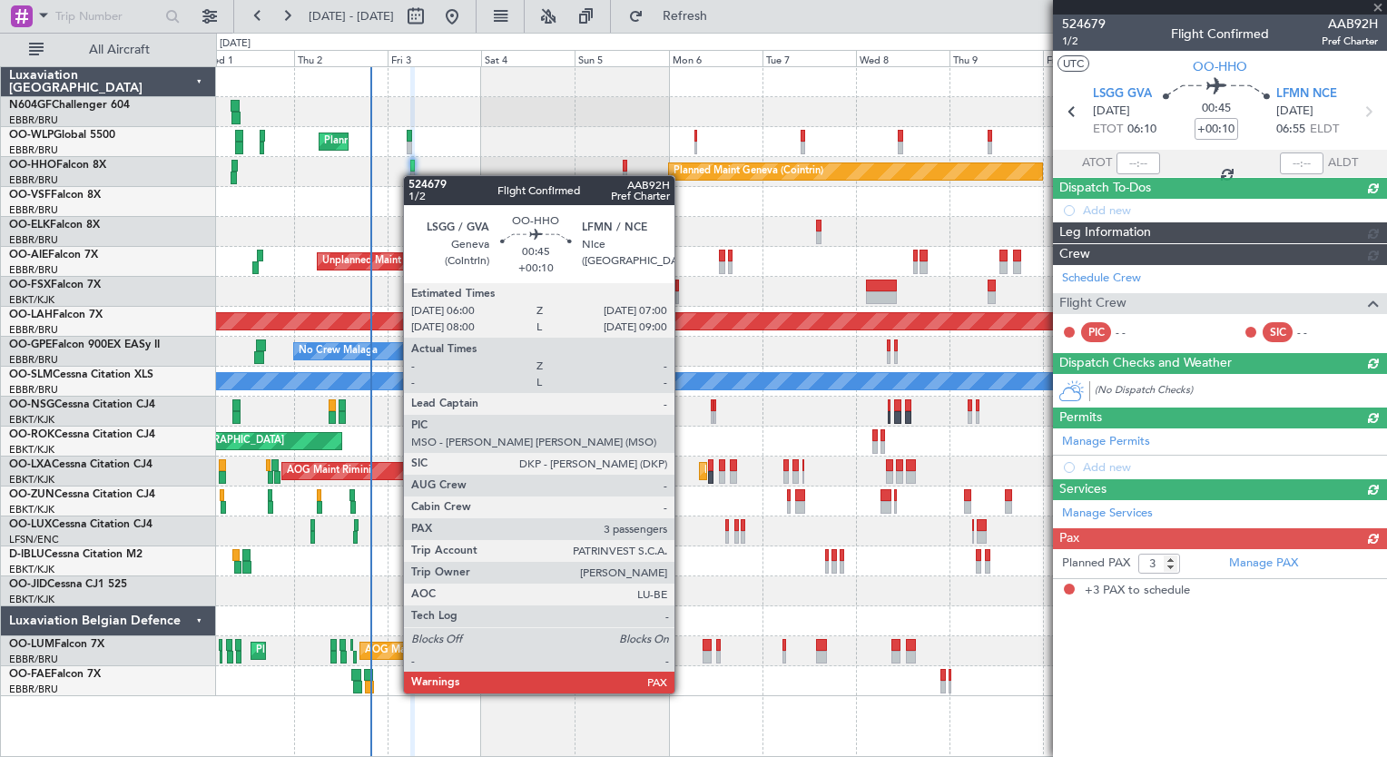
scroll to position [0, 0]
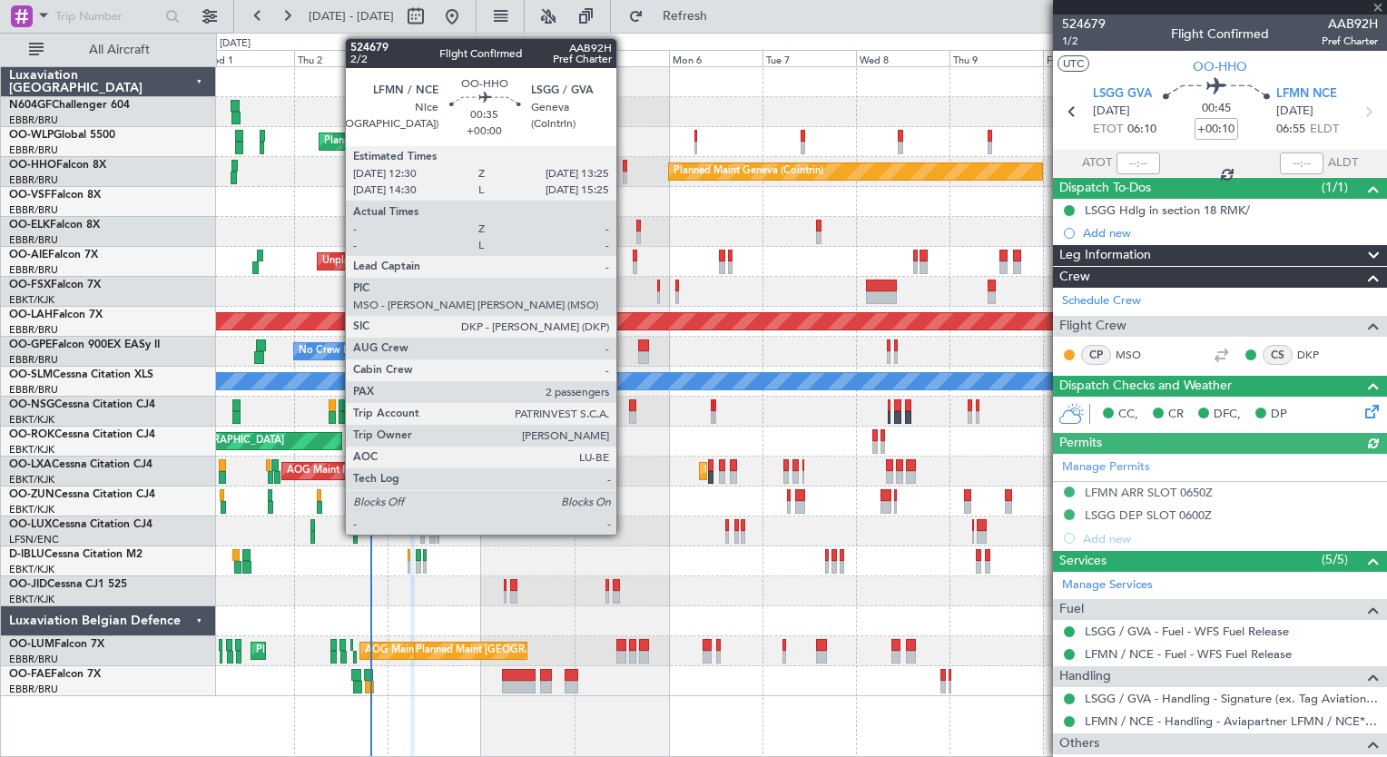
click at [624, 175] on div at bounding box center [625, 178] width 4 height 13
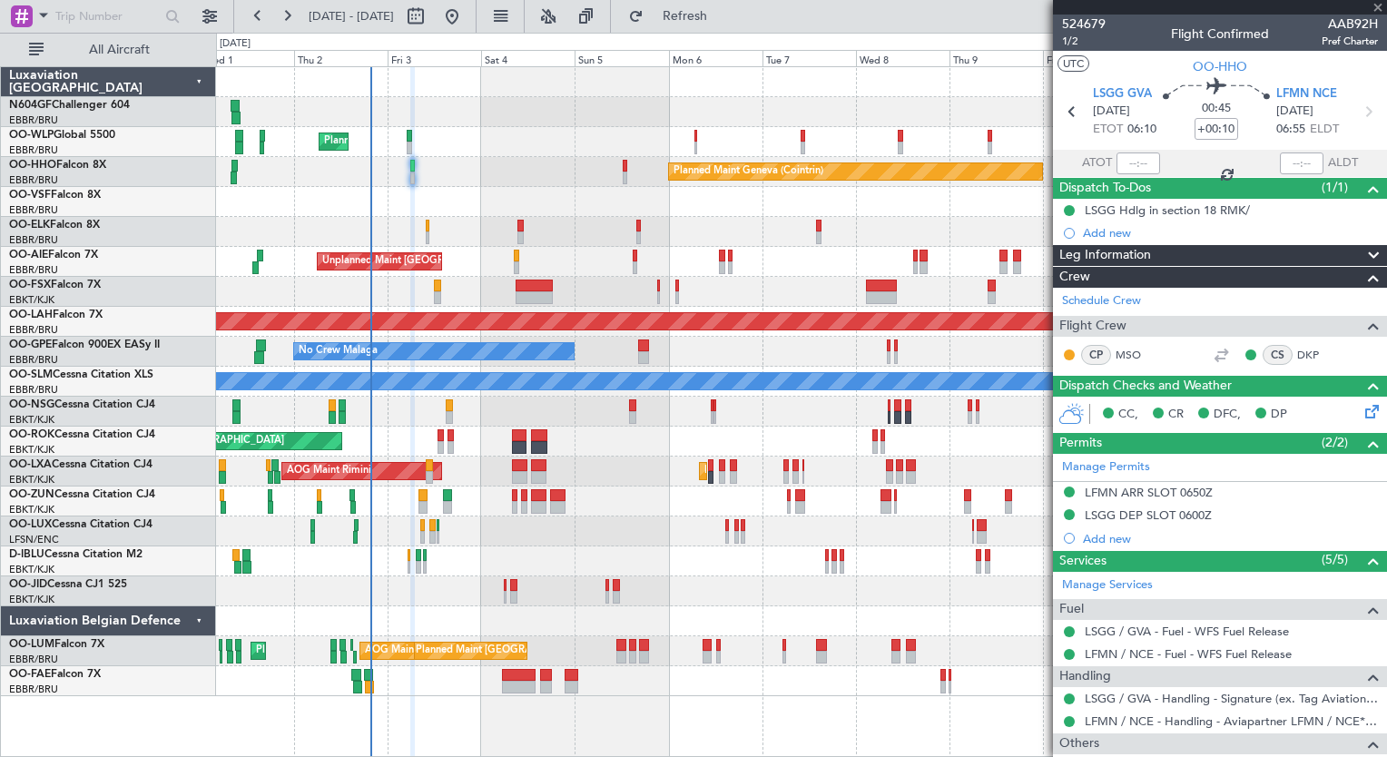
type input "2"
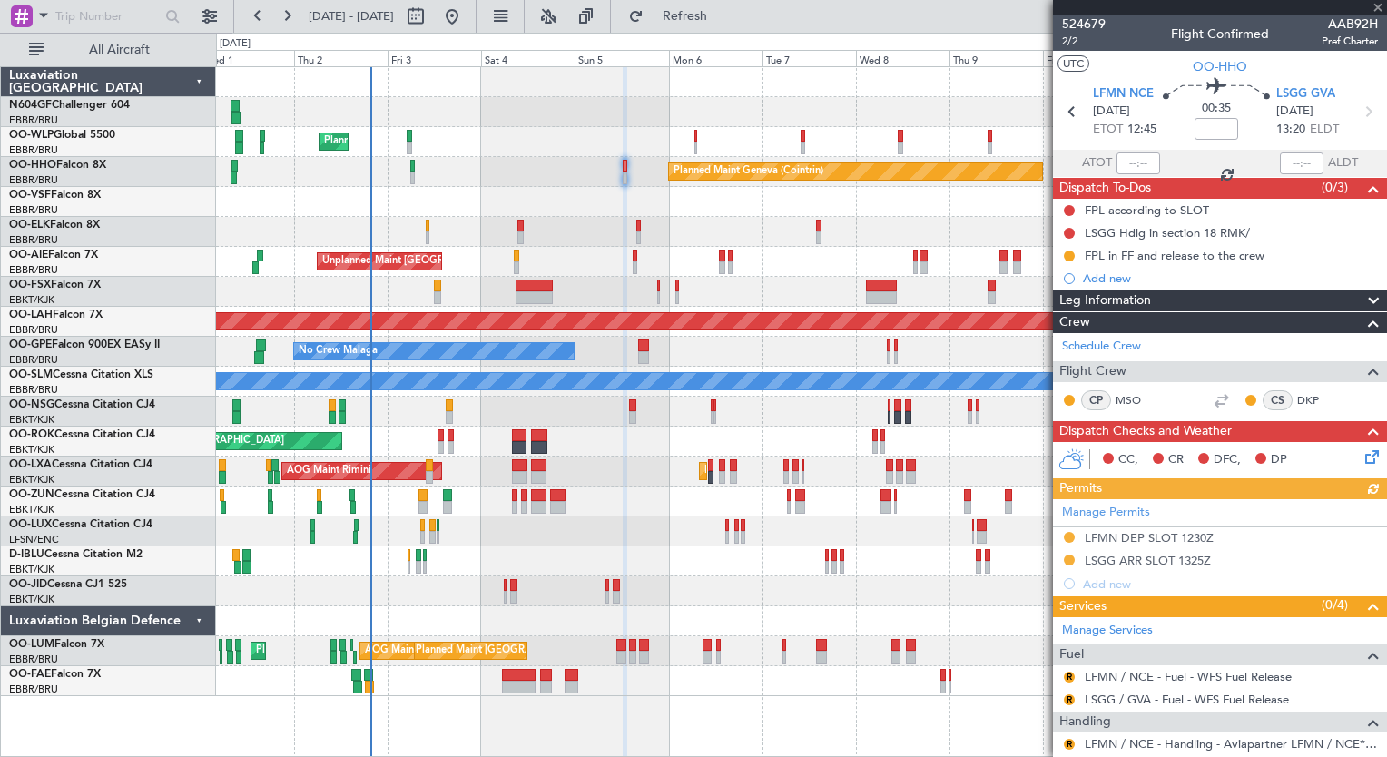
scroll to position [151, 0]
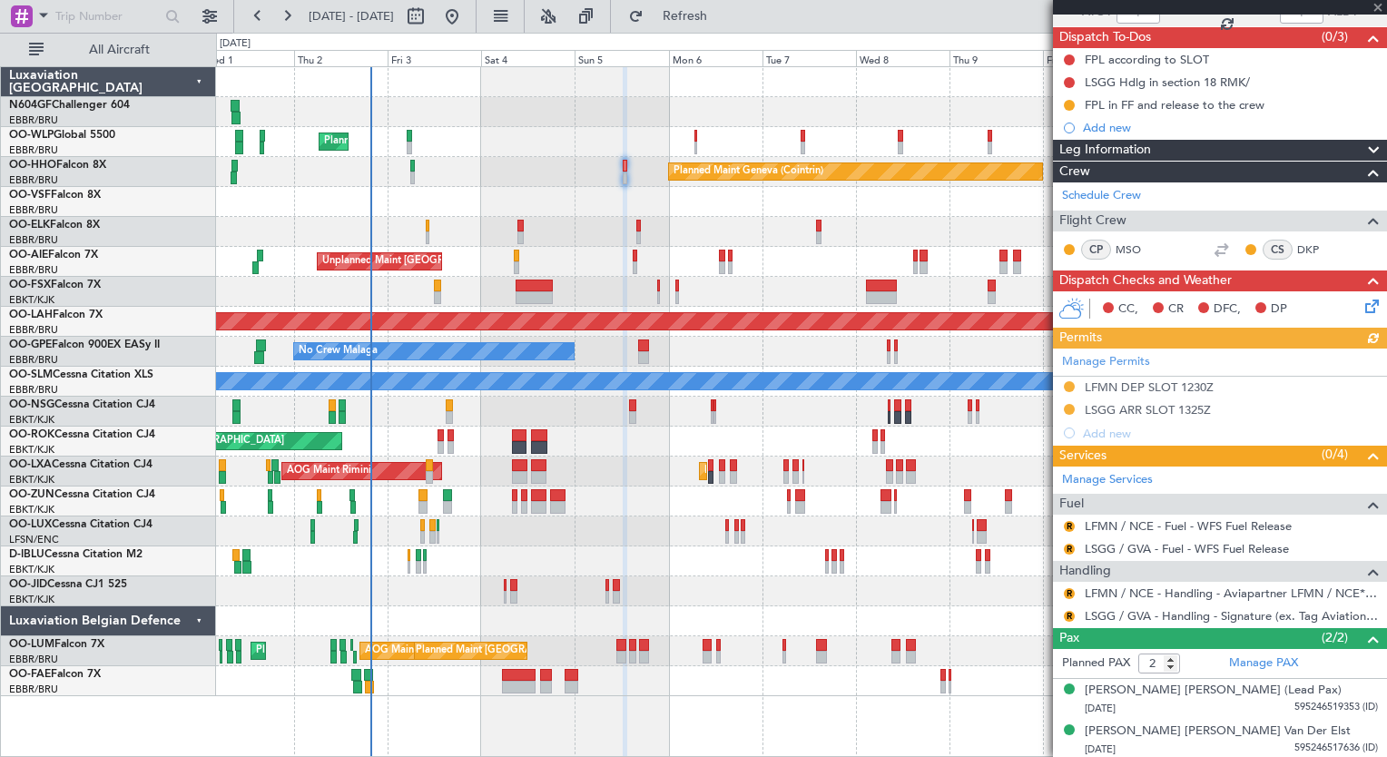
click at [1068, 383] on div "Manage Permits LFMN DEP SLOT 1230Z LSGG ARR SLOT 1325Z Add new" at bounding box center [1220, 396] width 334 height 96
click at [1069, 525] on button "R" at bounding box center [1069, 526] width 11 height 11
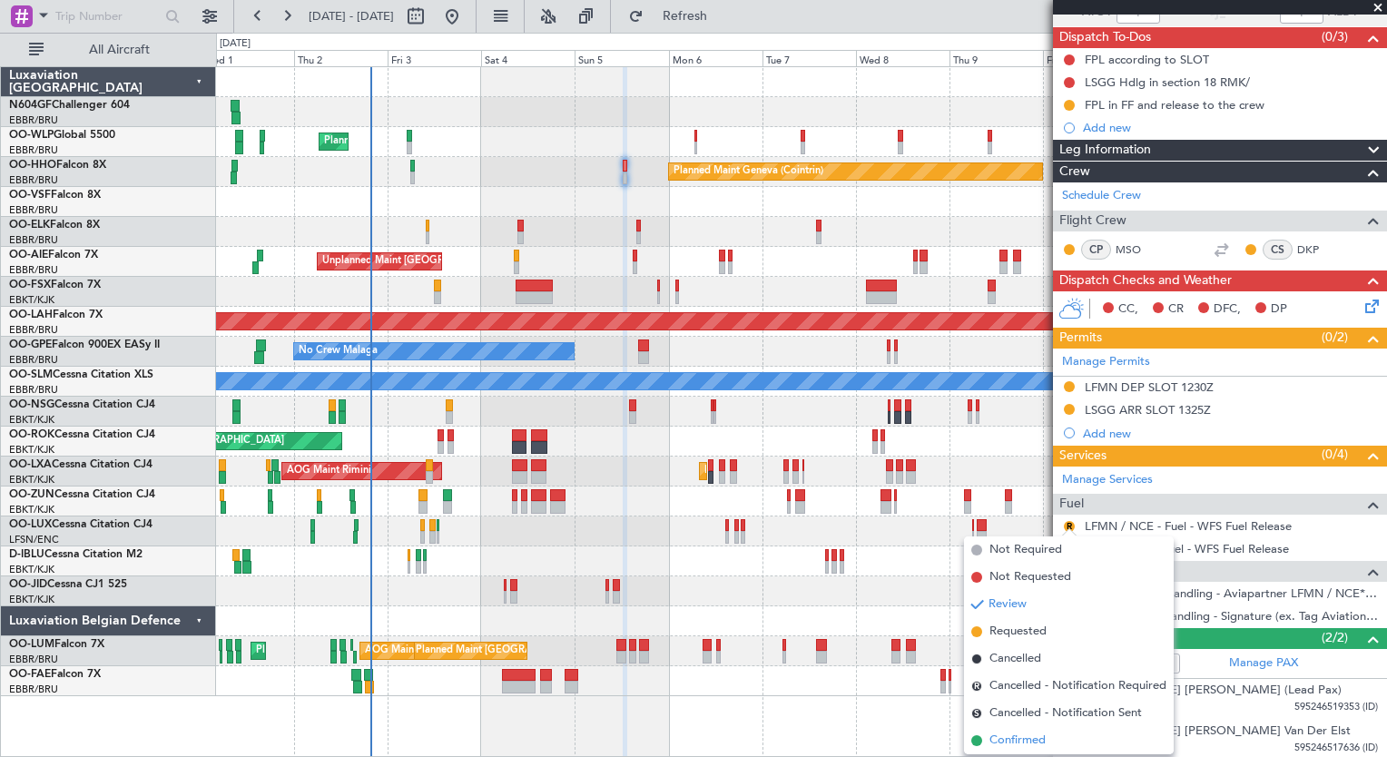
click at [1009, 743] on span "Confirmed" at bounding box center [1017, 740] width 56 height 18
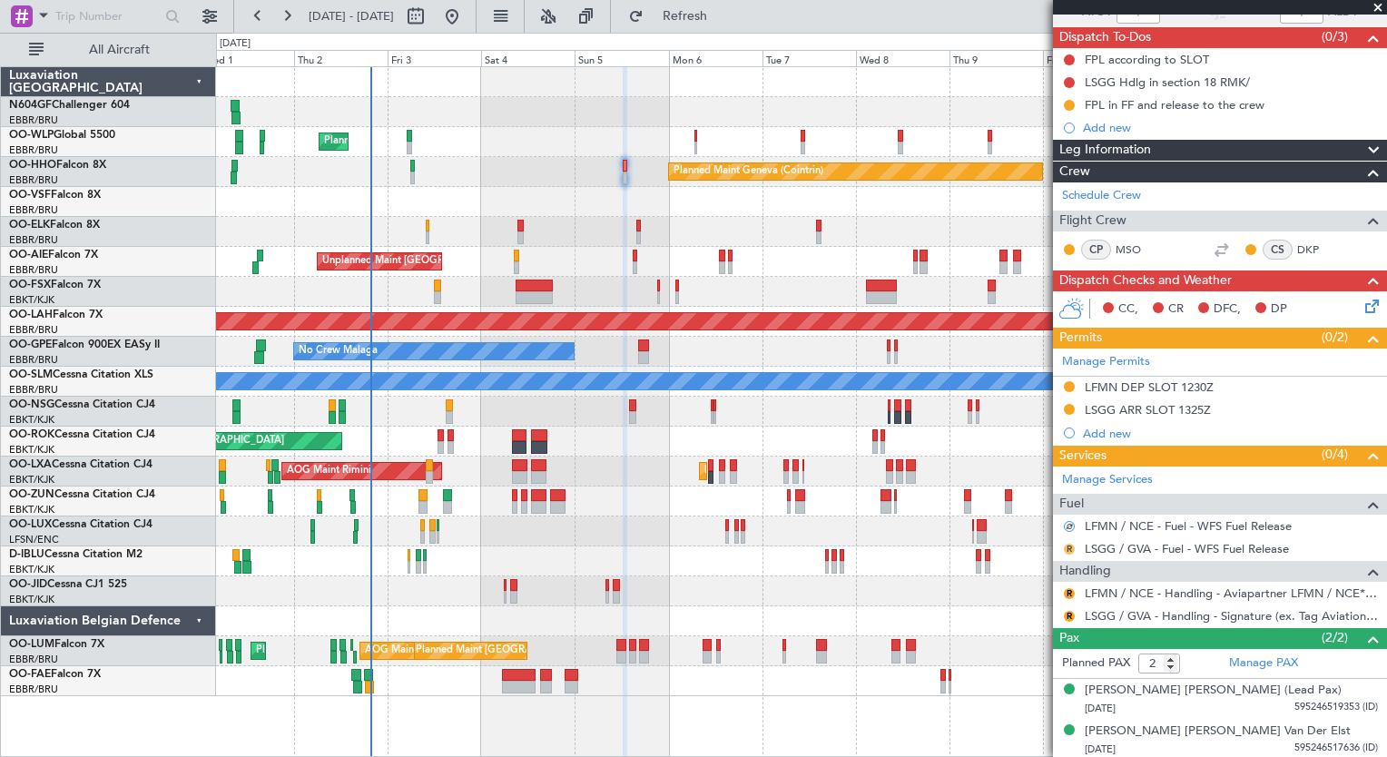
click at [1067, 549] on button "R" at bounding box center [1069, 549] width 11 height 11
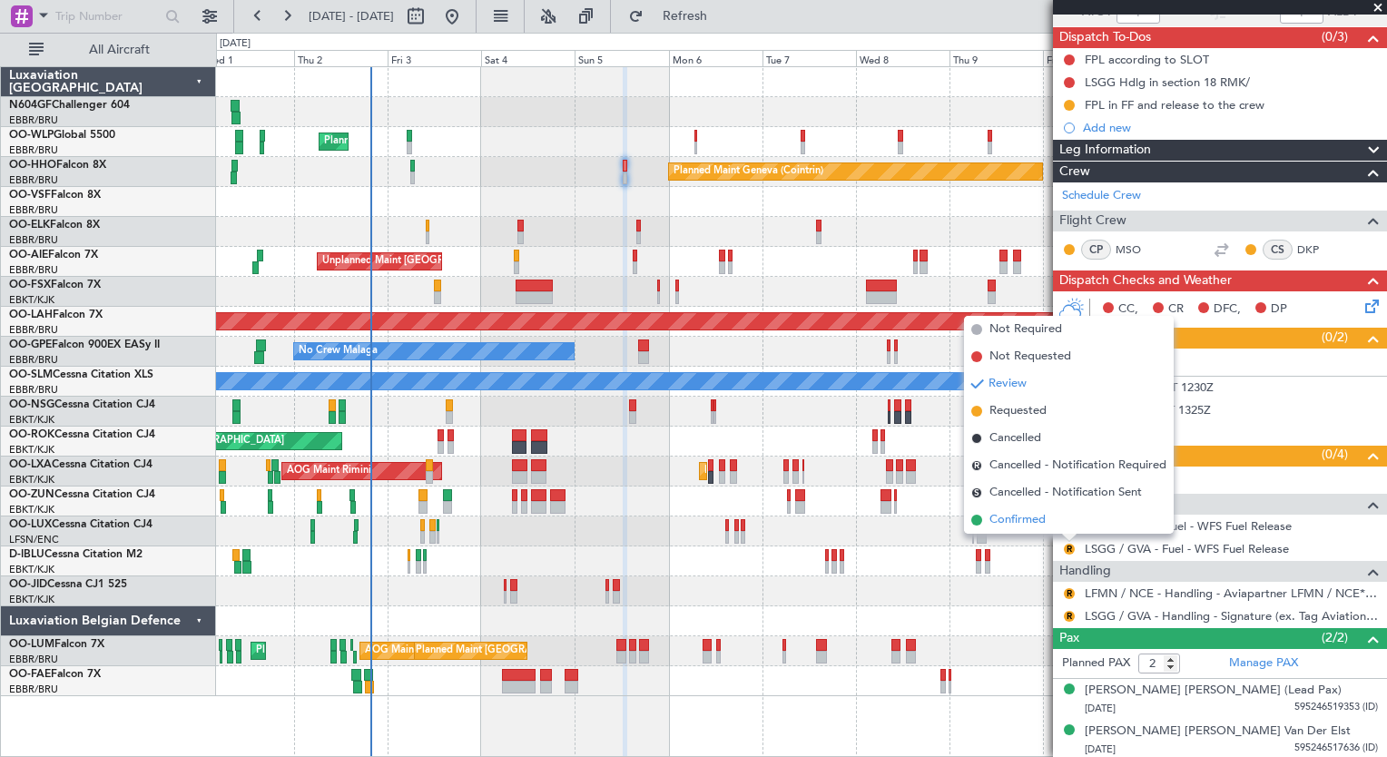
click at [1038, 523] on span "Confirmed" at bounding box center [1017, 520] width 56 height 18
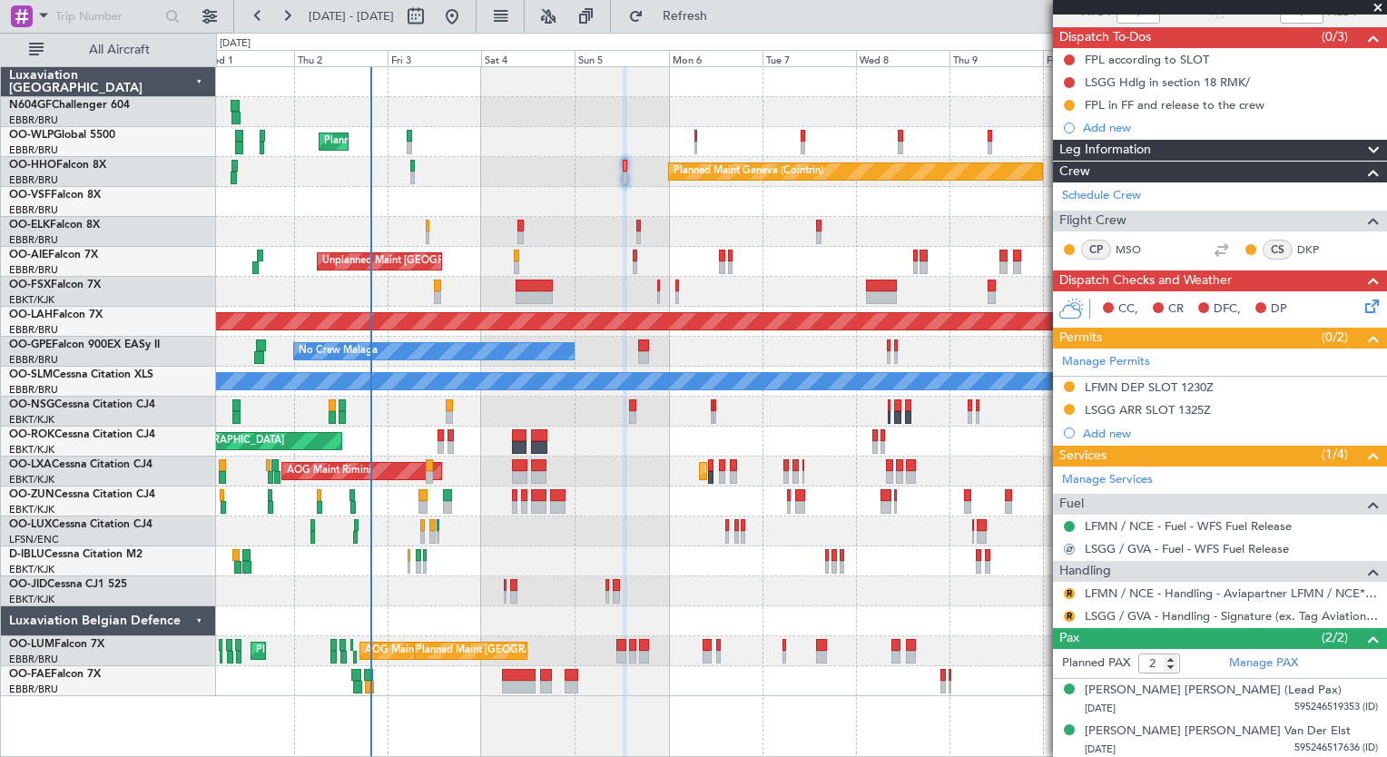
click at [1072, 586] on div "R" at bounding box center [1069, 593] width 15 height 15
click at [1071, 591] on button "R" at bounding box center [1069, 593] width 11 height 11
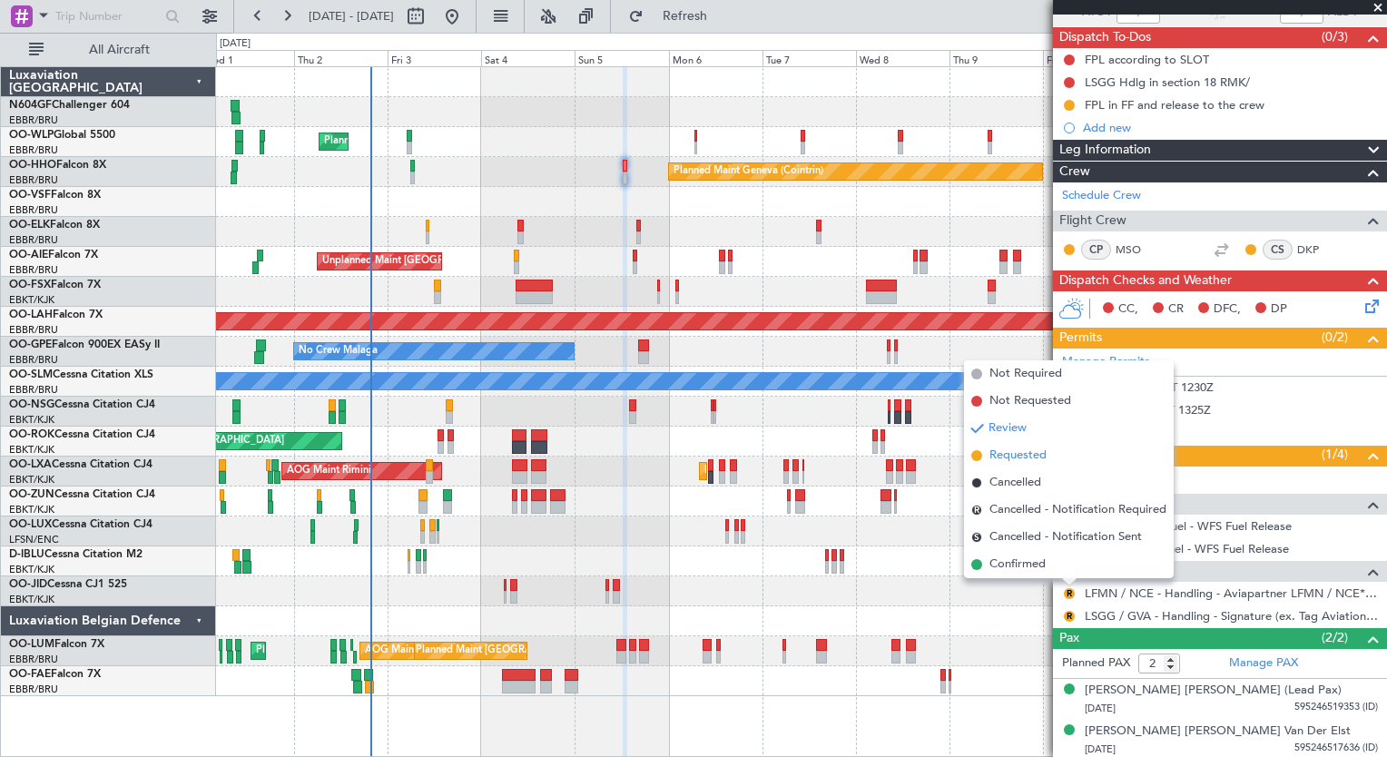
click at [1050, 464] on li "Requested" at bounding box center [1069, 455] width 210 height 27
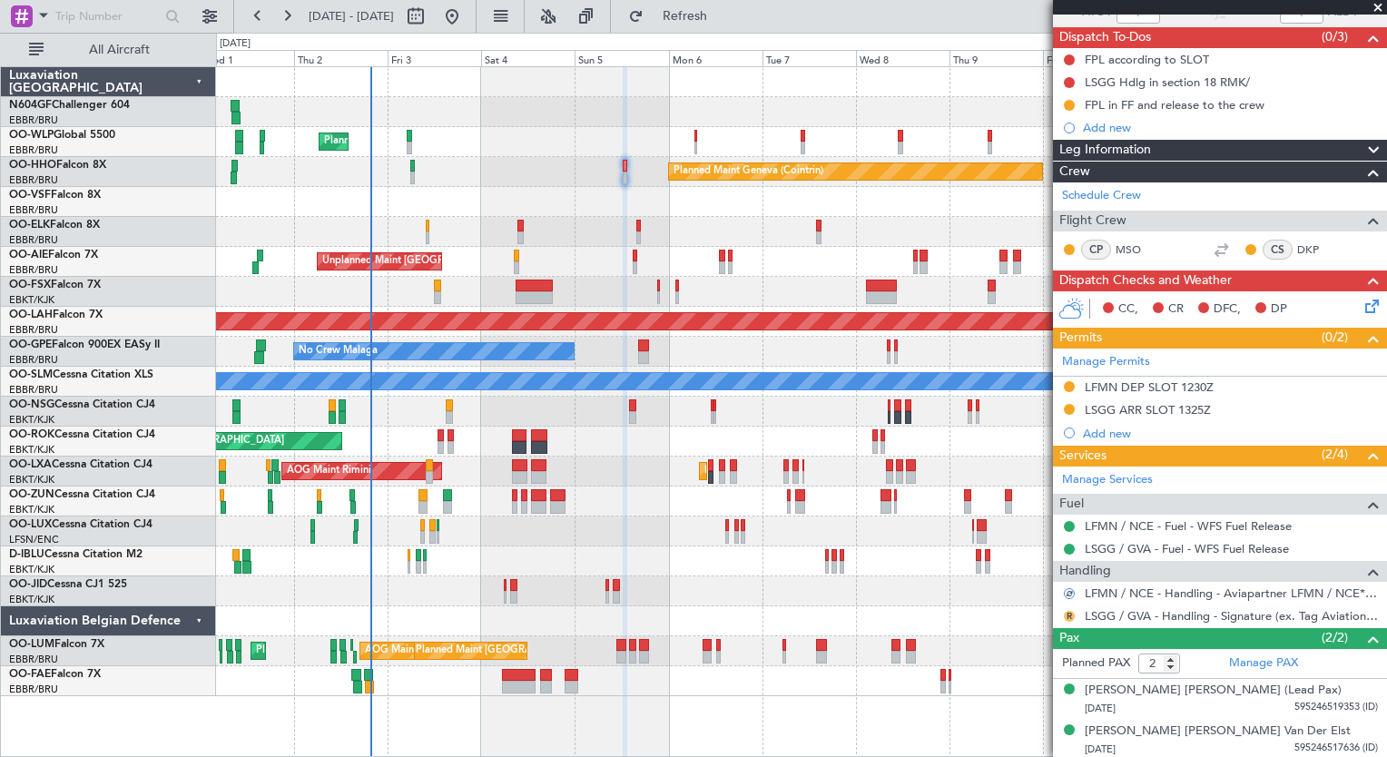
click at [1067, 617] on button "R" at bounding box center [1069, 616] width 11 height 11
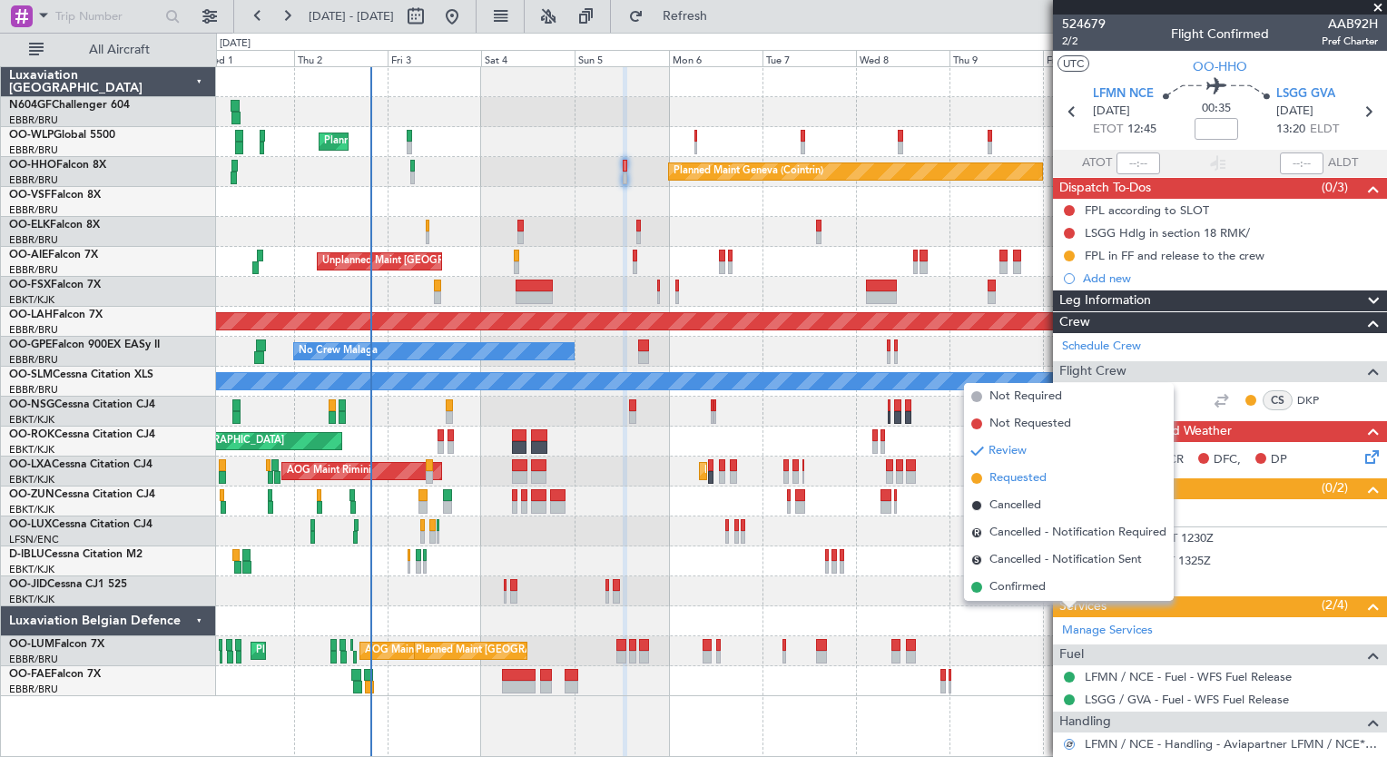
scroll to position [151, 0]
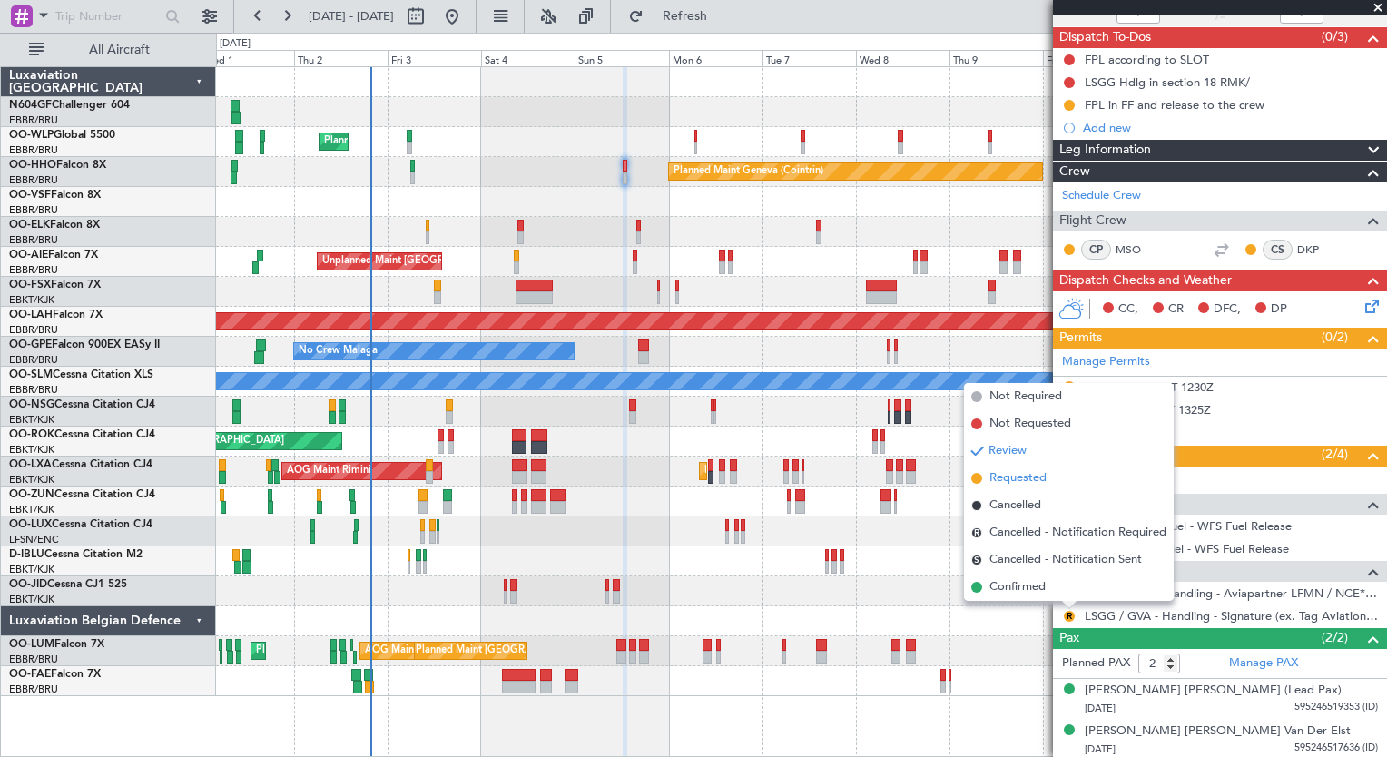
click at [1043, 474] on span "Requested" at bounding box center [1017, 478] width 57 height 18
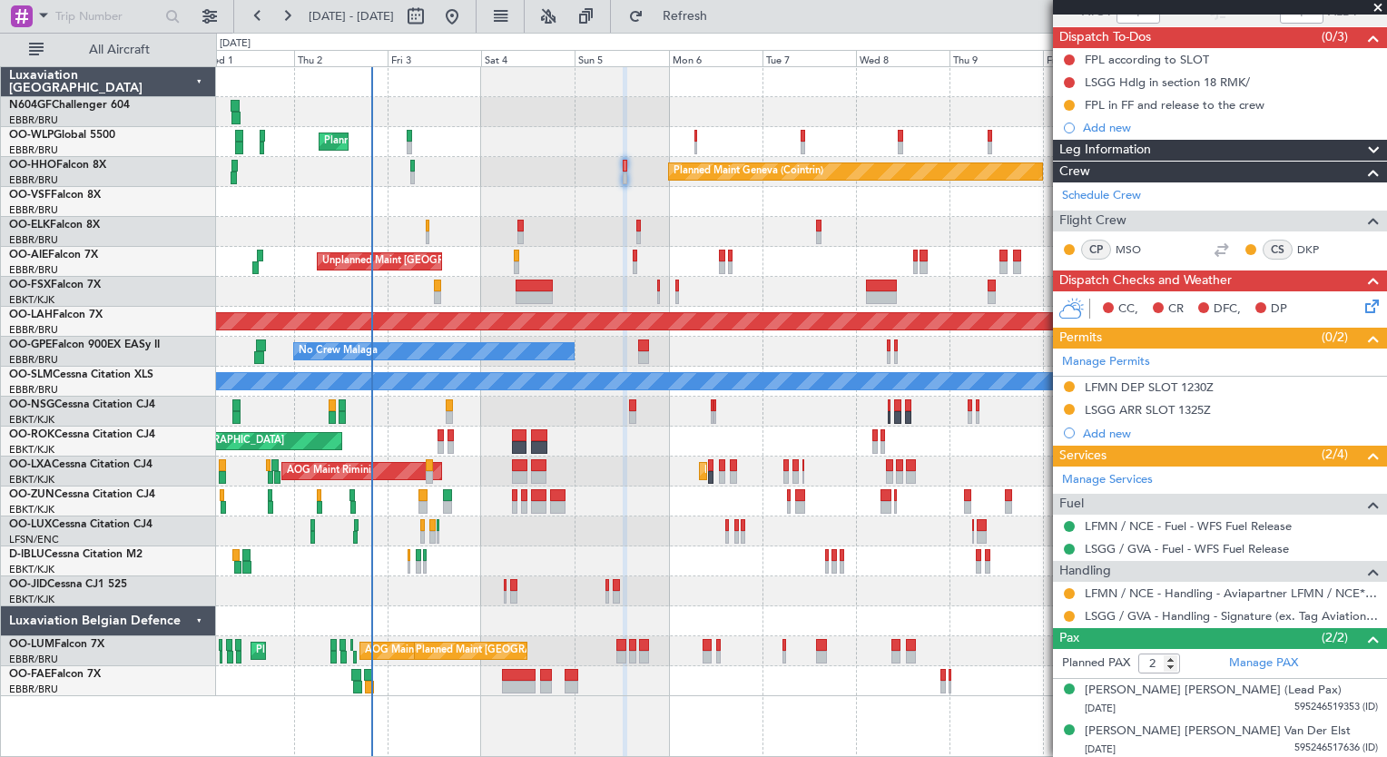
click at [493, 590] on div "Planned Maint Milan (Linate) Planned Maint Geneva ([GEOGRAPHIC_DATA]) Planned M…" at bounding box center [801, 381] width 1170 height 629
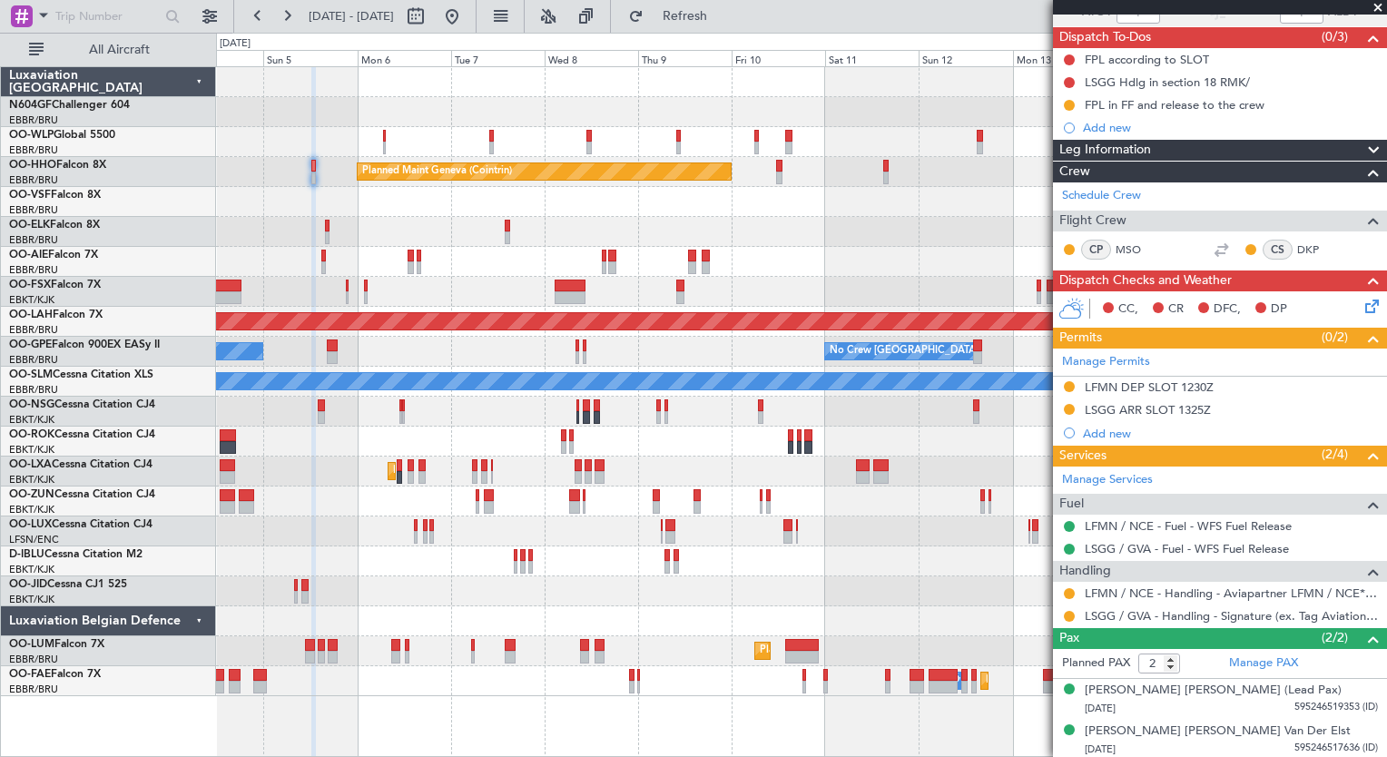
click at [597, 544] on div "Planned Maint Milan (Linate) Planned Maint Geneva ([GEOGRAPHIC_DATA]) Unplanned…" at bounding box center [801, 381] width 1170 height 629
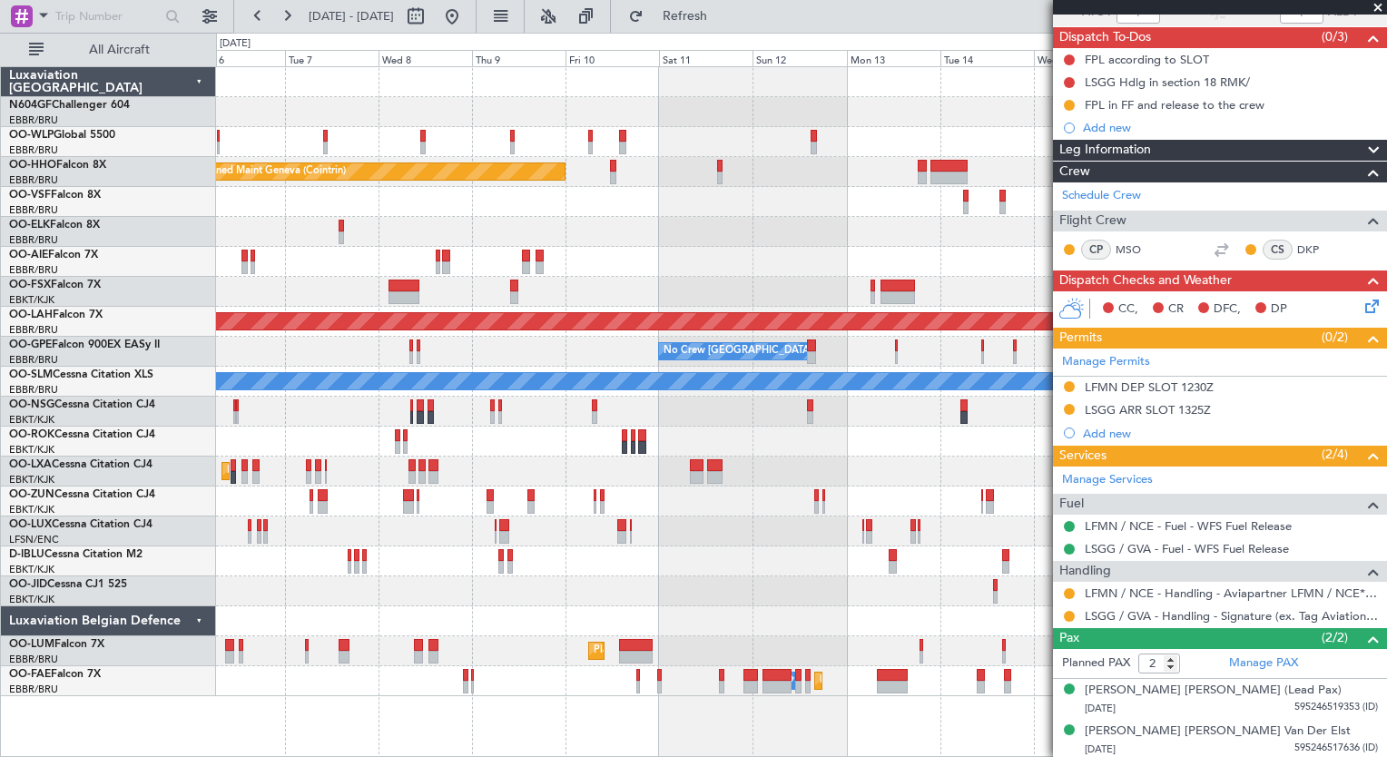
click at [537, 559] on div "Planned Maint Geneva (Cointrin) Unplanned Maint [GEOGRAPHIC_DATA] ([GEOGRAPHIC_…" at bounding box center [801, 381] width 1170 height 629
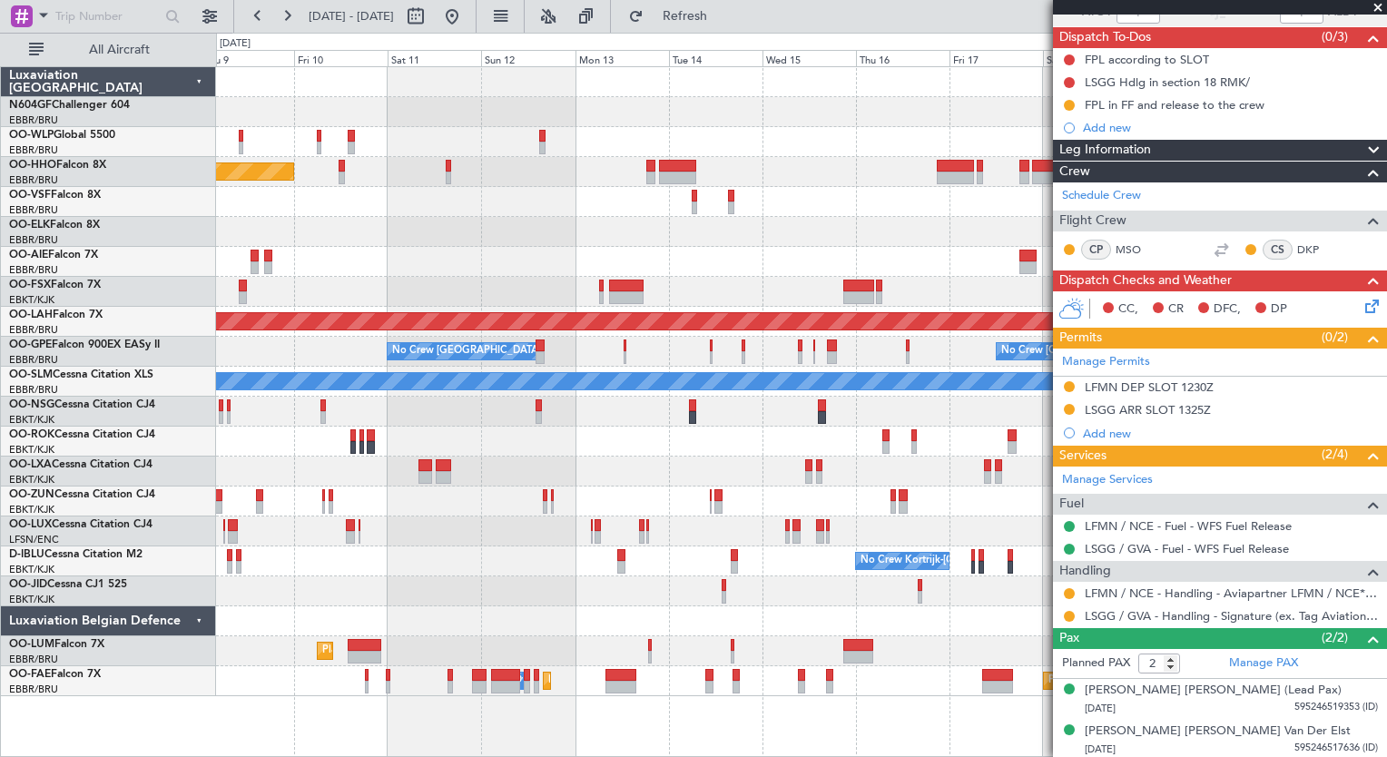
click at [682, 592] on div "Planned Maint Geneva (Cointrin) Planned [GEOGRAPHIC_DATA][PERSON_NAME]-[GEOGRAP…" at bounding box center [801, 381] width 1170 height 629
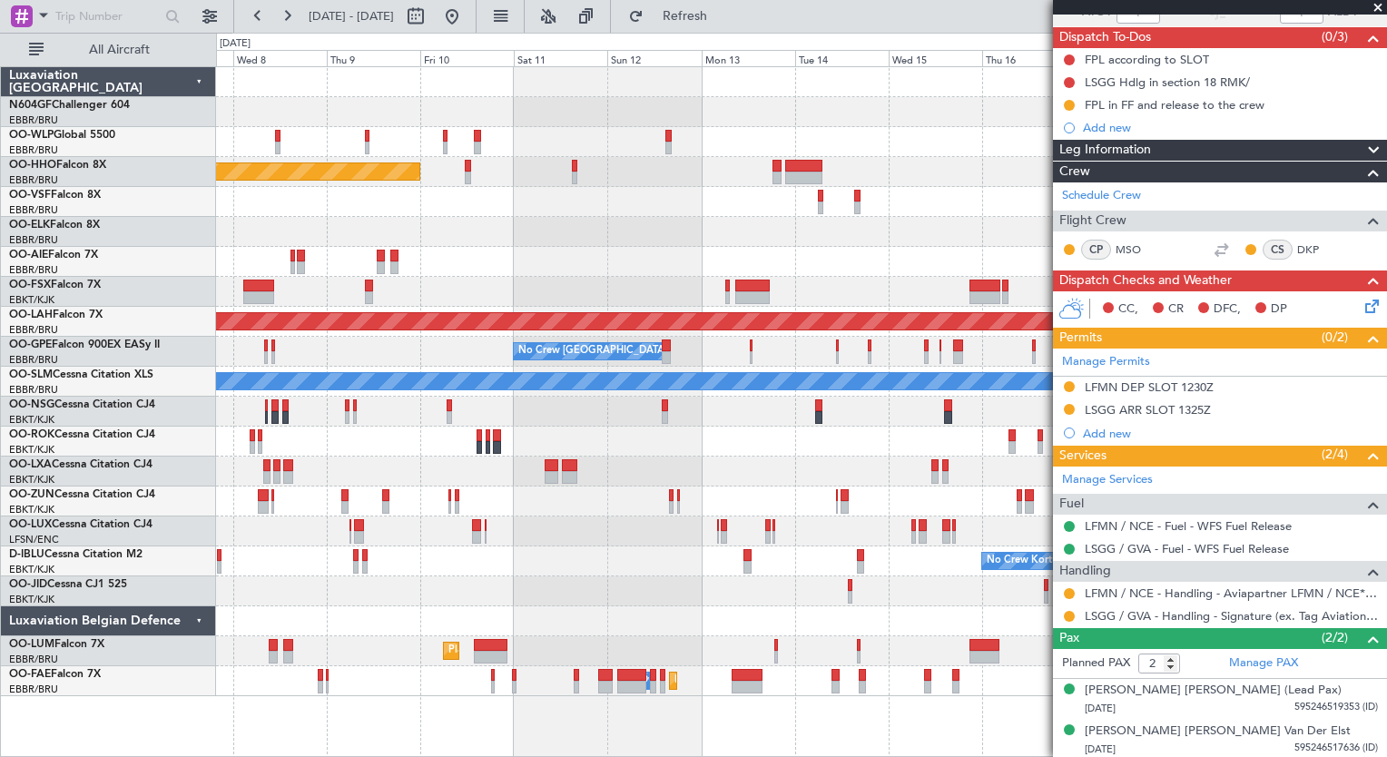
click at [829, 428] on div "Planned Maint Geneva (Cointrin) Planned [GEOGRAPHIC_DATA][PERSON_NAME]-[GEOGRAP…" at bounding box center [801, 381] width 1170 height 629
click at [797, 446] on div at bounding box center [801, 442] width 1170 height 30
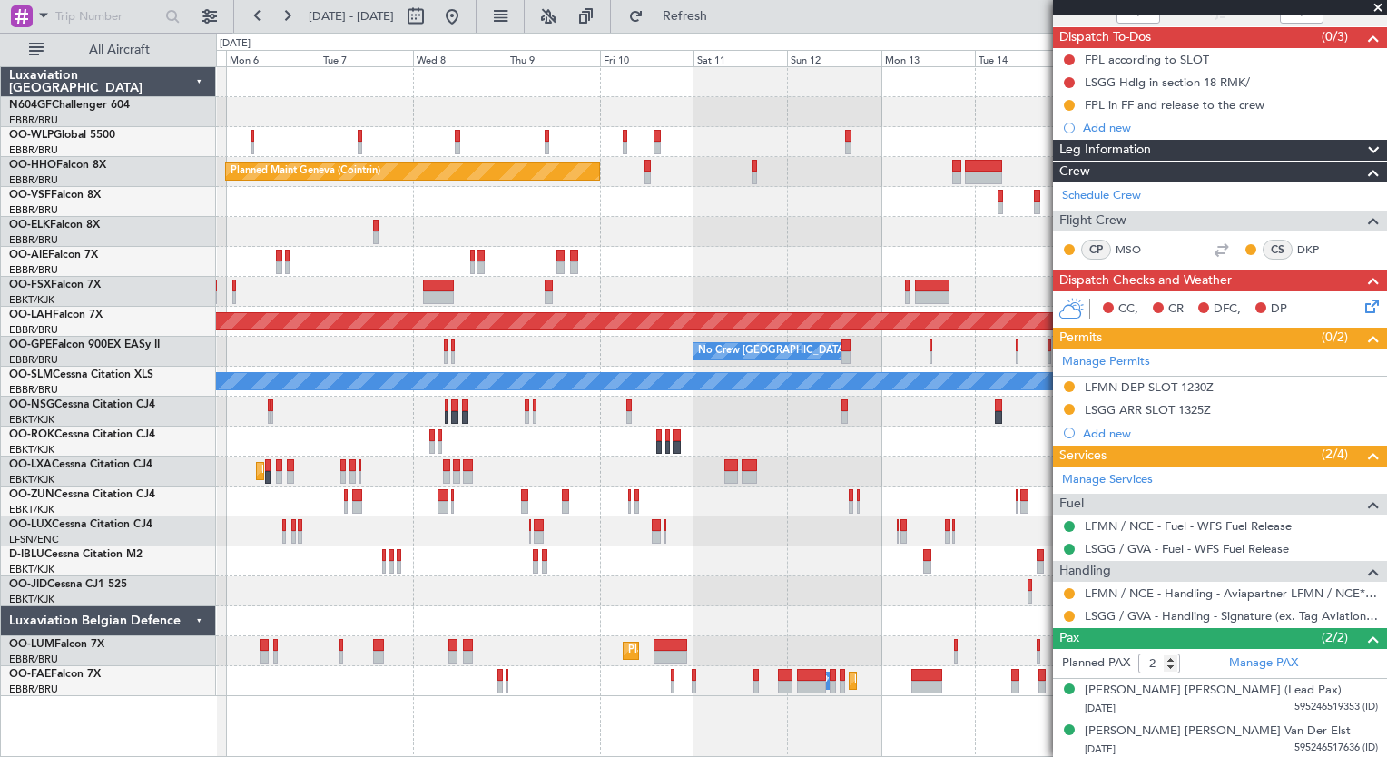
click at [734, 457] on div "Planned Maint Geneva (Cointrin) Unplanned Maint [GEOGRAPHIC_DATA] ([GEOGRAPHIC_…" at bounding box center [801, 381] width 1170 height 629
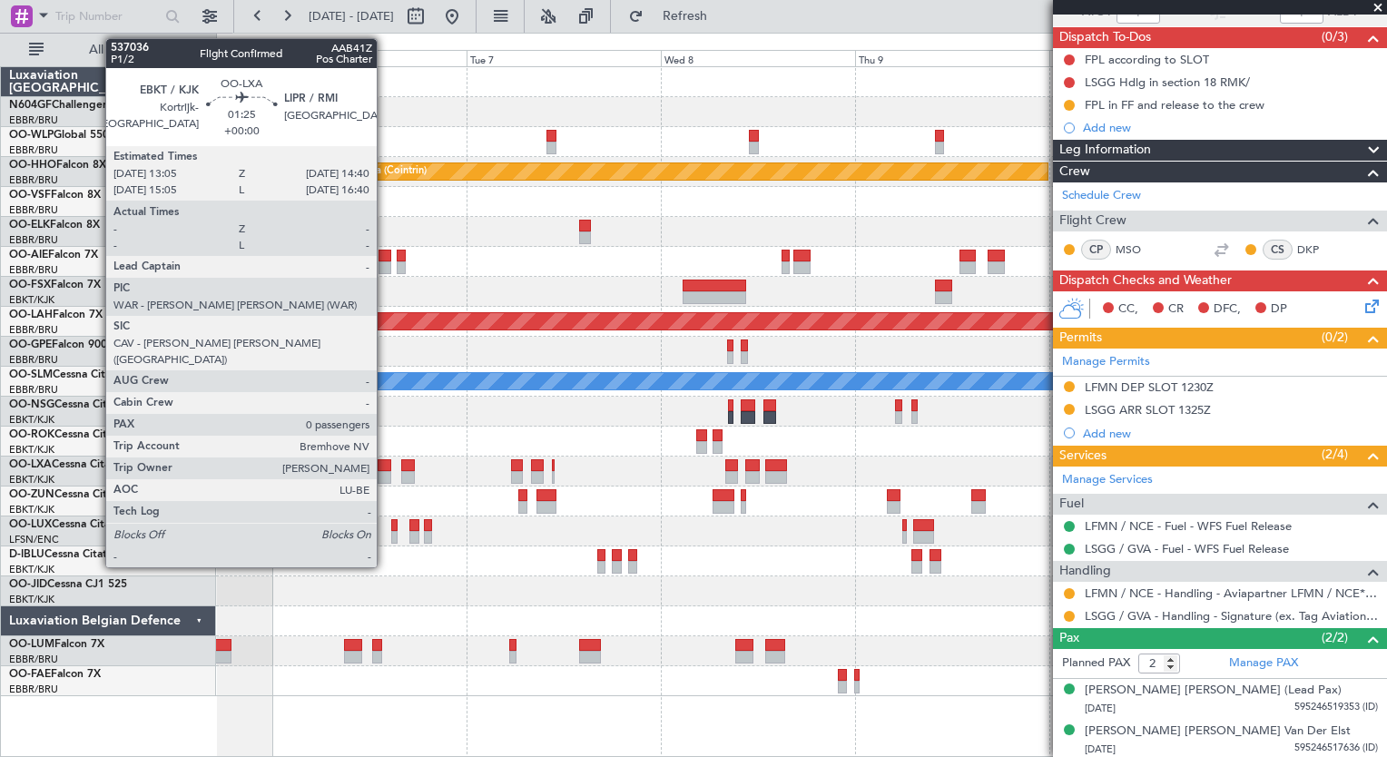
click at [385, 472] on div at bounding box center [385, 477] width 14 height 13
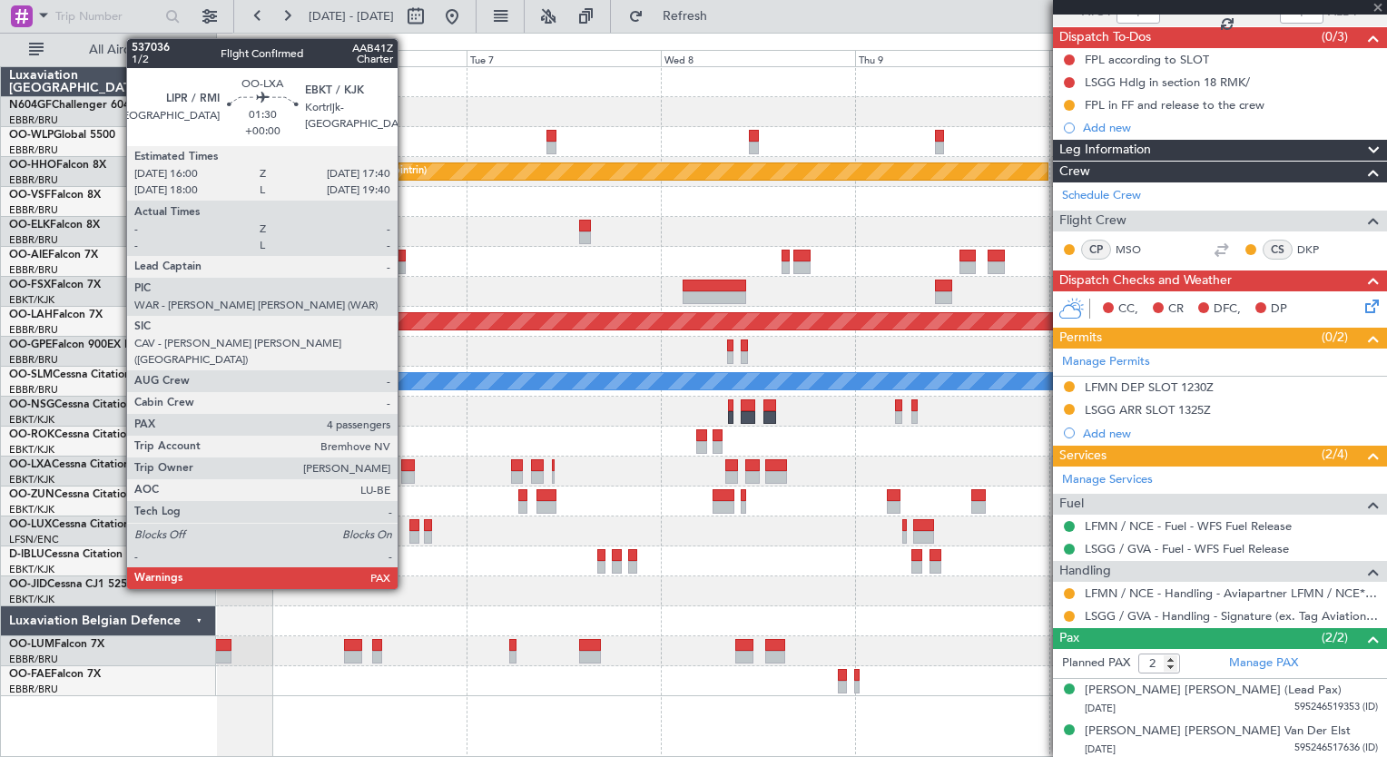
type input "0"
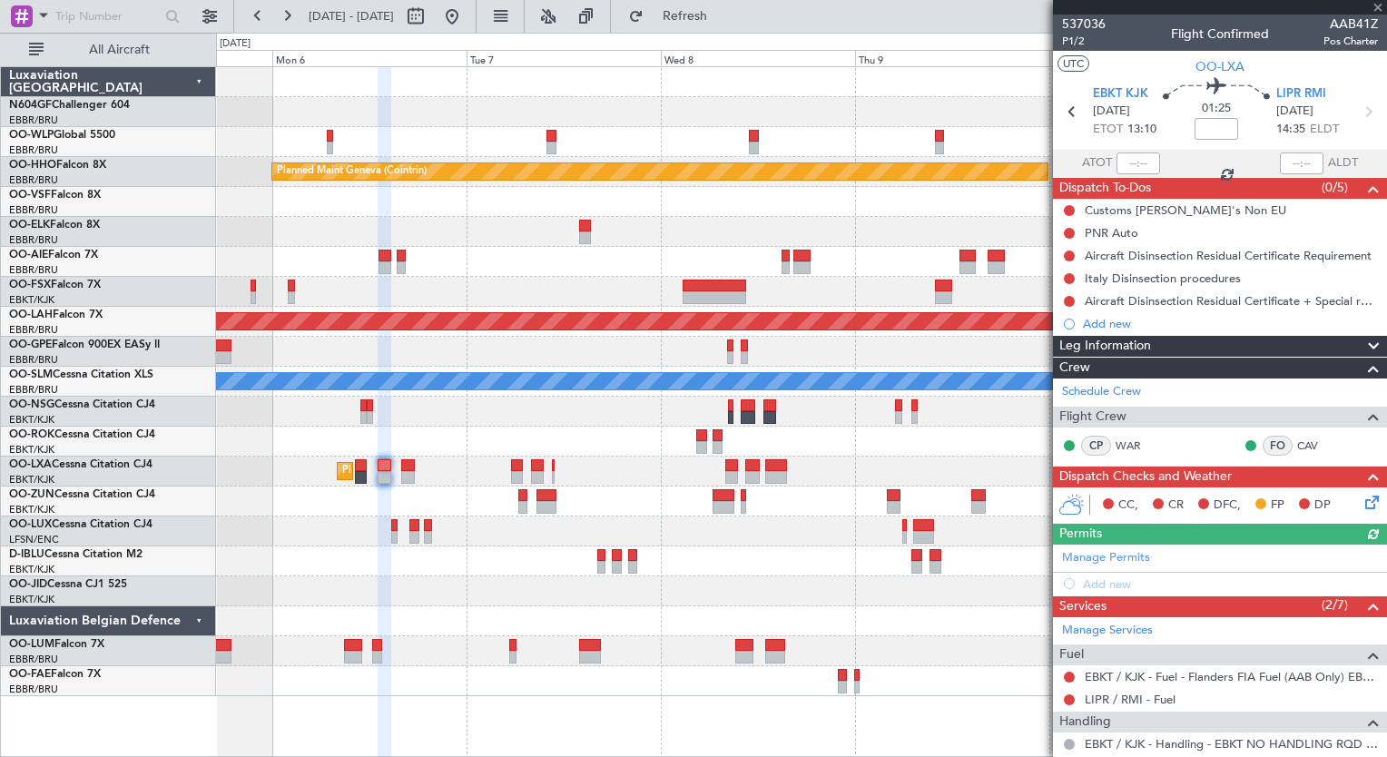
scroll to position [204, 0]
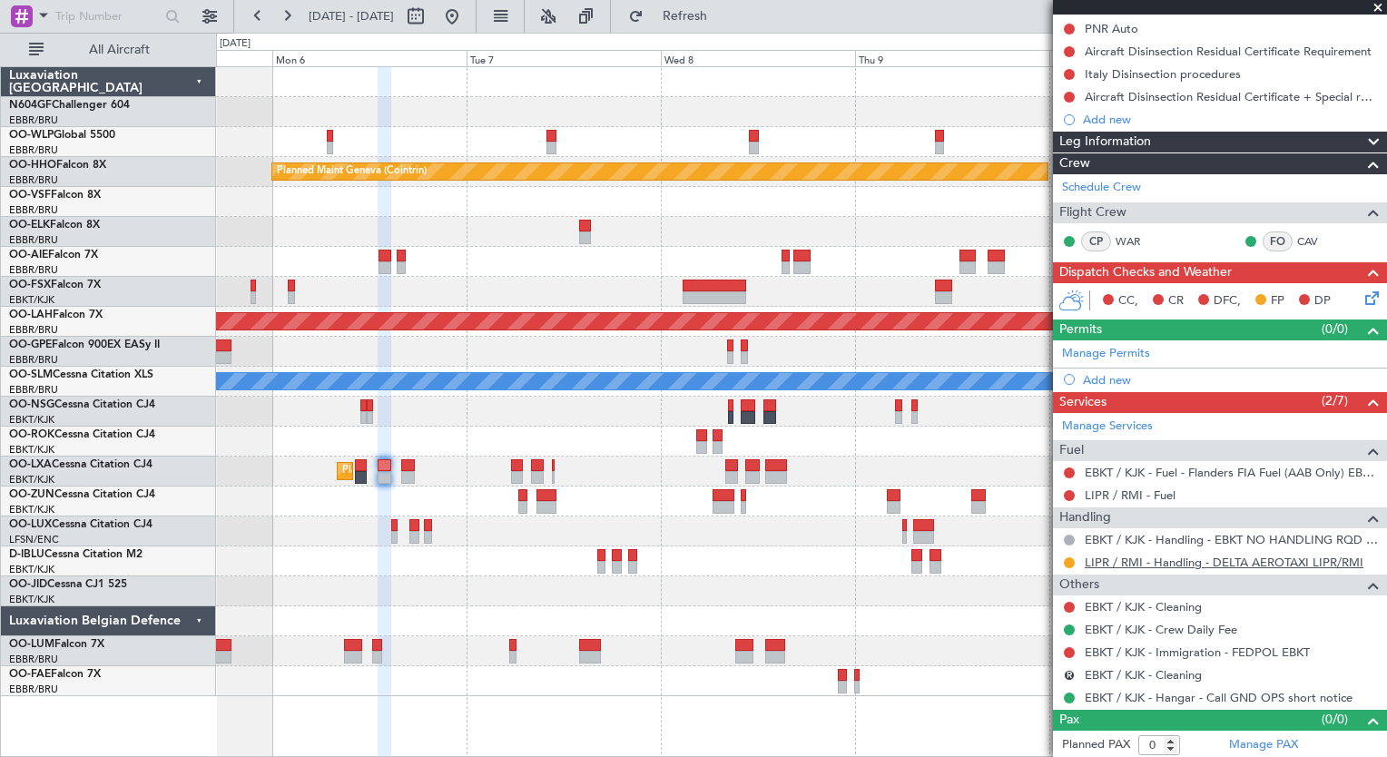
click at [1197, 563] on link "LIPR / RMI - Handling - DELTA AEROTAXI LIPR/RMI" at bounding box center [1223, 561] width 279 height 15
click at [466, 24] on button at bounding box center [451, 16] width 29 height 29
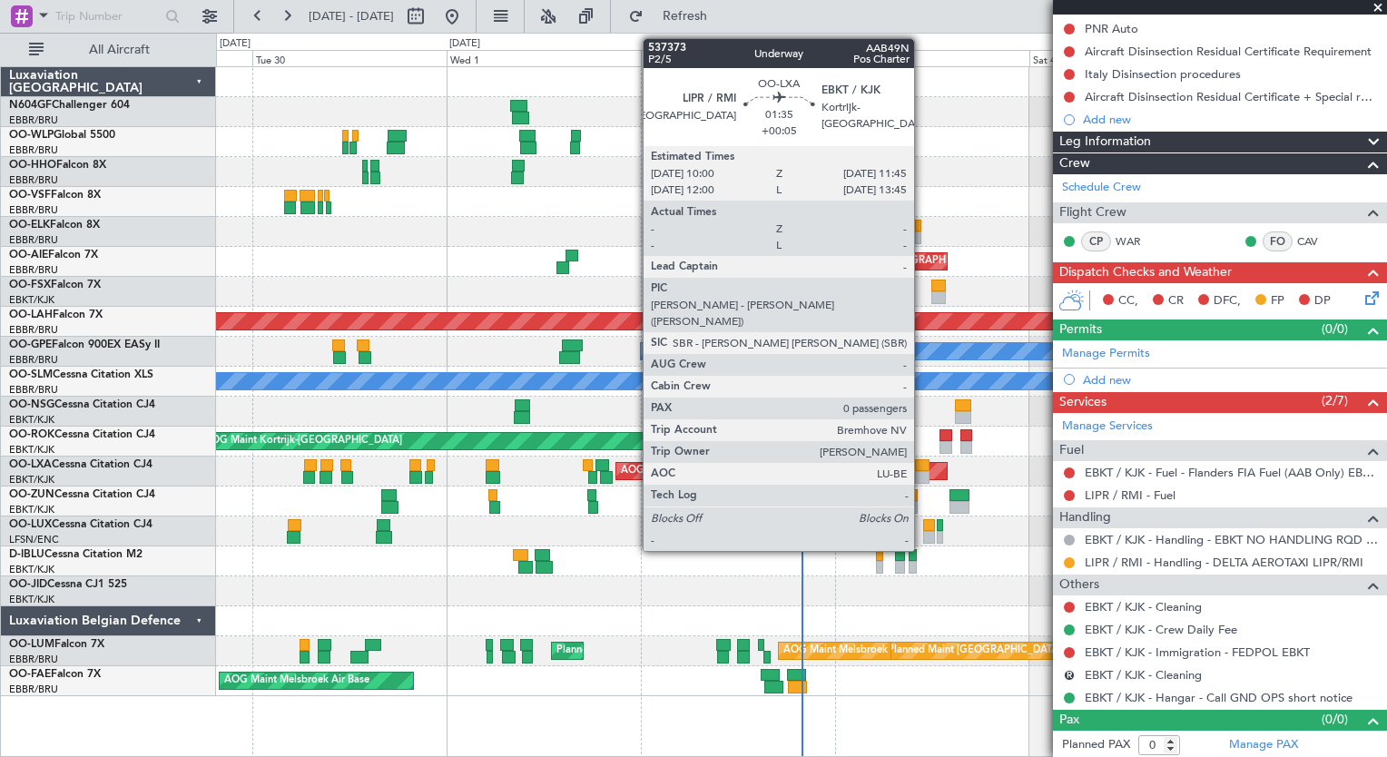
click at [922, 471] on div at bounding box center [922, 477] width 15 height 13
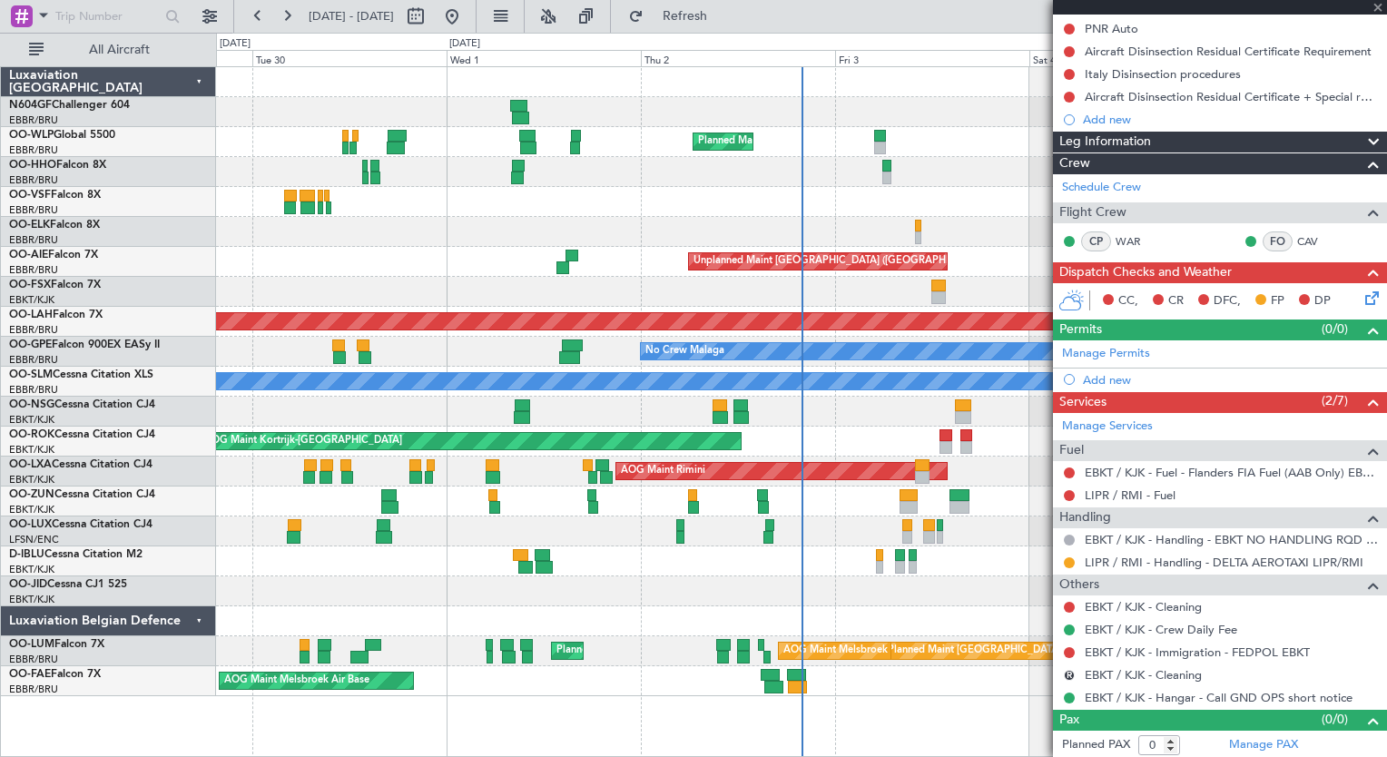
type input "+00:05"
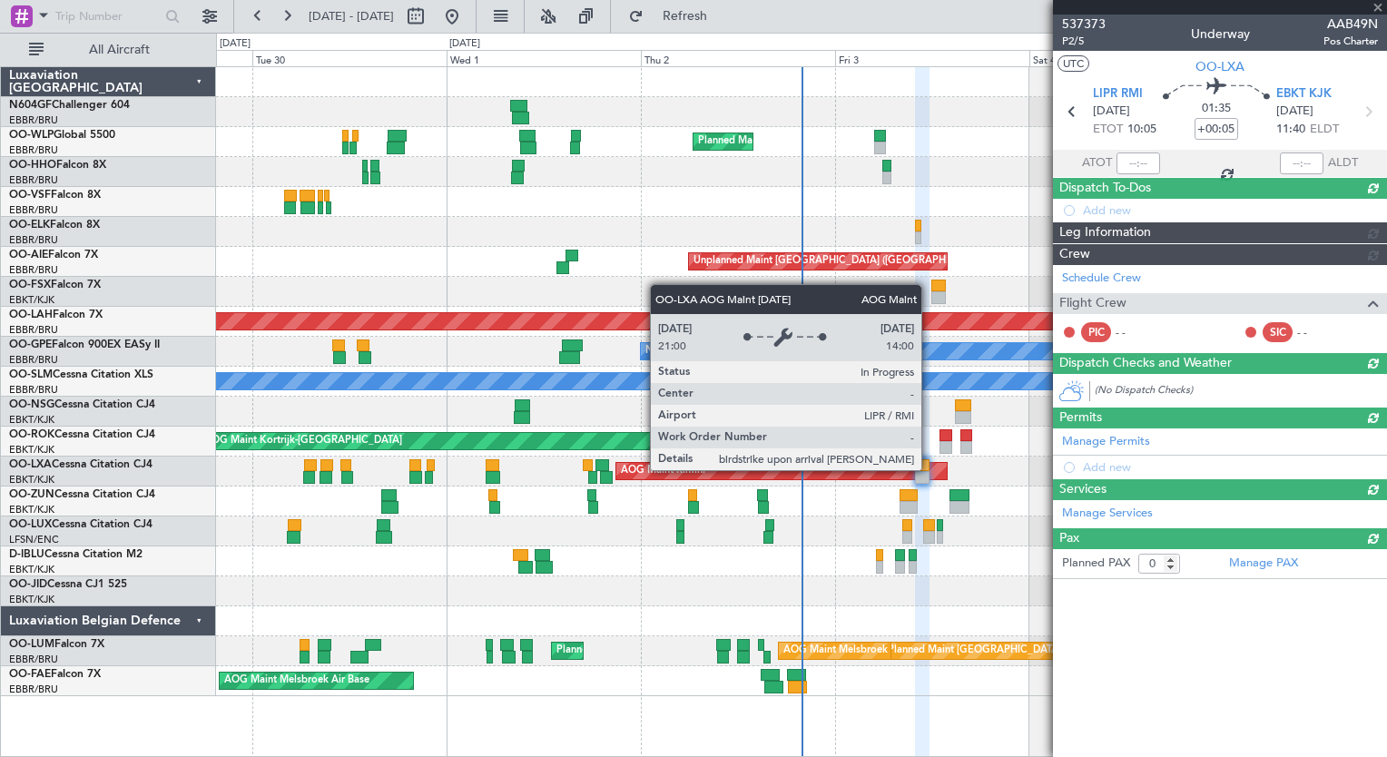
scroll to position [0, 0]
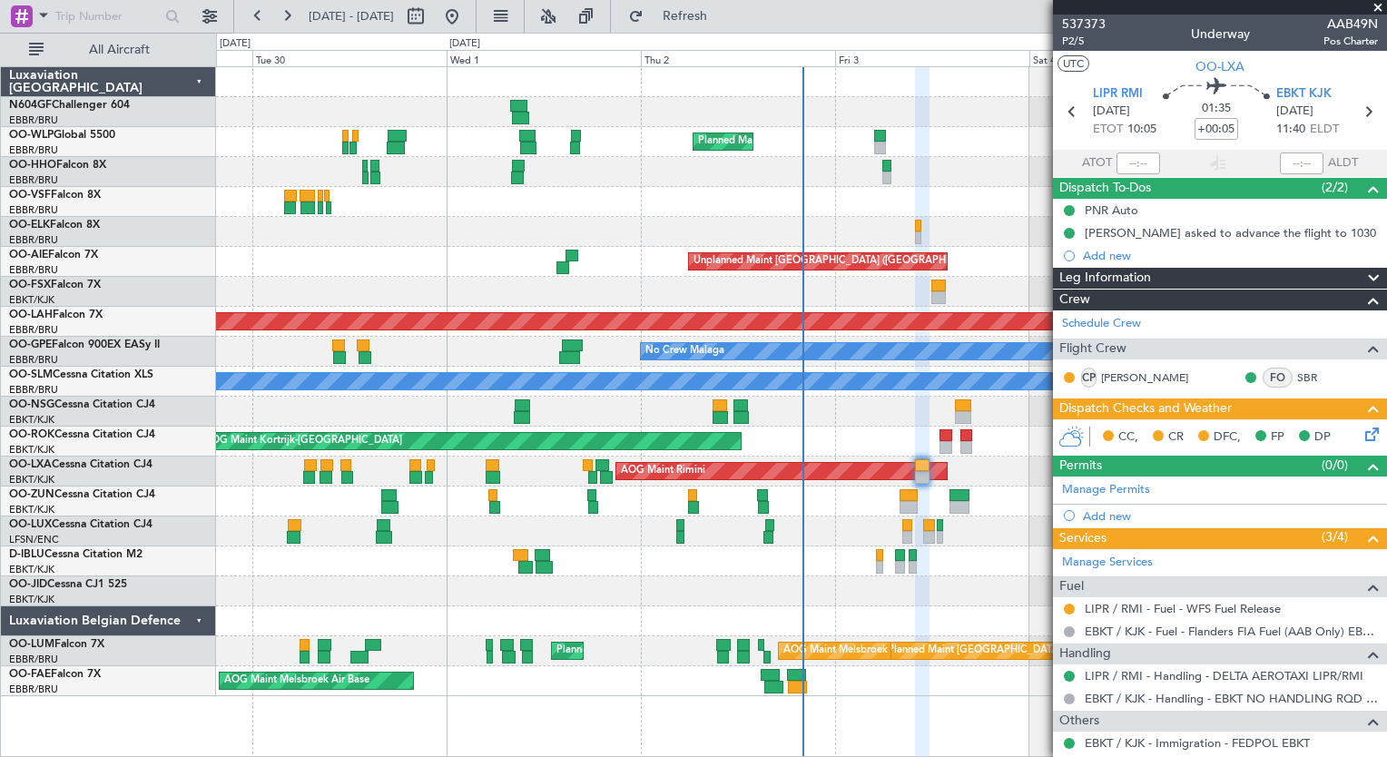
click at [606, 463] on div "Planned Maint Milan (Linate) Planned Maint Geneva ([GEOGRAPHIC_DATA]) Planned M…" at bounding box center [801, 381] width 1170 height 629
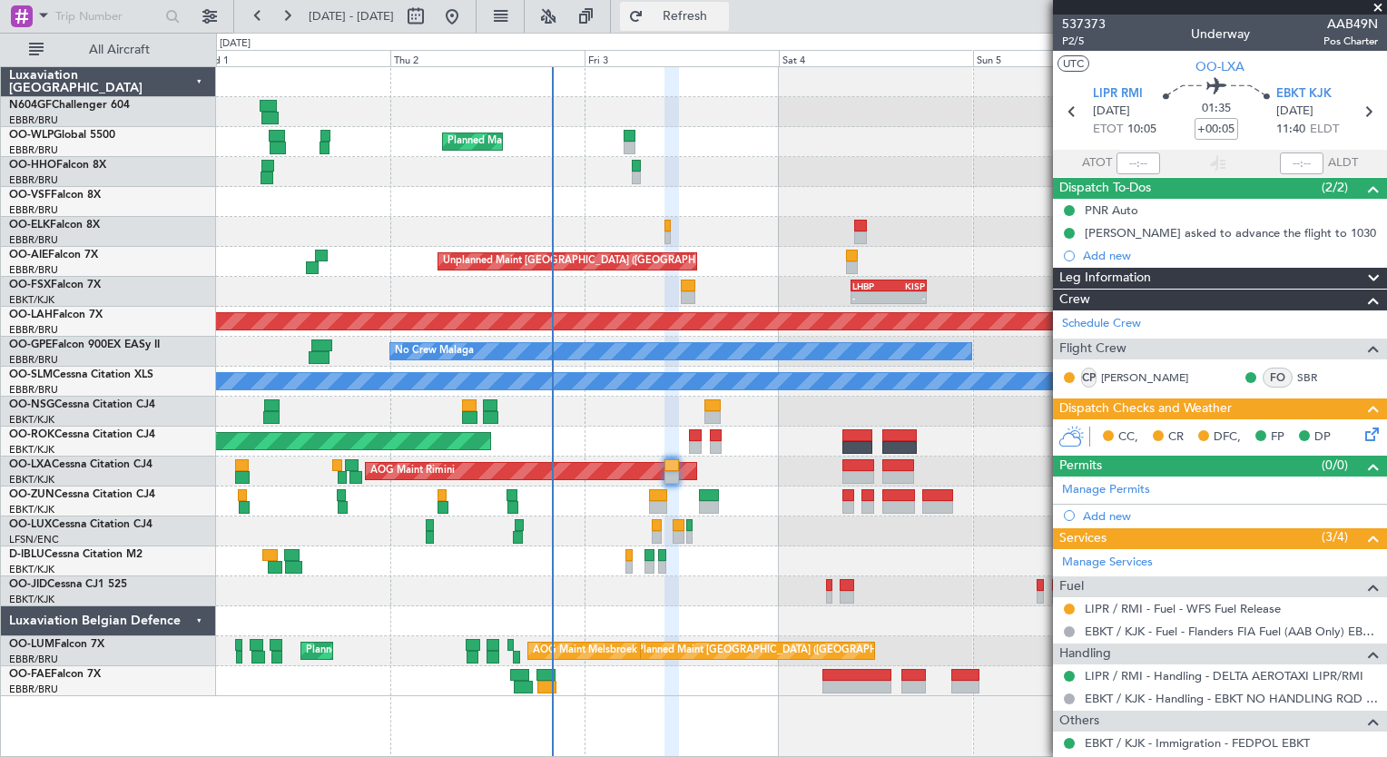
click at [701, 26] on button "Refresh" at bounding box center [674, 16] width 109 height 29
